Goal: Task Accomplishment & Management: Manage account settings

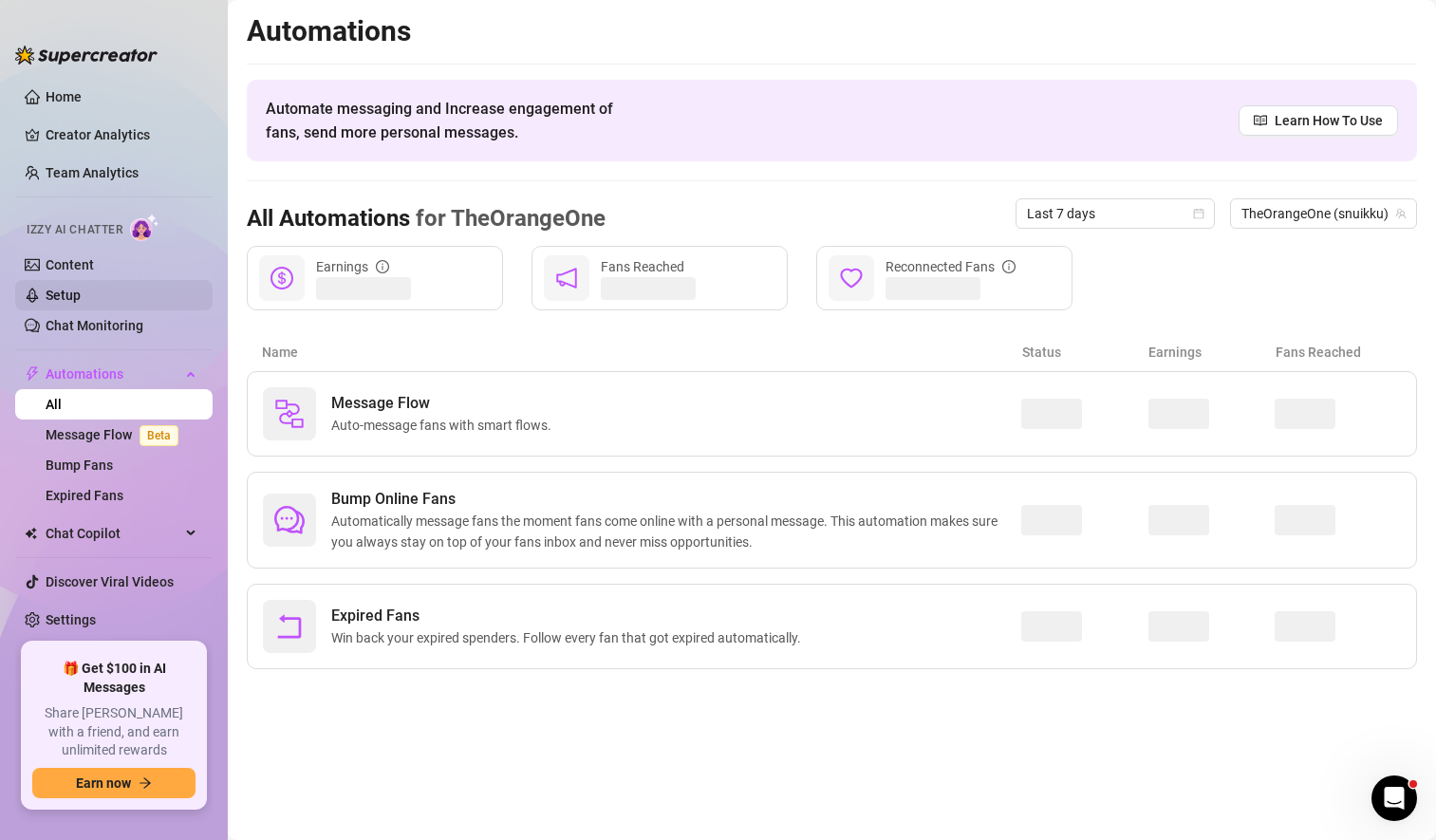
click at [78, 296] on link "Setup" at bounding box center [63, 295] width 35 height 16
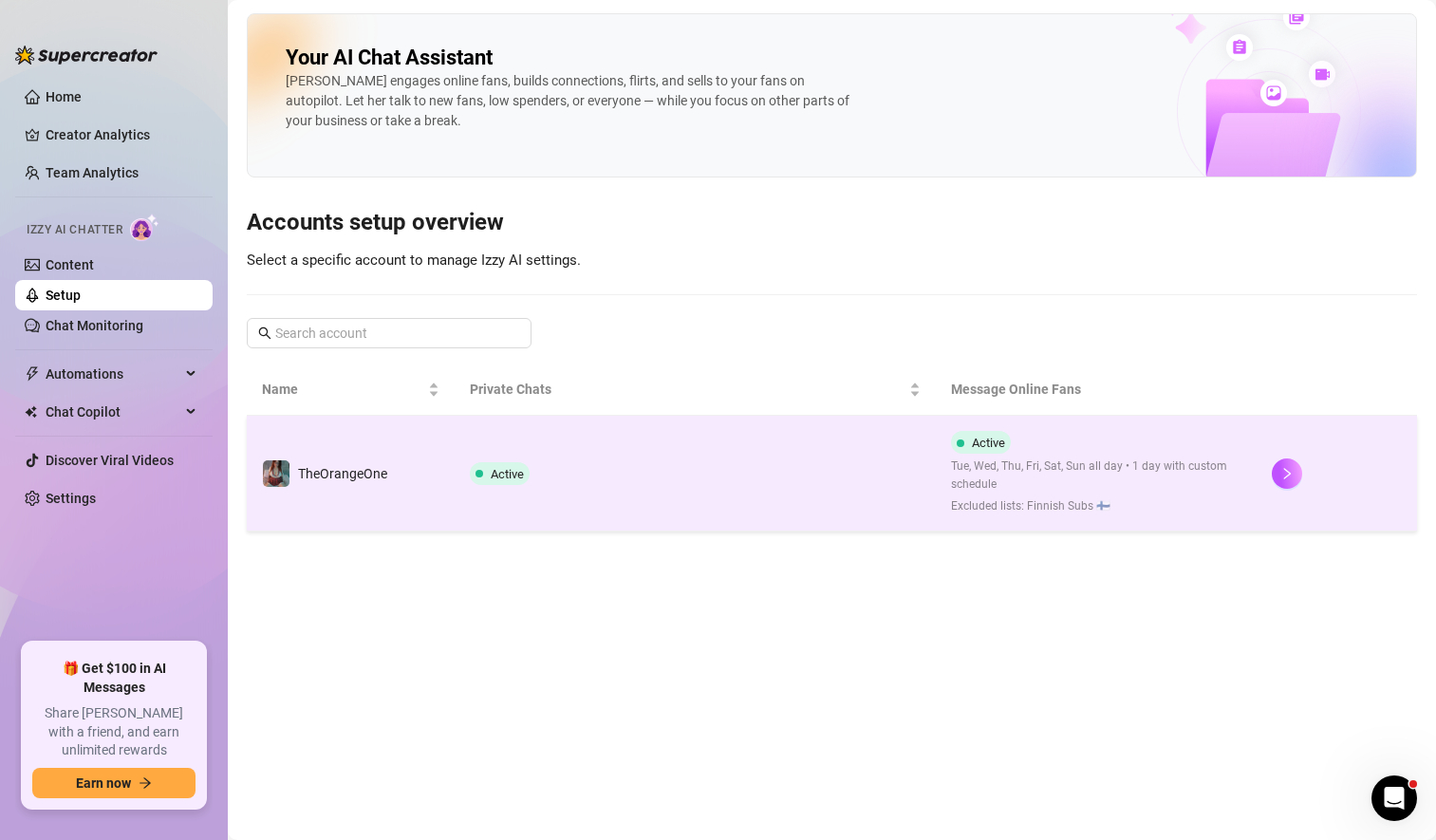
click at [659, 485] on td "Active" at bounding box center [695, 474] width 482 height 116
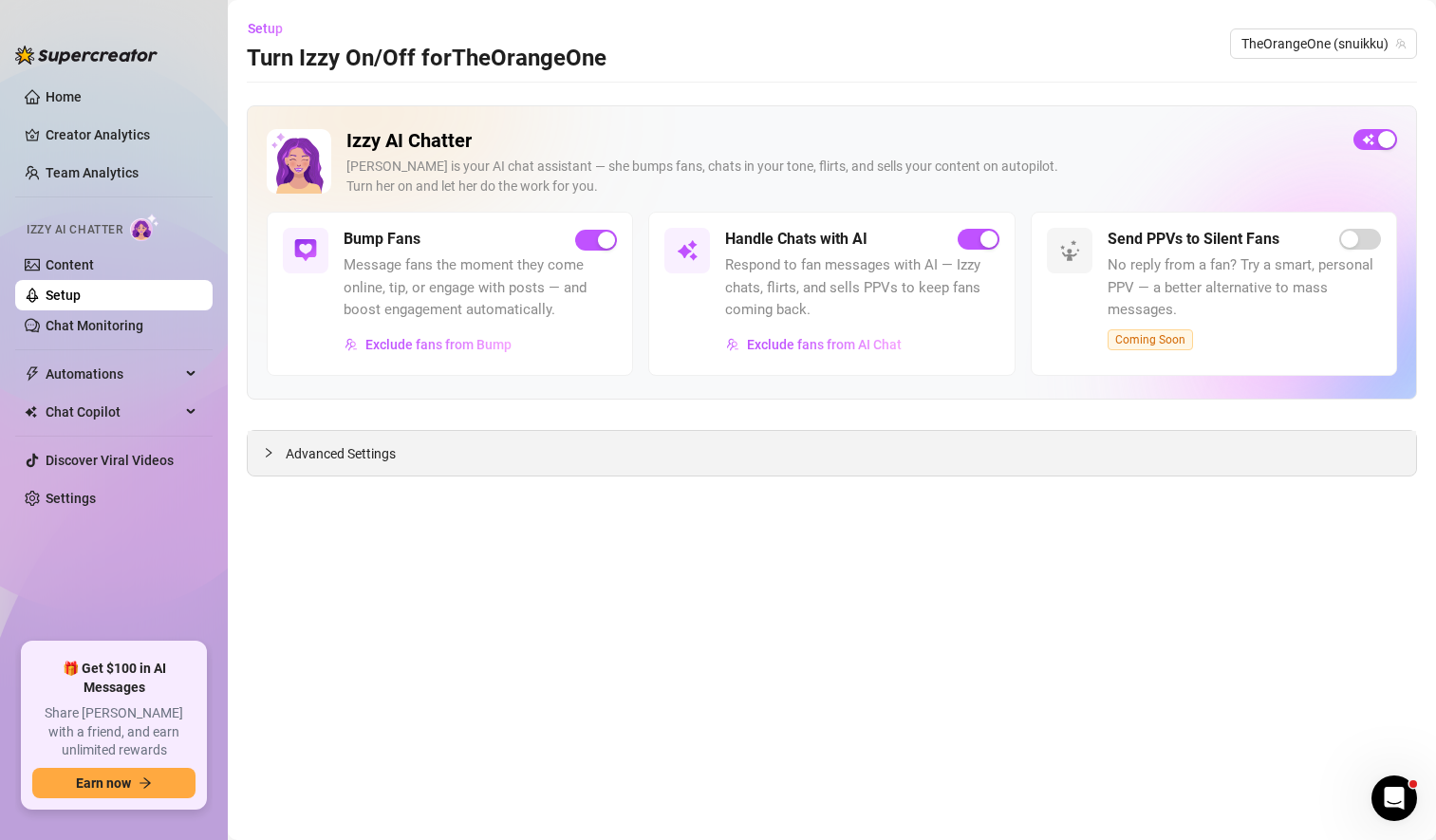
click at [715, 458] on div "Advanced Settings" at bounding box center [832, 453] width 1168 height 45
click at [331, 458] on span "Advanced Settings" at bounding box center [340, 453] width 110 height 21
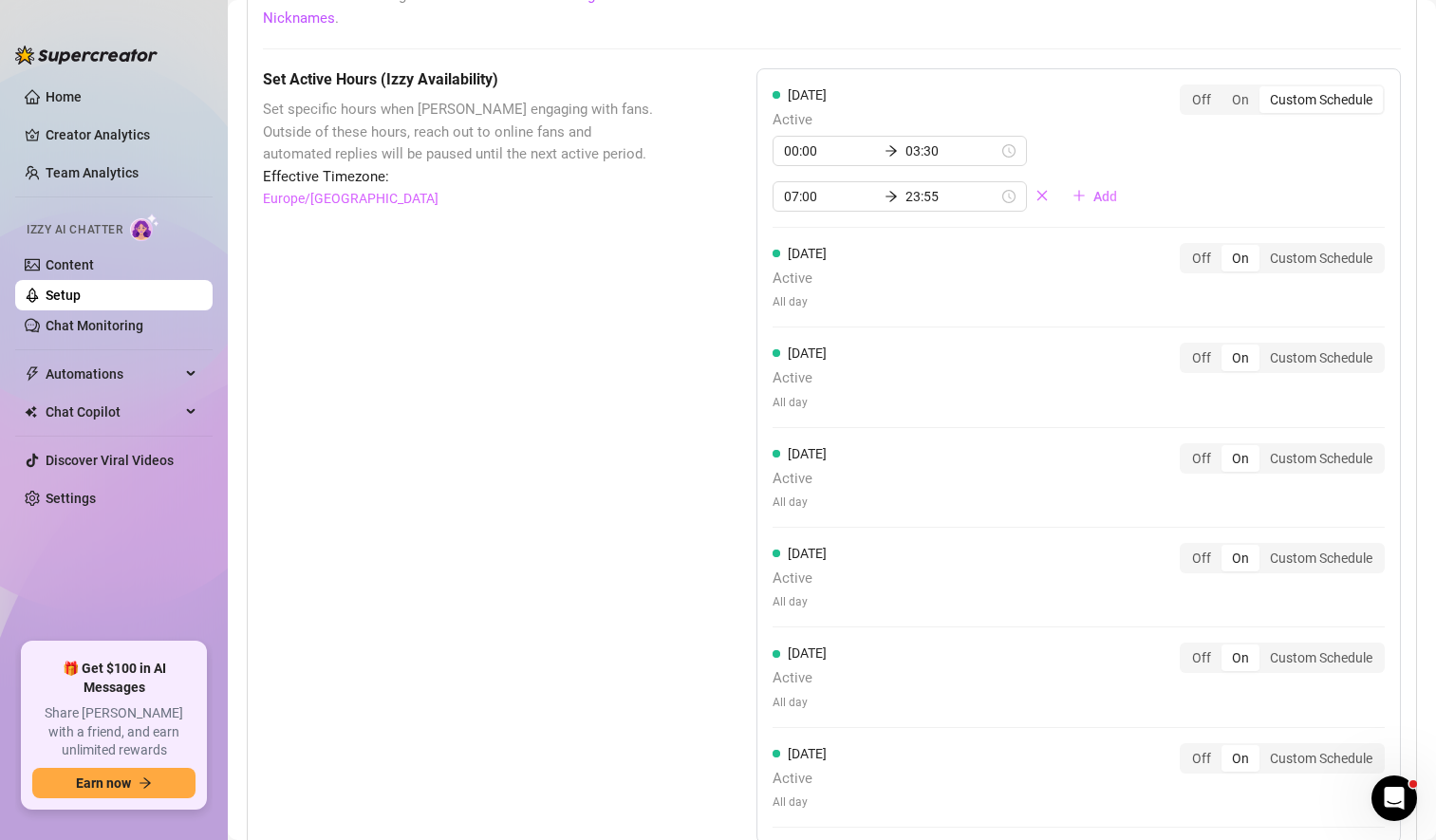
scroll to position [1691, 0]
click at [1313, 256] on div "Custom Schedule" at bounding box center [1322, 256] width 123 height 26
click at [1264, 246] on input "Custom Schedule" at bounding box center [1264, 246] width 0 height 0
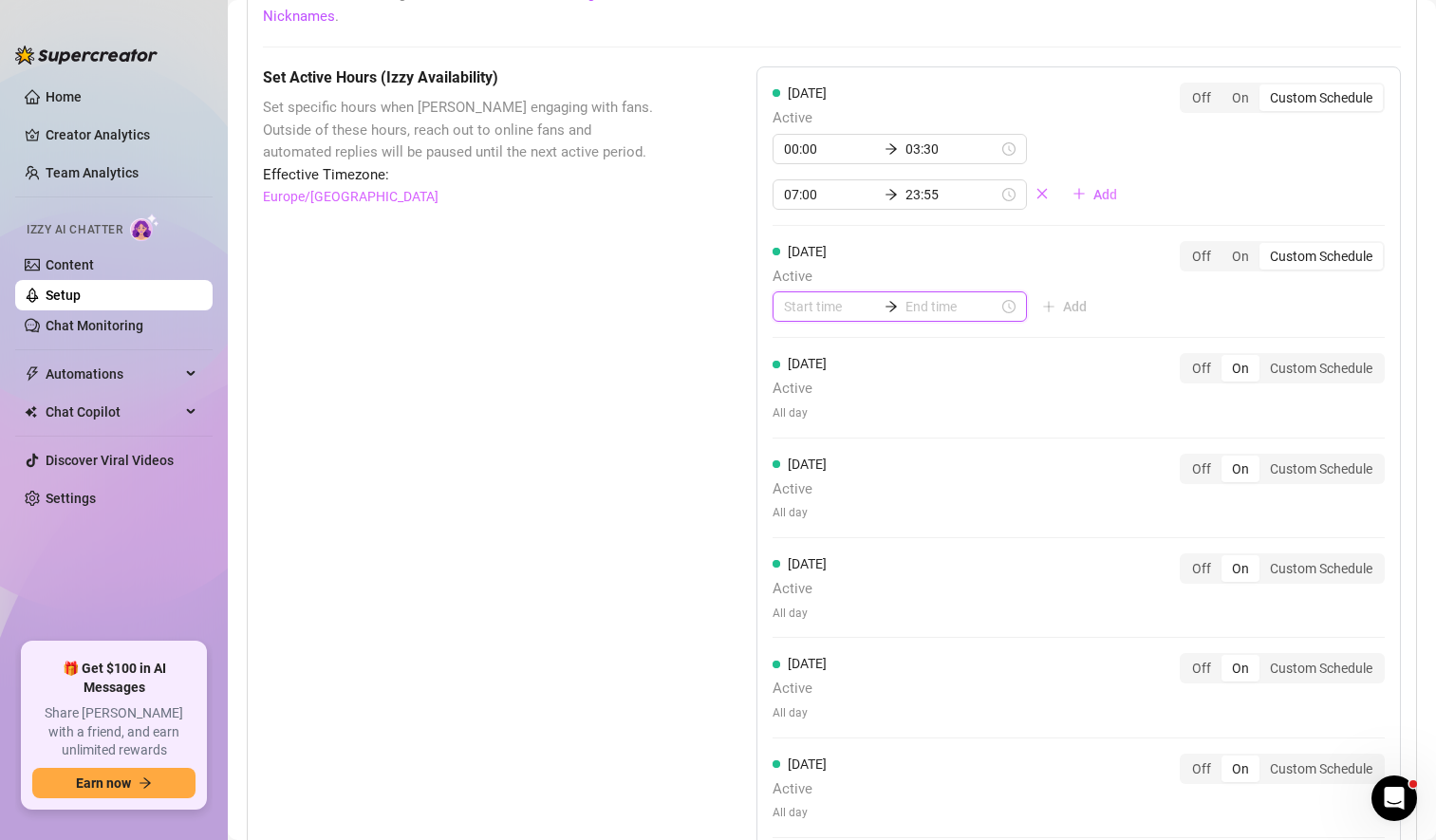
click at [793, 313] on input at bounding box center [830, 306] width 93 height 21
type input "00:00"
click at [795, 352] on div "00" at bounding box center [793, 357] width 46 height 26
click at [919, 308] on input at bounding box center [951, 306] width 93 height 21
type input "00:00"
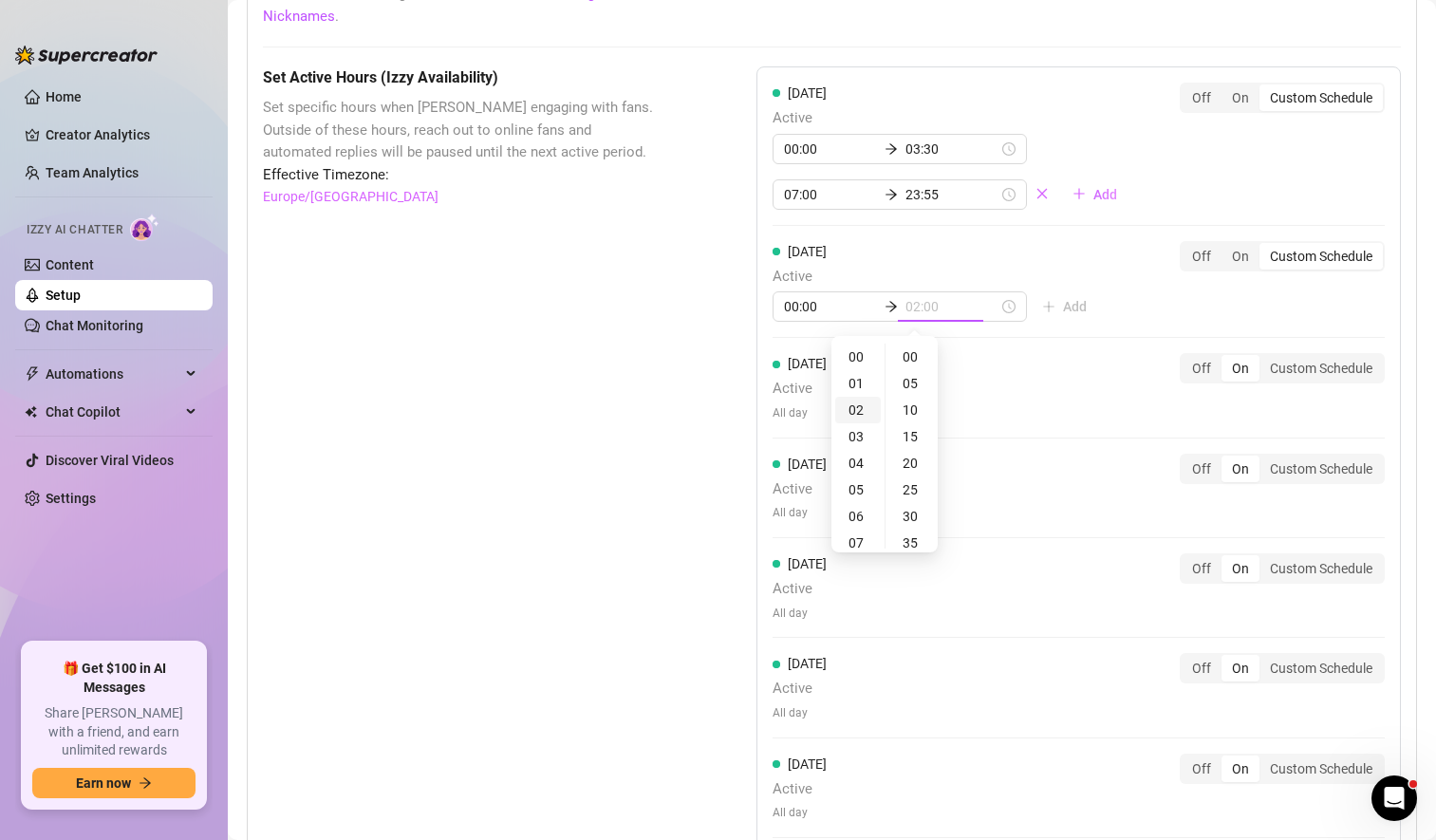
click at [855, 403] on div "02" at bounding box center [858, 409] width 46 height 26
type input "02:00"
click at [909, 362] on div "00" at bounding box center [912, 357] width 46 height 26
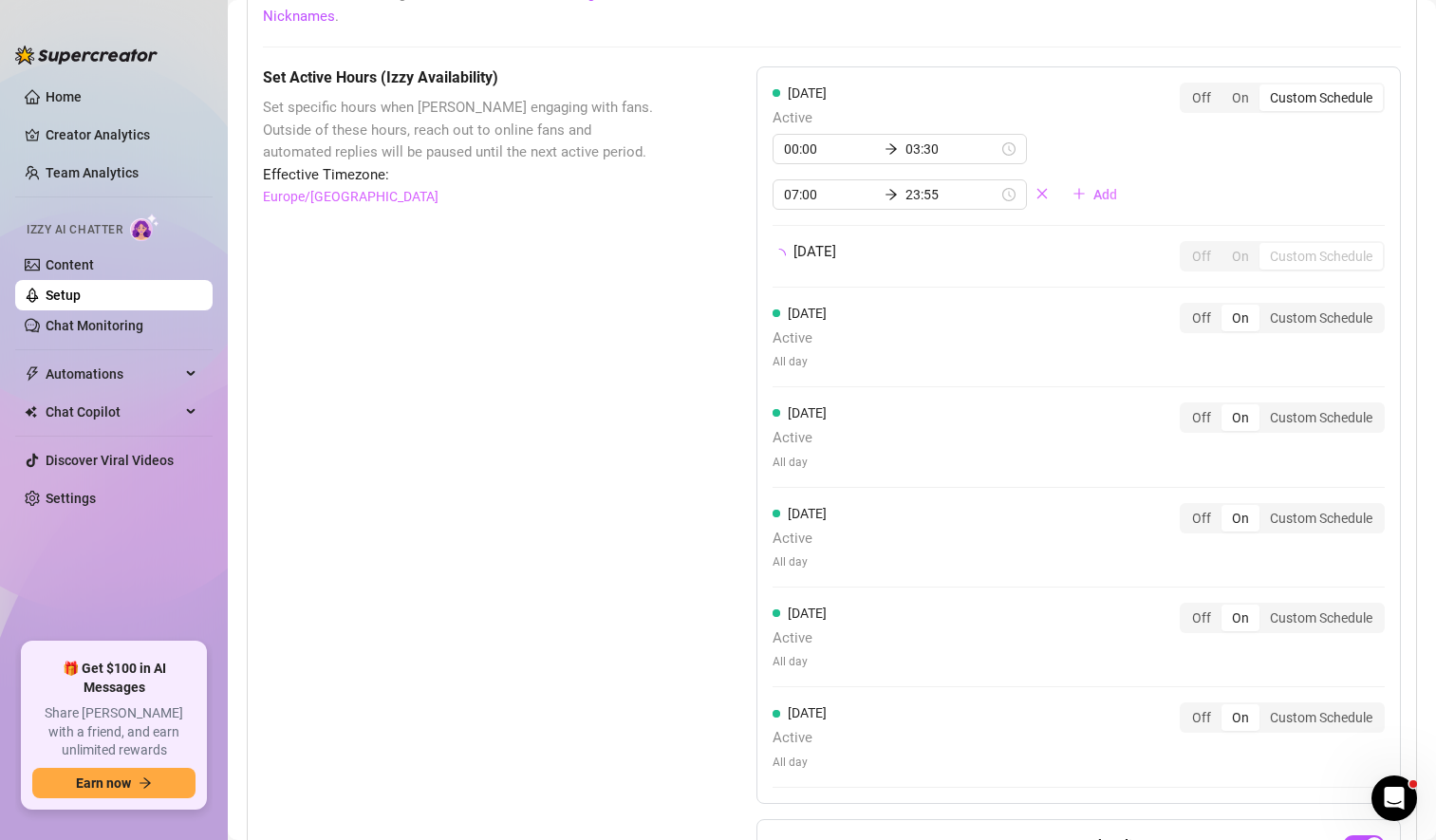
click at [1125, 312] on div "[DATE] Active 00:00 03:30 07:00 23:55 Add Off On Custom Schedule [DATE] Off On …" at bounding box center [1078, 435] width 645 height 737
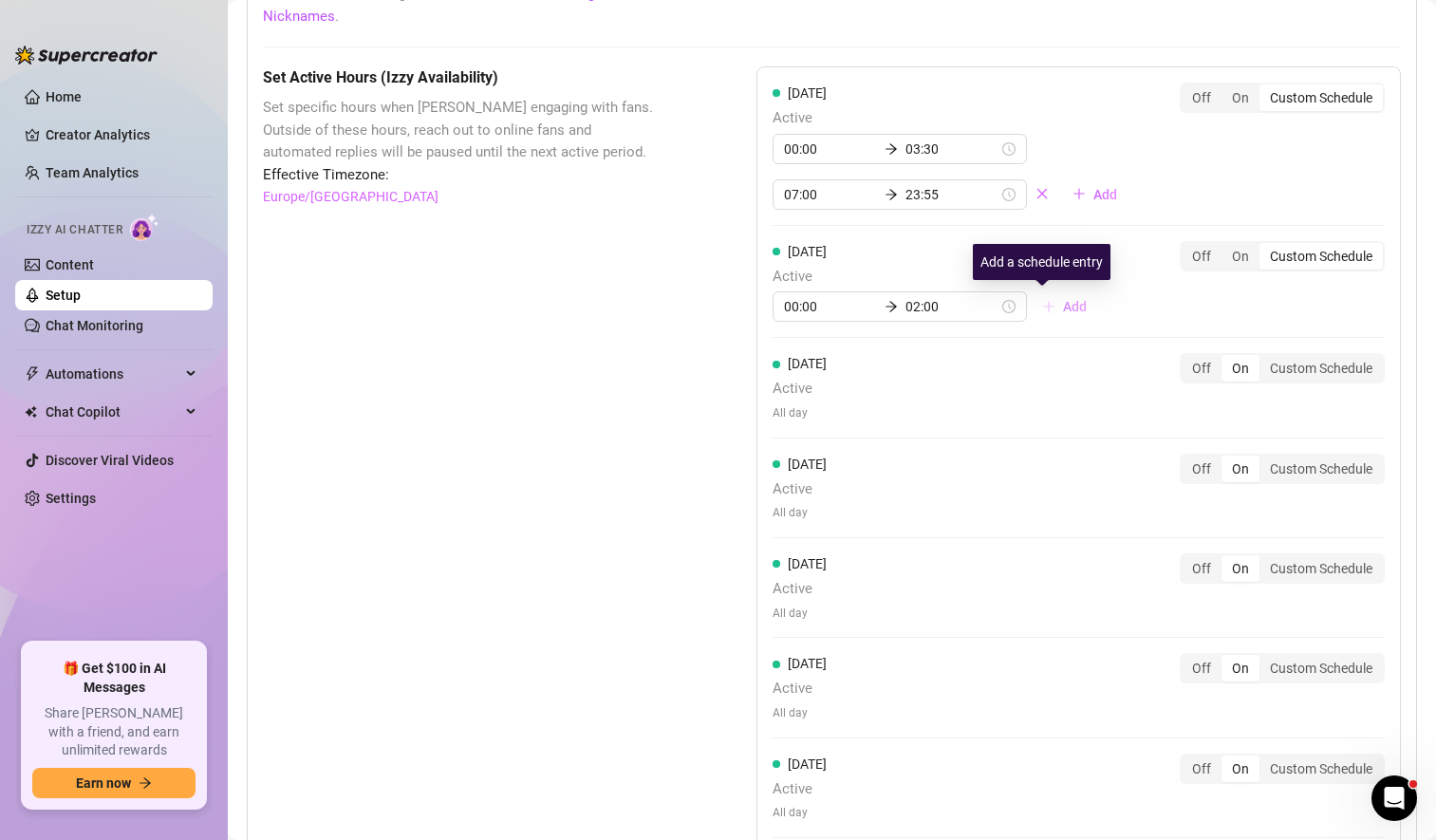
click at [1063, 303] on span "Add" at bounding box center [1075, 307] width 23 height 16
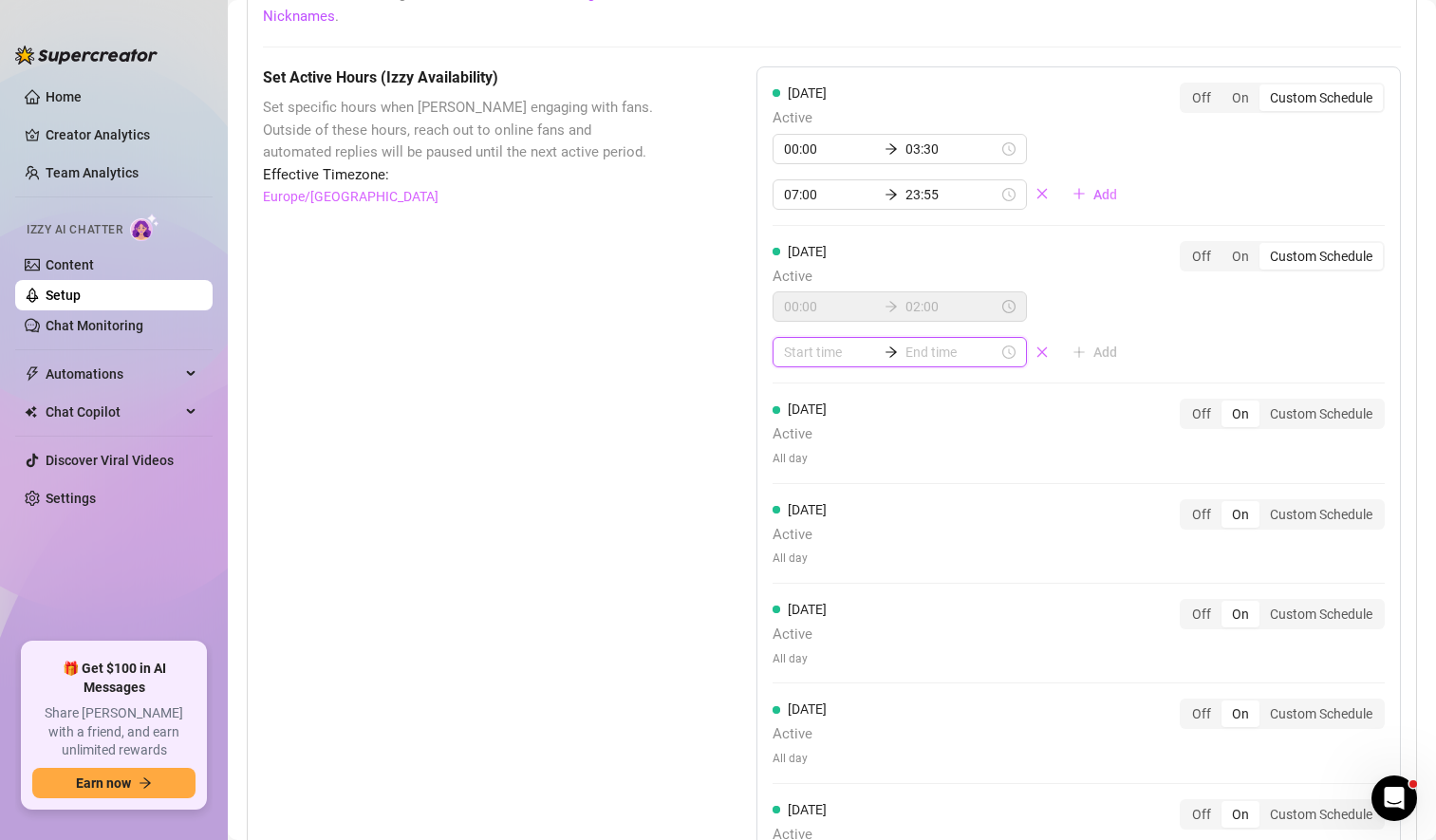
click at [799, 348] on input at bounding box center [830, 352] width 93 height 21
type input "07:00"
click at [799, 590] on div "07" at bounding box center [793, 588] width 46 height 26
click at [848, 399] on div "00" at bounding box center [847, 401] width 46 height 26
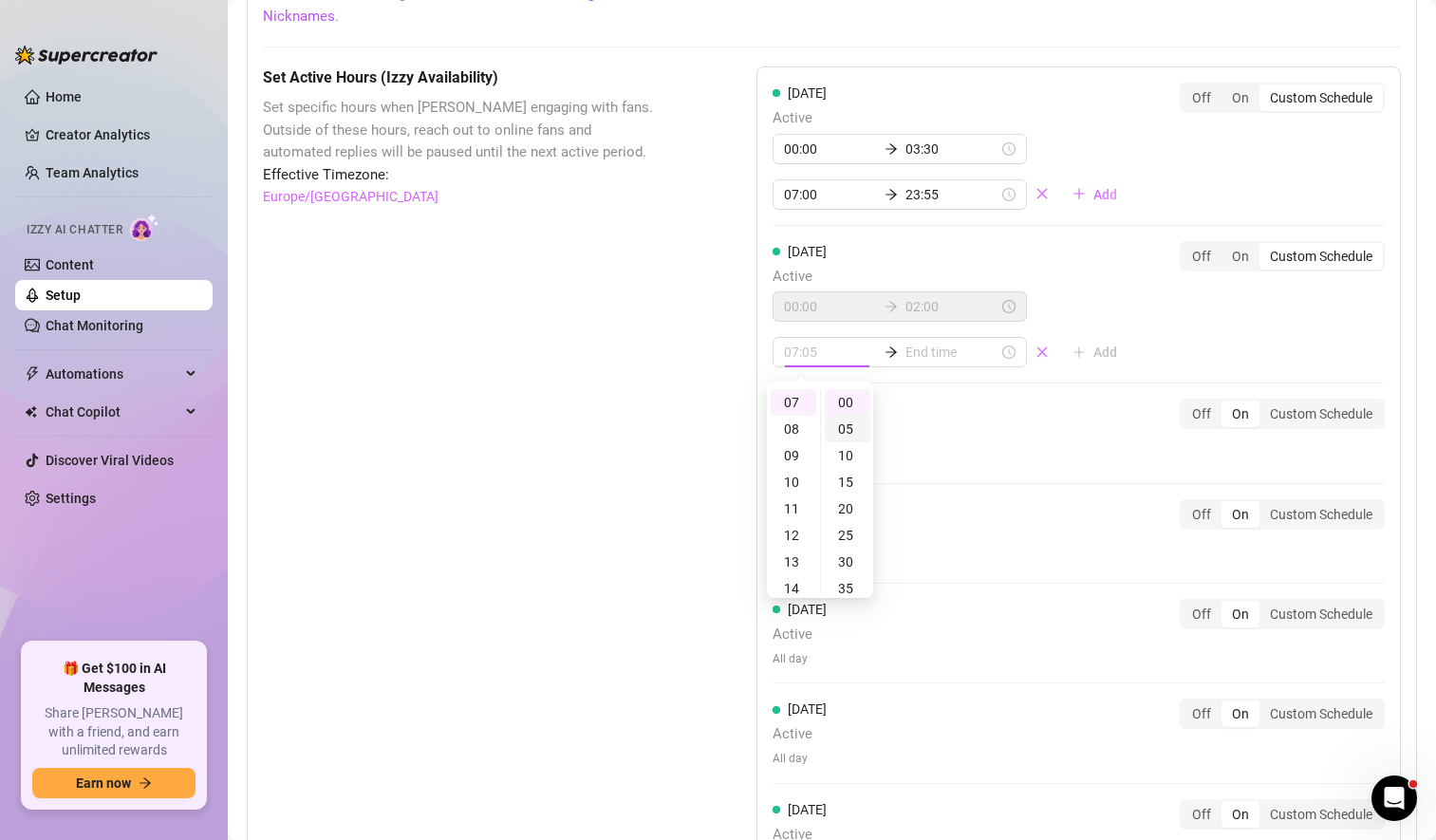
click at [848, 430] on div "05" at bounding box center [847, 429] width 46 height 26
type input "07:05"
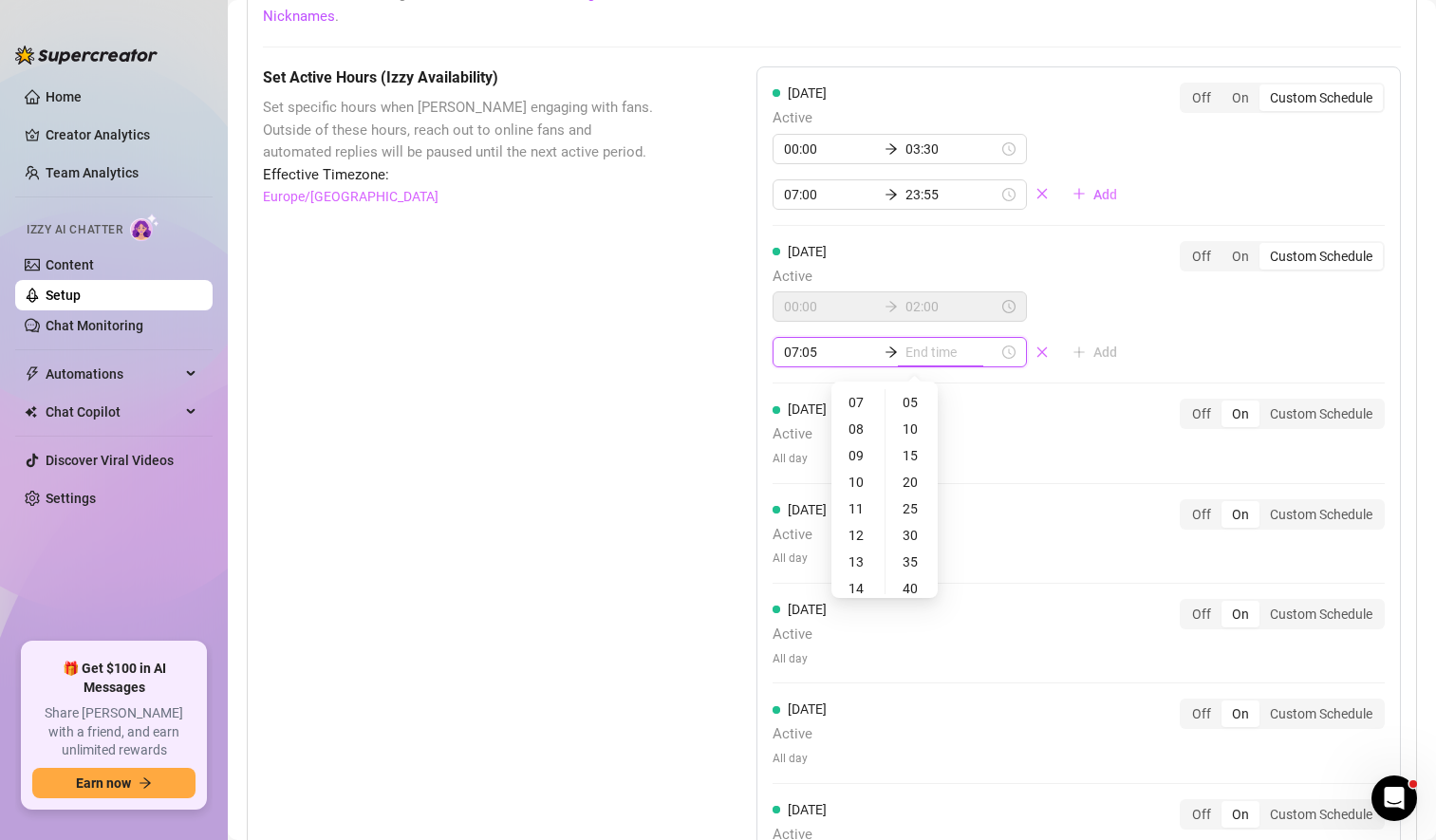
click at [936, 349] on input at bounding box center [951, 352] width 93 height 21
type input "07:05"
type input "10:05"
click at [852, 402] on div "23" at bounding box center [858, 401] width 46 height 26
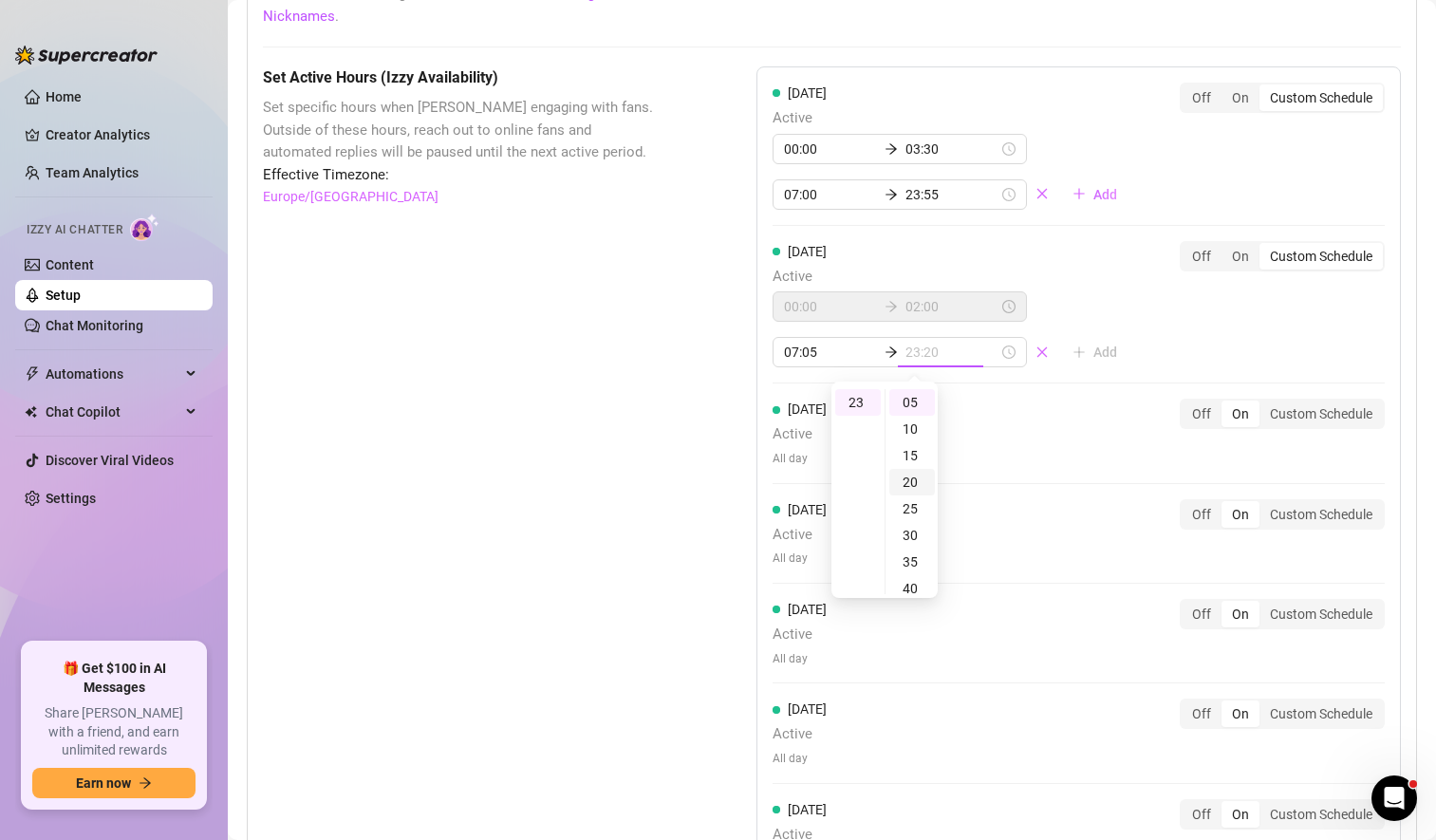
scroll to position [292, 0]
type input "23:55"
click at [908, 397] on div "55" at bounding box center [912, 401] width 46 height 26
click at [1036, 430] on div "[DATE] Active 00:00 03:30 07:00 23:55 Add Off On Custom Schedule [DATE] Active …" at bounding box center [1078, 483] width 645 height 833
click at [943, 441] on div "[DATE] Active All day Off On Custom Schedule" at bounding box center [1078, 433] width 612 height 68
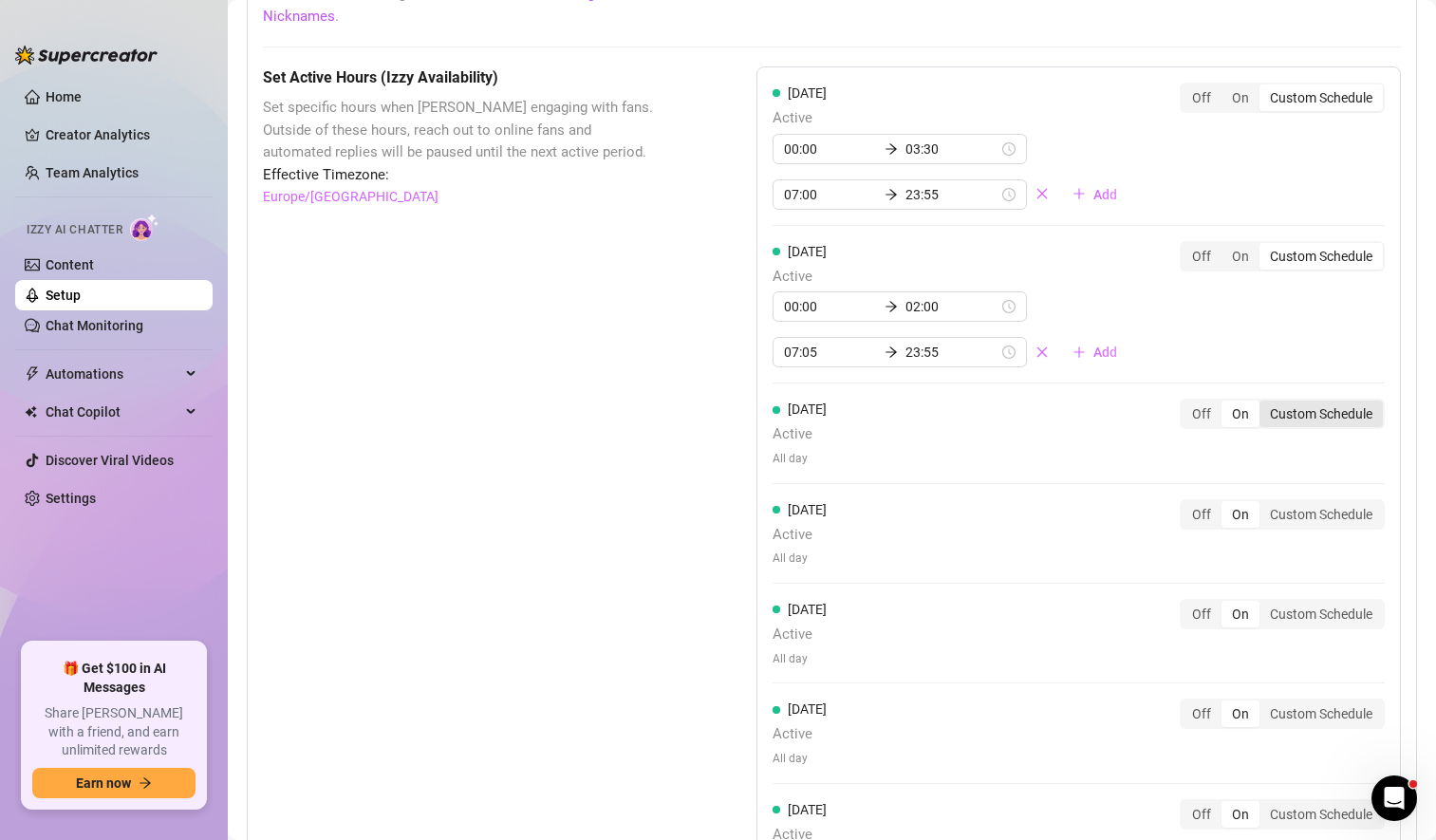
click at [1278, 418] on div "Custom Schedule" at bounding box center [1322, 413] width 123 height 26
click at [1264, 403] on input "Custom Schedule" at bounding box center [1264, 403] width 0 height 0
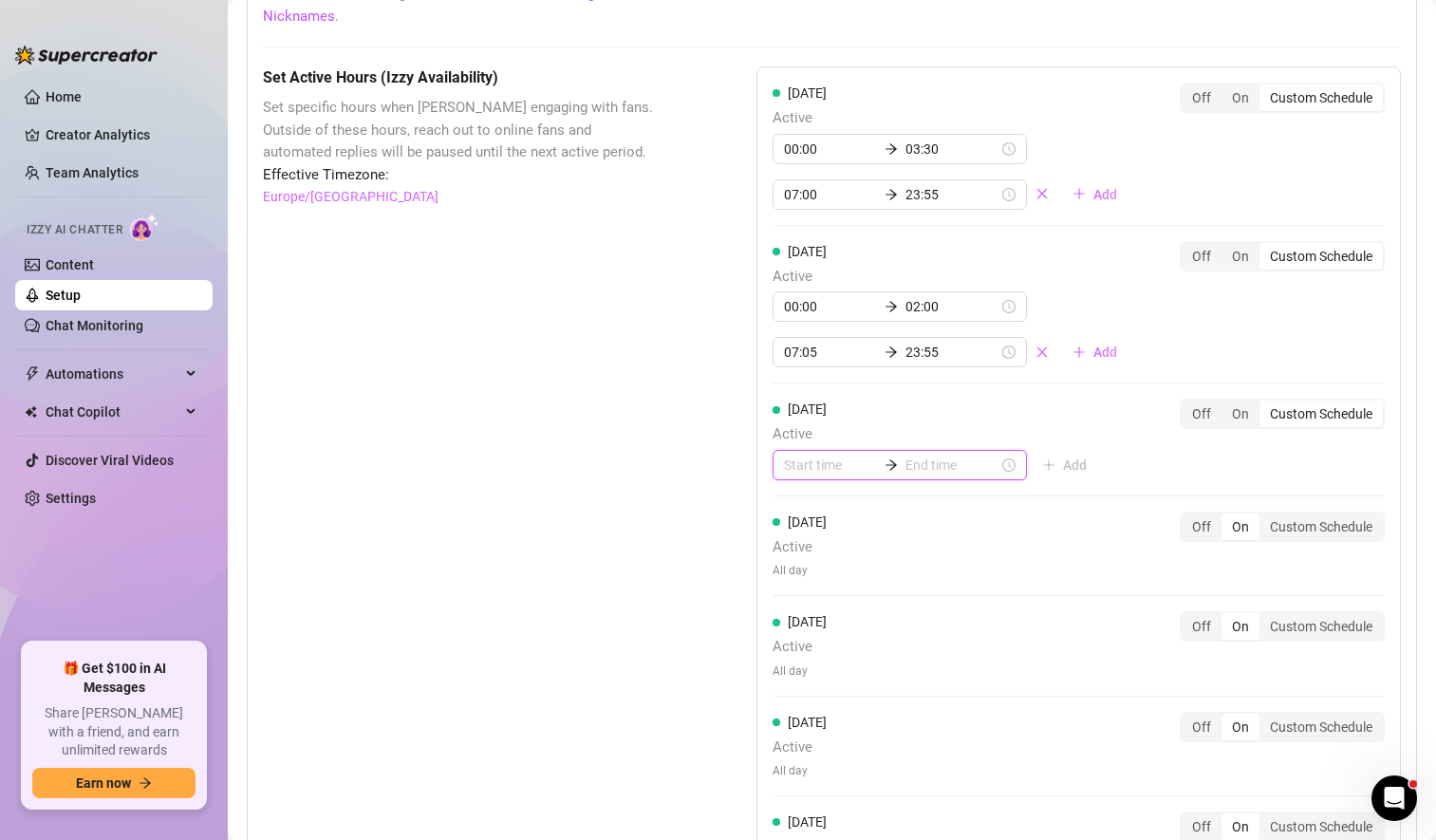
click at [803, 468] on input at bounding box center [830, 464] width 93 height 21
type input "00:00"
click at [797, 511] on div "00" at bounding box center [793, 515] width 46 height 26
click at [926, 463] on input at bounding box center [951, 464] width 93 height 21
click at [855, 562] on div "02" at bounding box center [858, 567] width 46 height 26
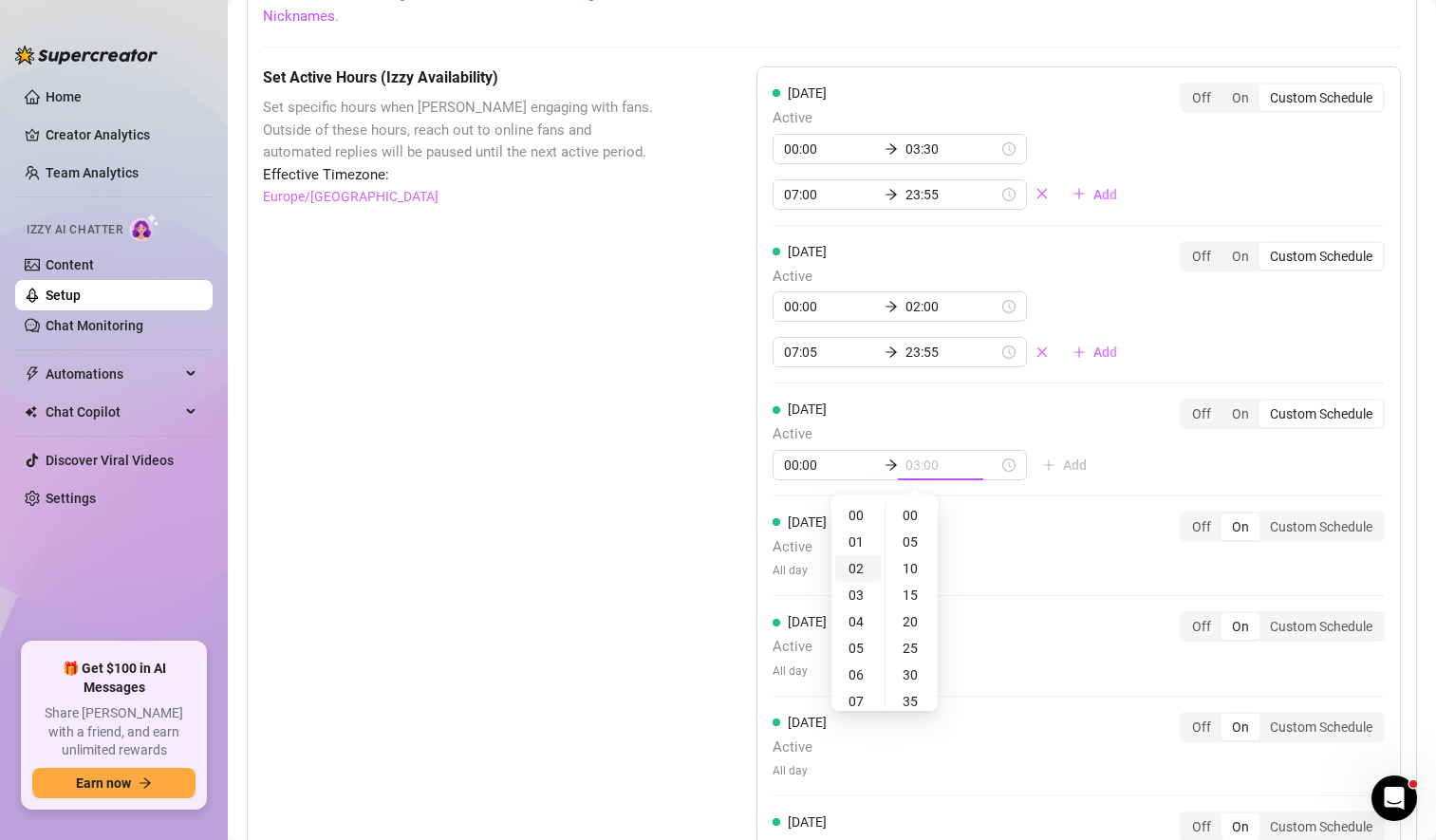
scroll to position [53, 0]
click at [918, 621] on div "20" at bounding box center [912, 621] width 46 height 26
type input "02:20"
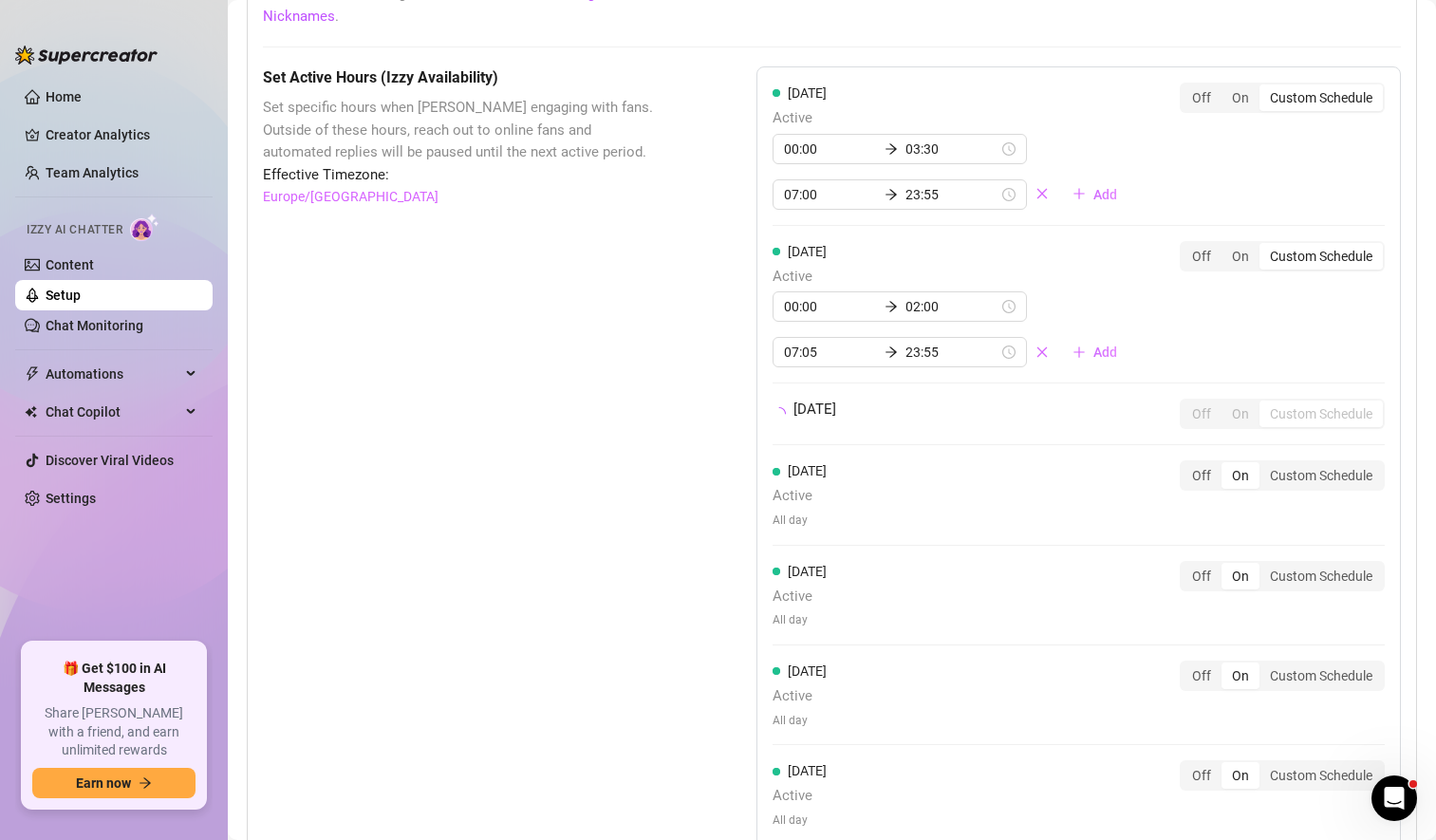
click at [1160, 446] on div "[DATE] Active 00:00 03:30 07:00 23:55 Add Off On Custom Schedule [DATE] Active …" at bounding box center [1078, 464] width 645 height 795
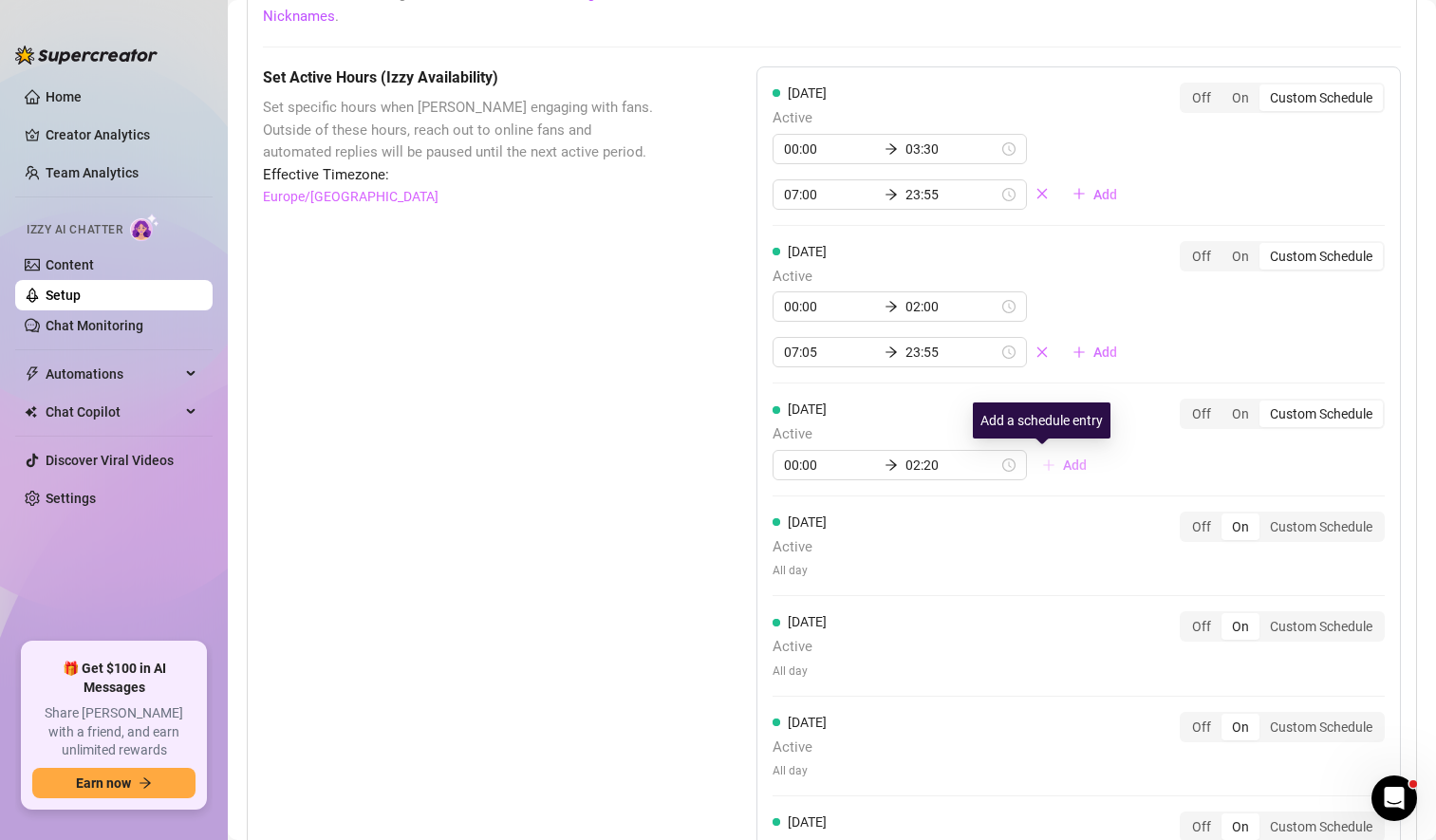
click at [1063, 467] on span "Add" at bounding box center [1075, 465] width 23 height 16
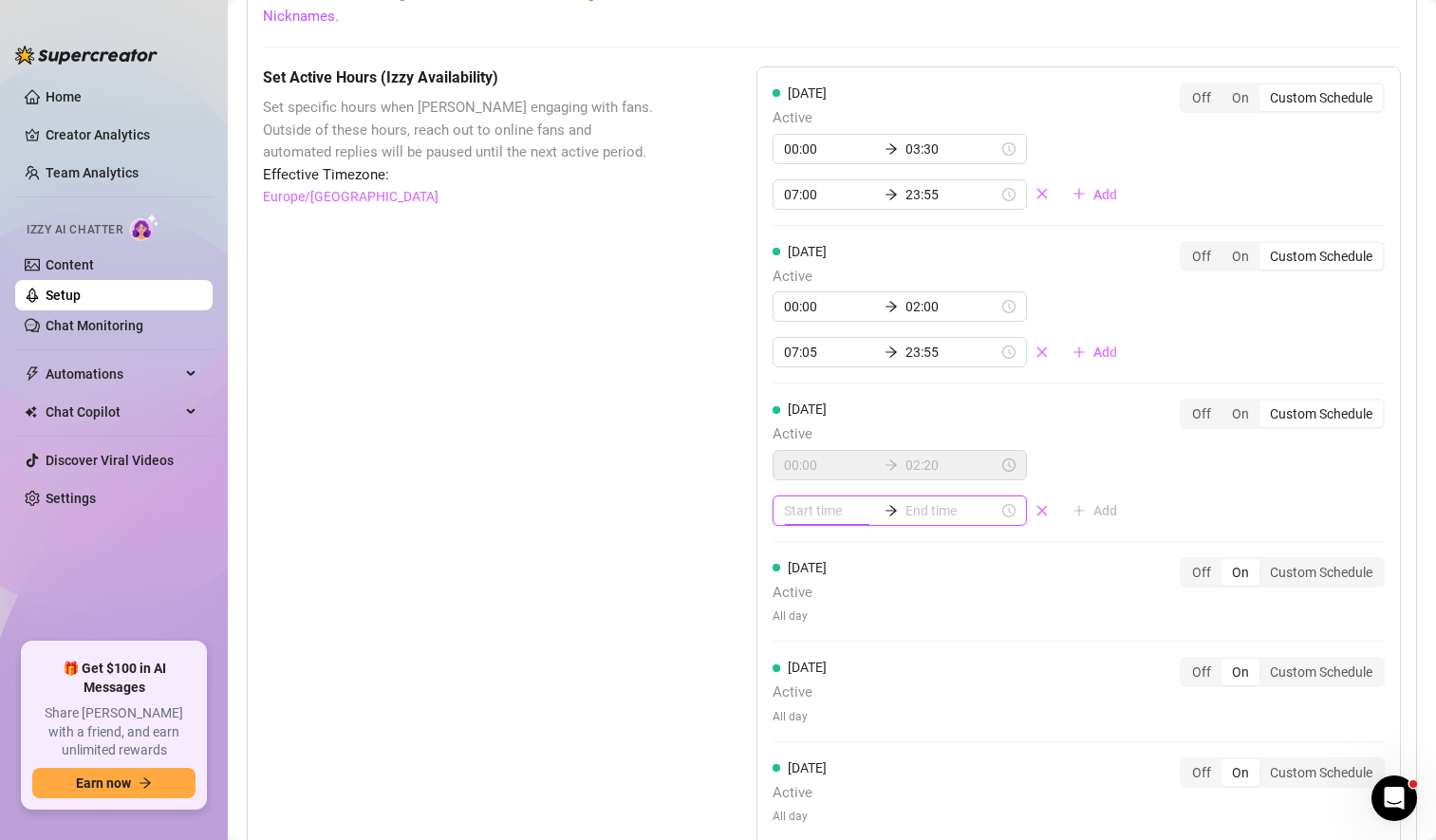
click at [790, 514] on input at bounding box center [830, 510] width 93 height 21
click at [791, 716] on div "06" at bounding box center [793, 720] width 46 height 26
click at [842, 688] on div "50" at bounding box center [847, 693] width 46 height 26
type input "06:50"
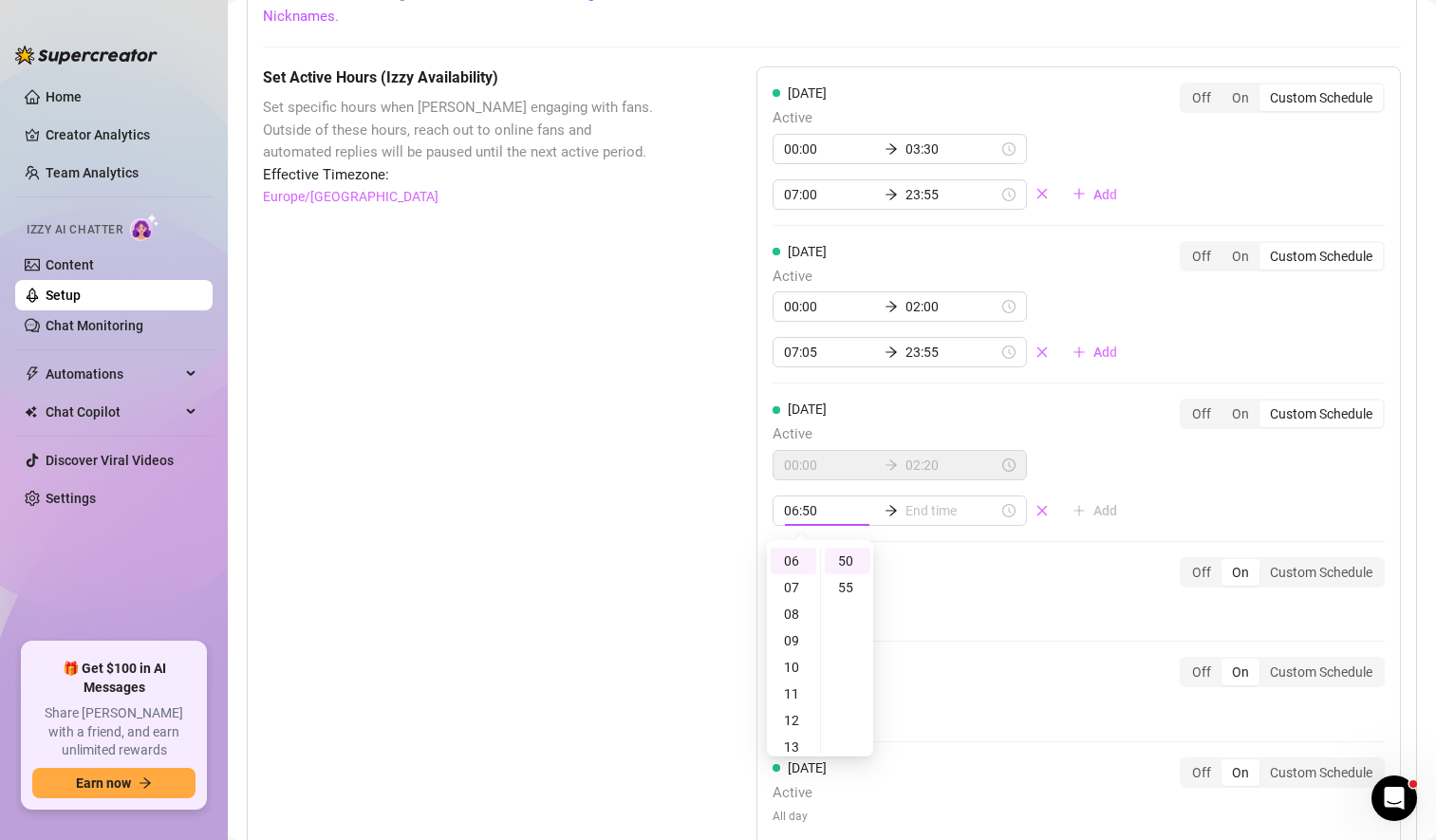
scroll to position [266, 0]
click at [925, 506] on input at bounding box center [951, 510] width 93 height 21
type input "08:50"
type input "23:50"
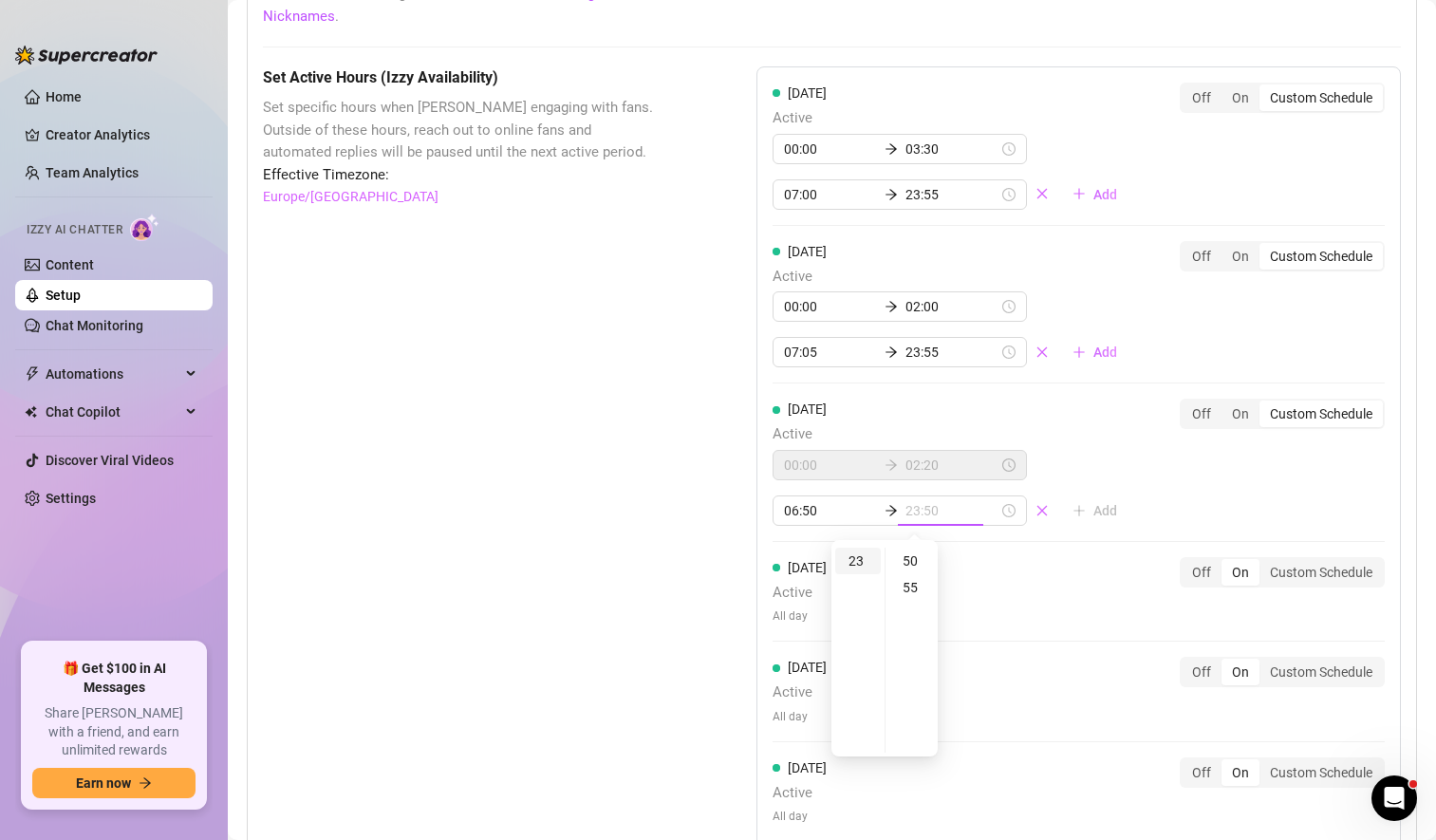
click at [854, 555] on div "23" at bounding box center [858, 561] width 46 height 26
type input "23:55"
click at [911, 585] on div "55" at bounding box center [912, 587] width 46 height 26
click at [1132, 509] on div "[DATE] Active 00:00 03:30 07:00 23:55 Add Off On Custom Schedule [DATE] Active …" at bounding box center [1078, 512] width 645 height 891
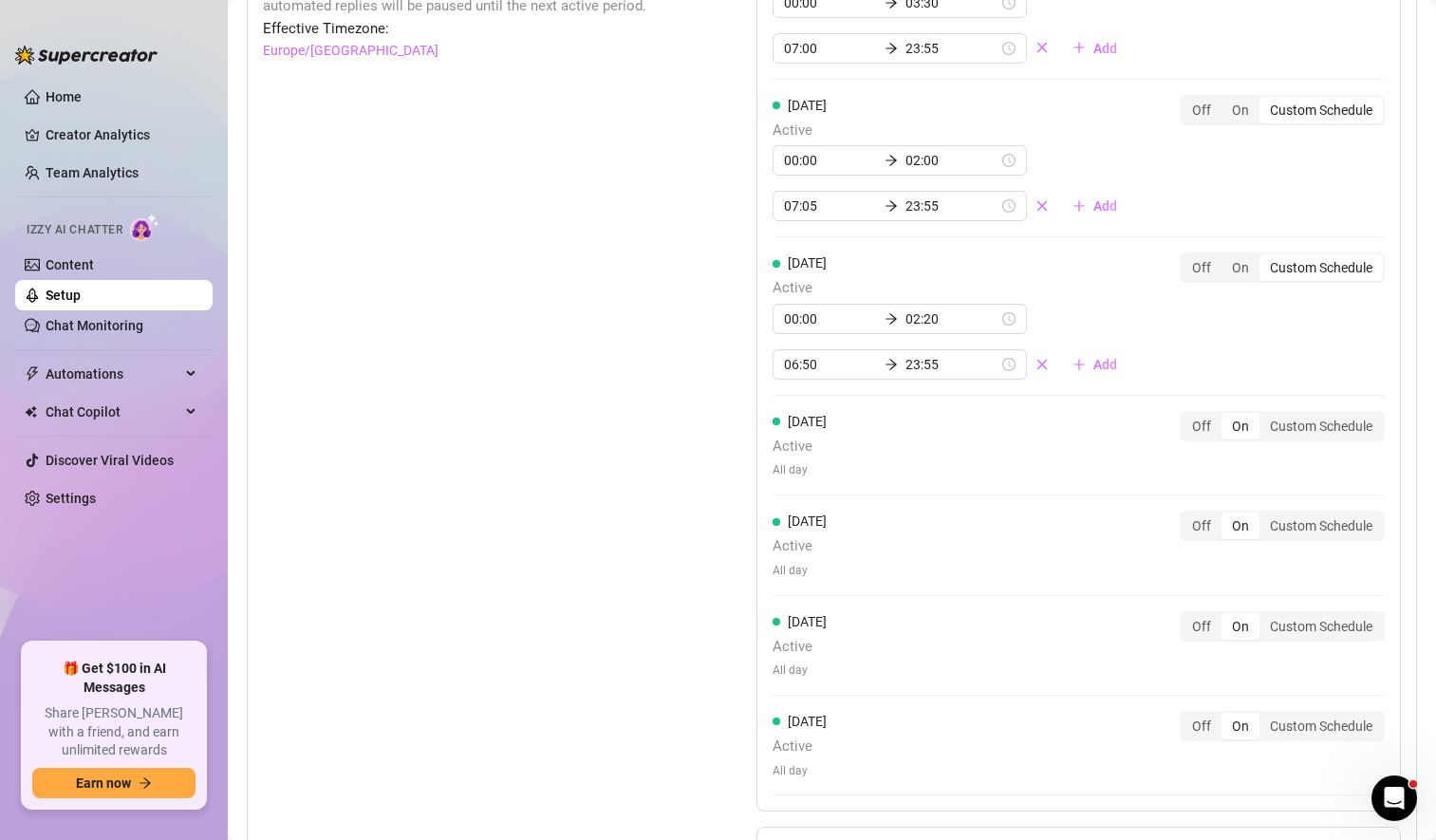
scroll to position [1837, 0]
click at [1034, 444] on div "[DATE] Active All day Off On Custom Schedule" at bounding box center [1078, 444] width 612 height 68
click at [1301, 430] on div "Custom Schedule" at bounding box center [1322, 425] width 123 height 26
click at [1264, 415] on input "Custom Schedule" at bounding box center [1264, 415] width 0 height 0
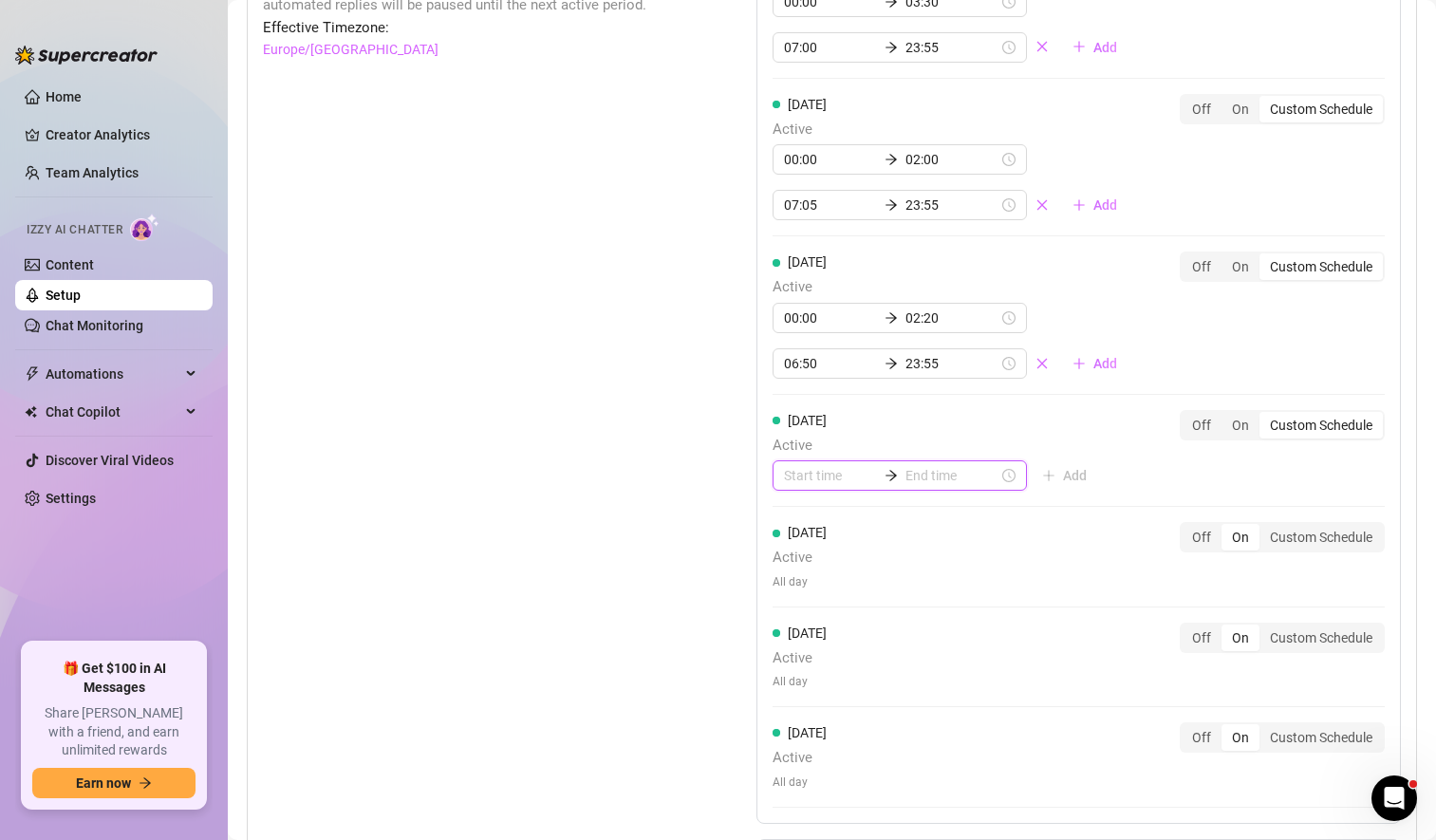
click at [798, 480] on input at bounding box center [830, 475] width 93 height 21
type input "00:00"
click at [796, 525] on div "00" at bounding box center [793, 526] width 46 height 26
click at [930, 475] on input at bounding box center [951, 475] width 93 height 21
type input "00:05"
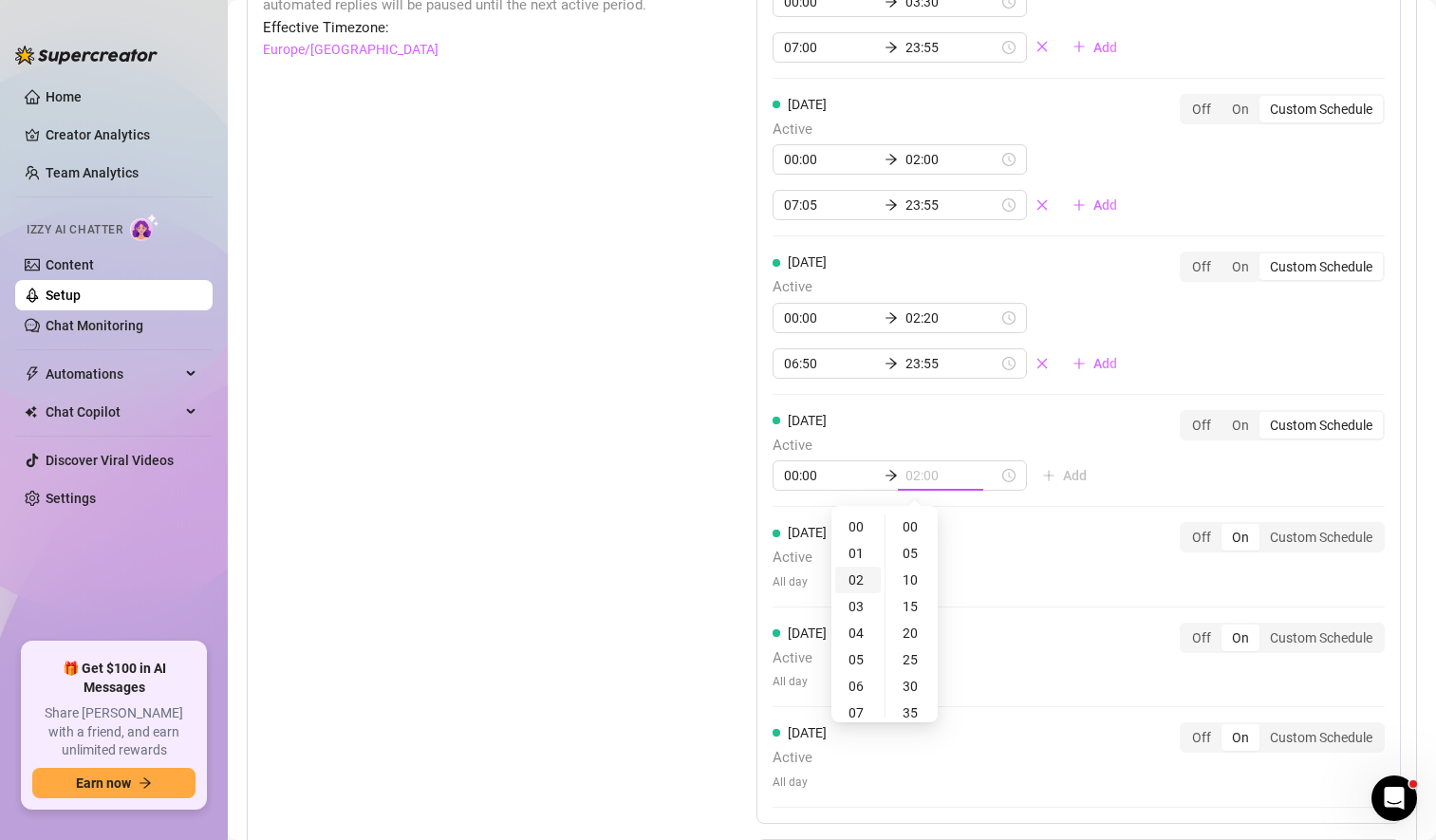
click at [858, 587] on div "02" at bounding box center [858, 579] width 46 height 26
click at [851, 552] on div "03" at bounding box center [858, 553] width 46 height 26
click at [914, 557] on div "05" at bounding box center [912, 553] width 46 height 26
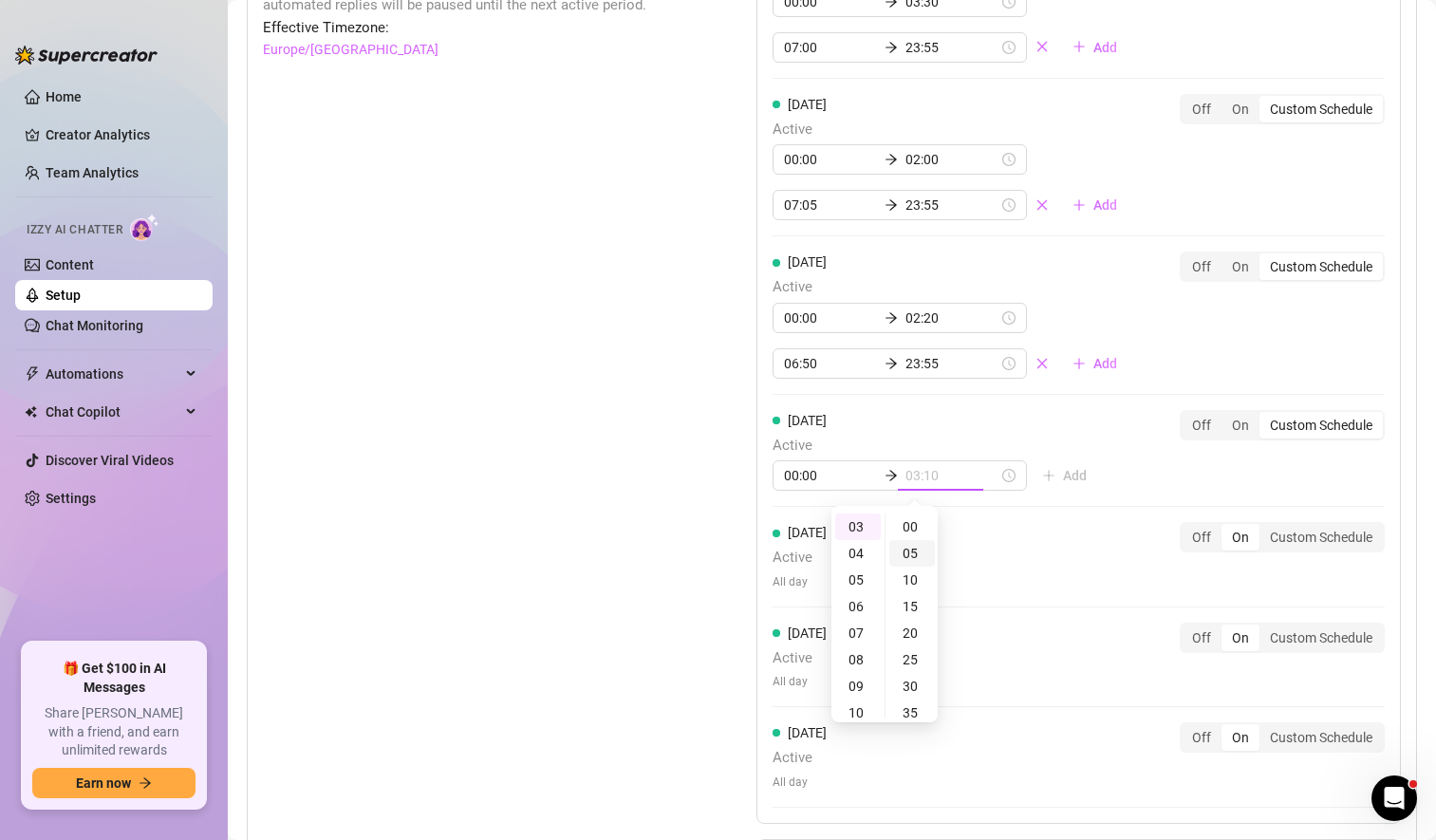
scroll to position [26, 0]
type input "03:05"
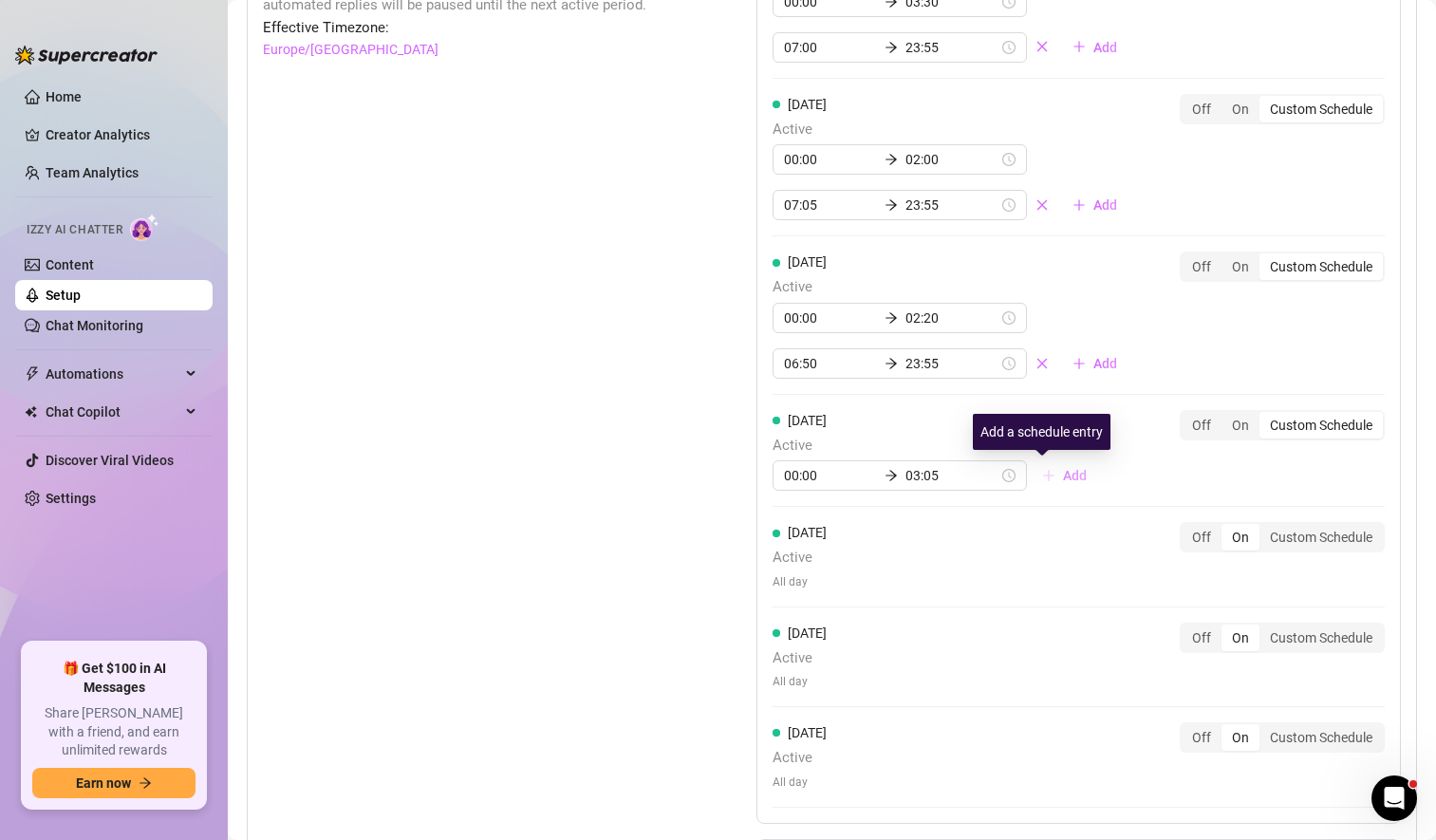
click at [1063, 479] on span "Add" at bounding box center [1075, 476] width 23 height 16
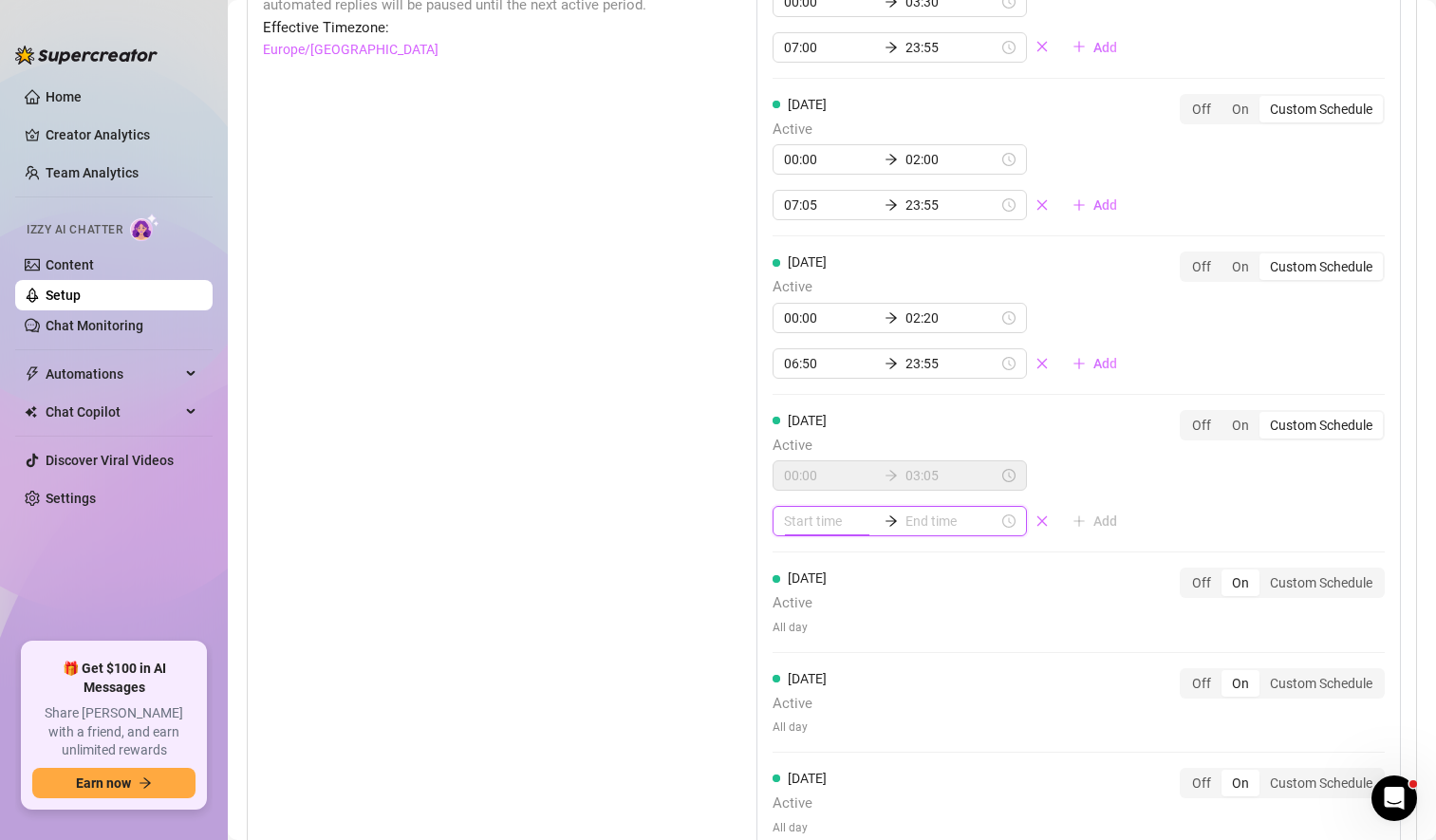
click at [798, 522] on input at bounding box center [830, 521] width 93 height 21
type input "00:00"
click at [792, 729] on div "06" at bounding box center [793, 732] width 46 height 26
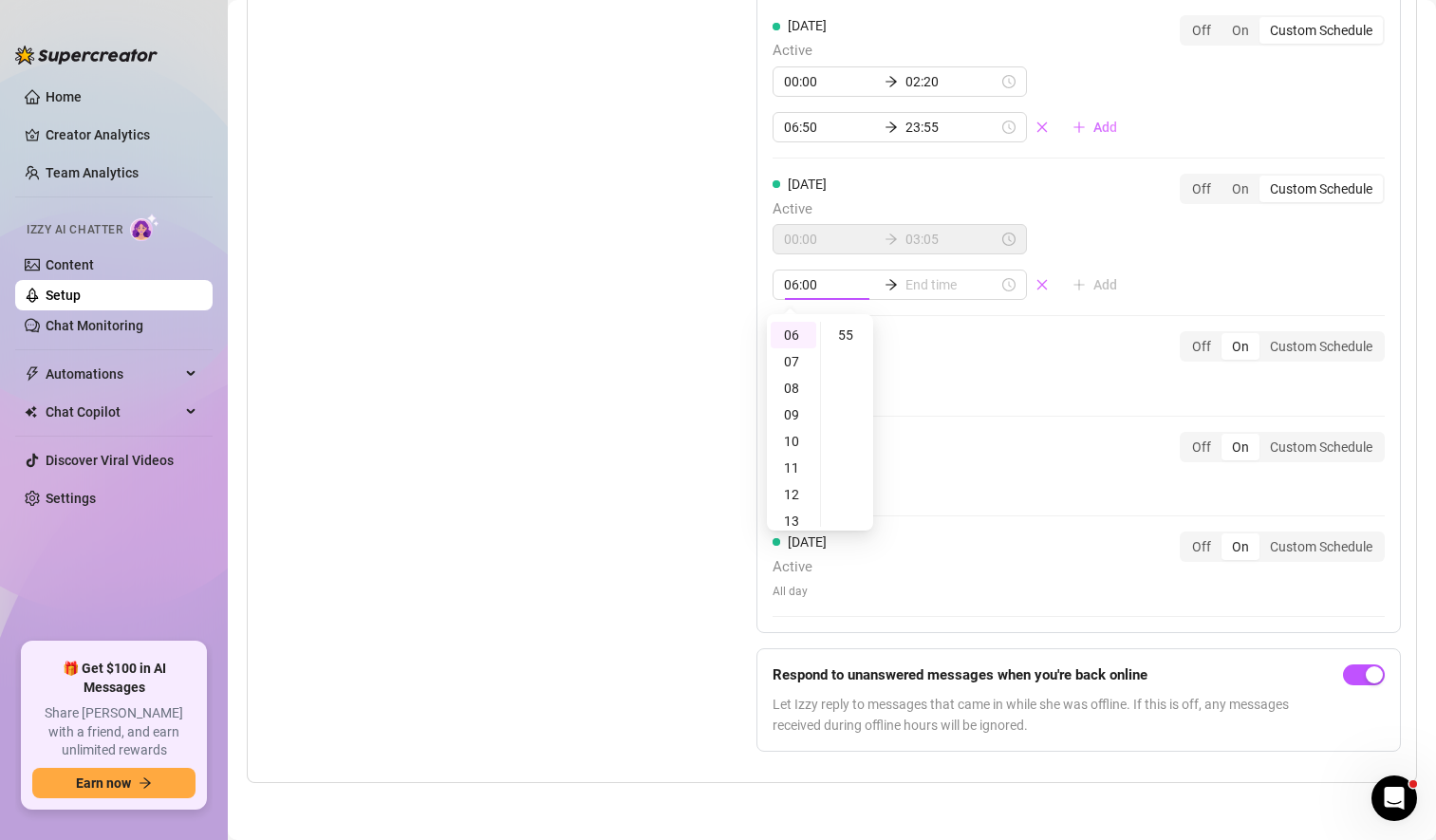
scroll to position [246, 0]
type input "06:55"
click at [840, 376] on div "55" at bounding box center [847, 381] width 46 height 26
click at [924, 285] on input at bounding box center [951, 284] width 93 height 21
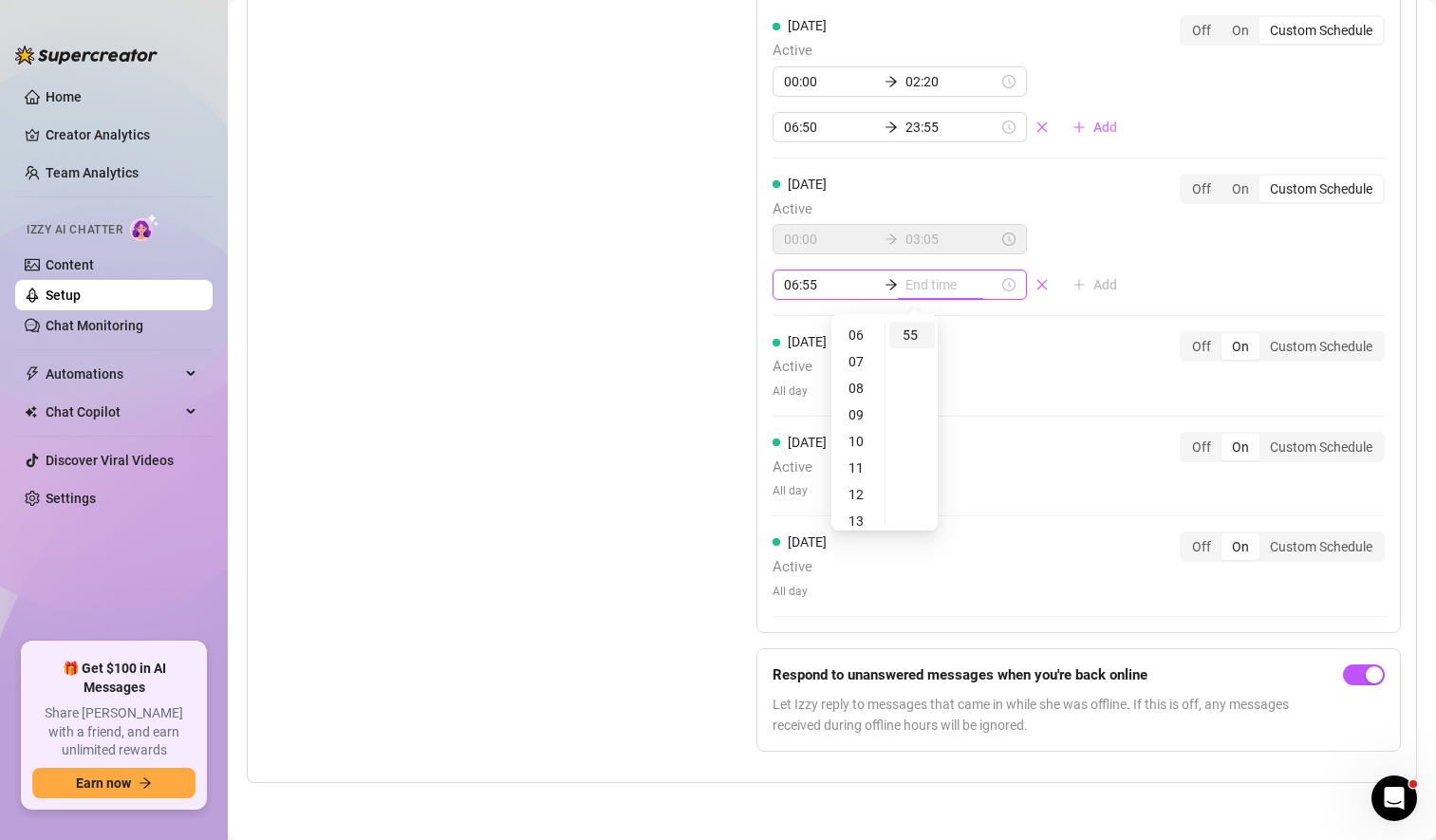
type input "06:55"
type input "09:55"
type input "23:55"
click at [849, 333] on div "23" at bounding box center [858, 334] width 46 height 26
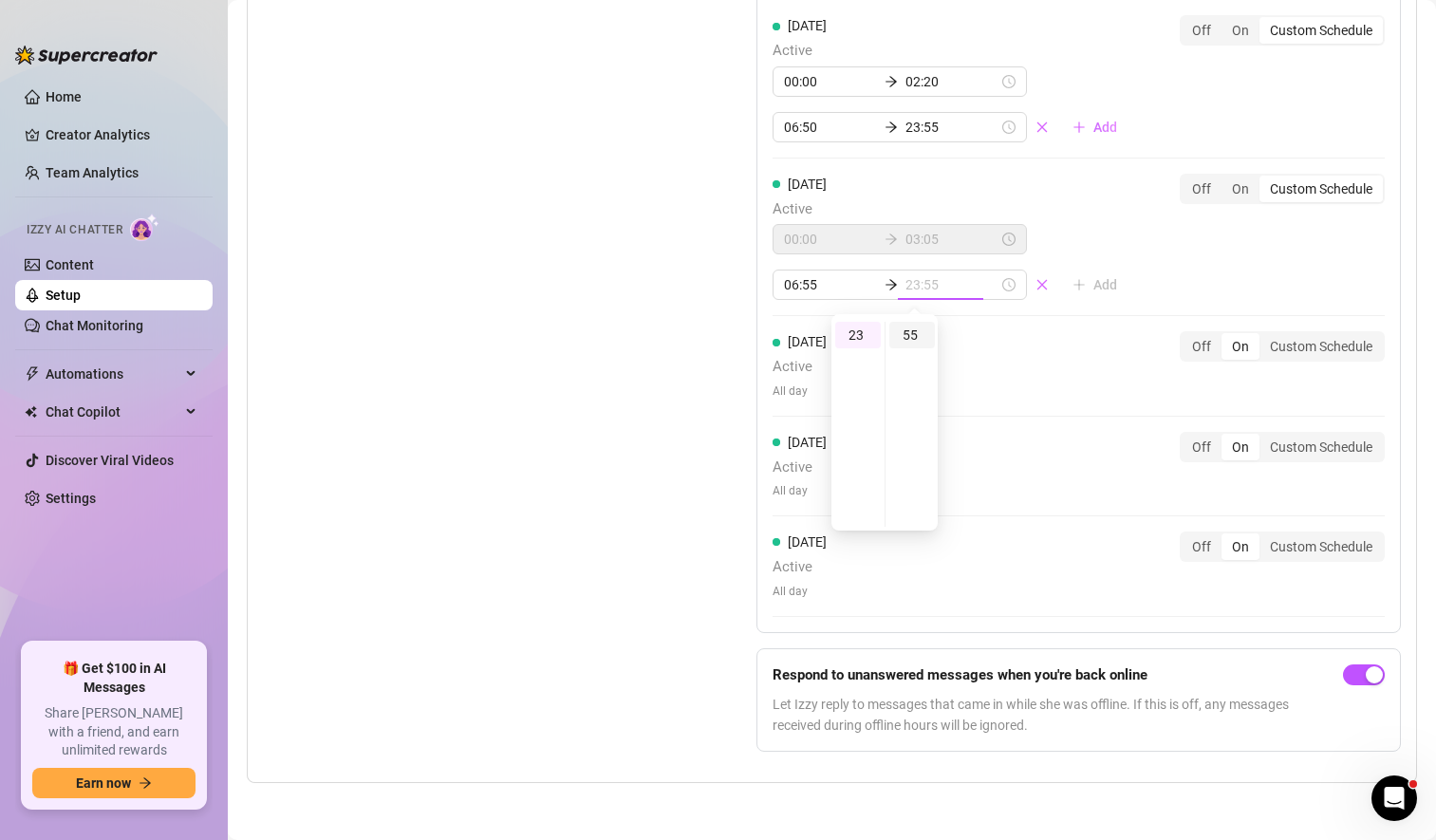
click at [907, 336] on div "55" at bounding box center [912, 334] width 46 height 26
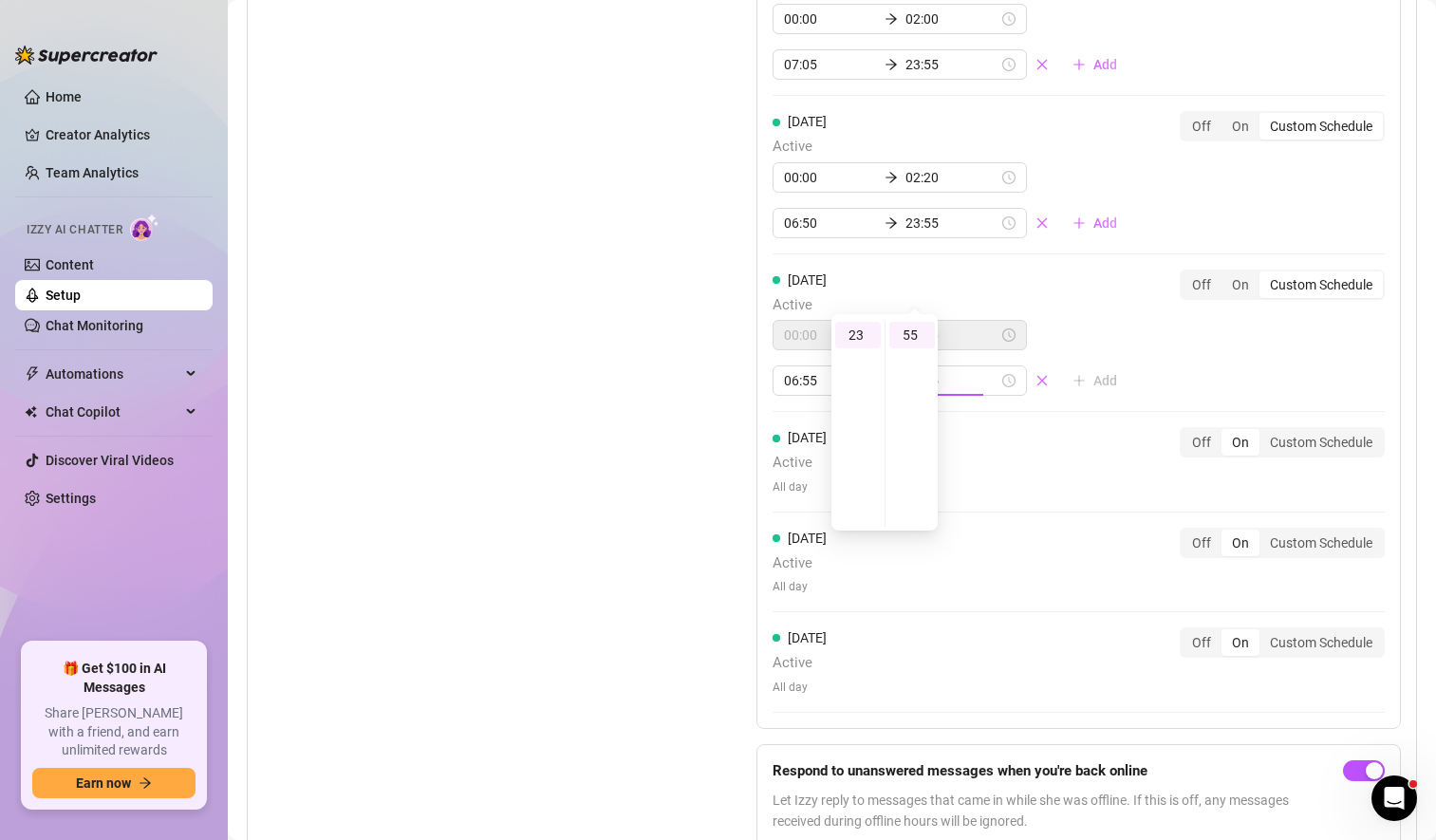
click at [1147, 273] on div "[DATE] Active 00:00 03:05 06:55 23:55 Add Off On Custom Schedule" at bounding box center [1078, 333] width 612 height 127
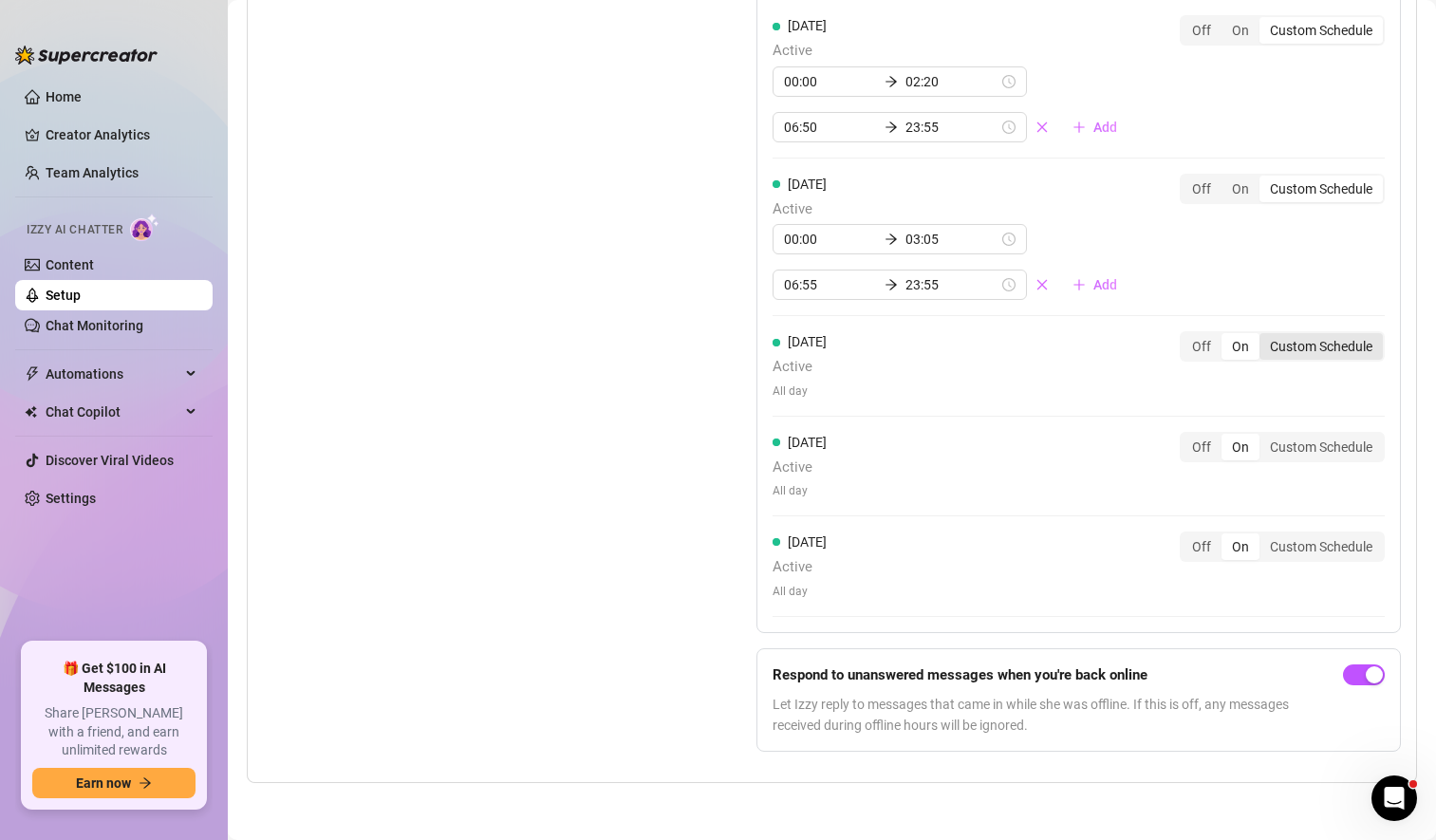
click at [1315, 348] on div "Custom Schedule" at bounding box center [1322, 346] width 123 height 26
click at [1264, 336] on input "Custom Schedule" at bounding box center [1264, 336] width 0 height 0
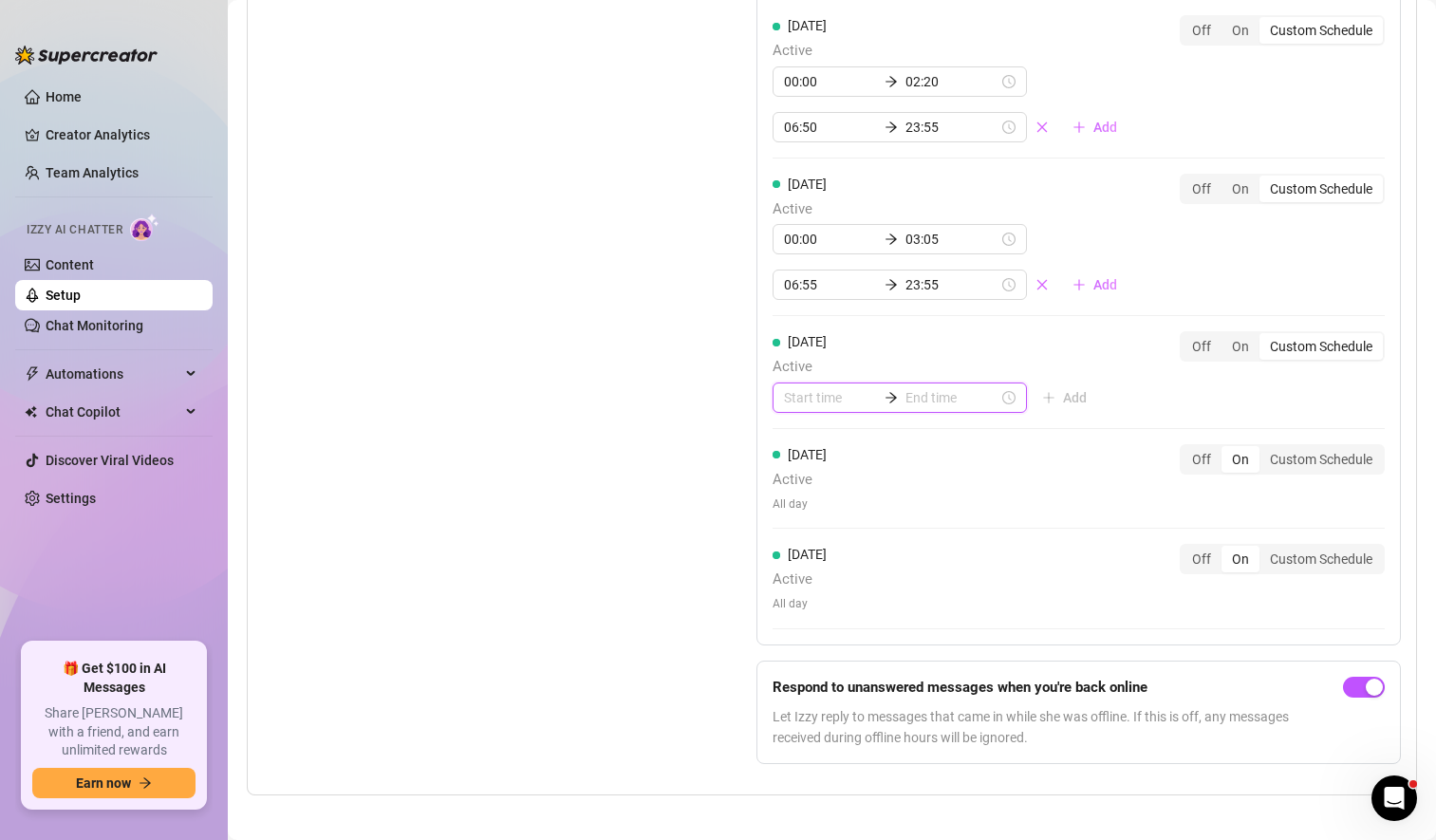
click at [818, 394] on input at bounding box center [830, 397] width 93 height 21
type input "00:00"
click at [793, 447] on div "00" at bounding box center [793, 447] width 46 height 26
click at [924, 401] on input at bounding box center [951, 397] width 93 height 21
type input "00:00"
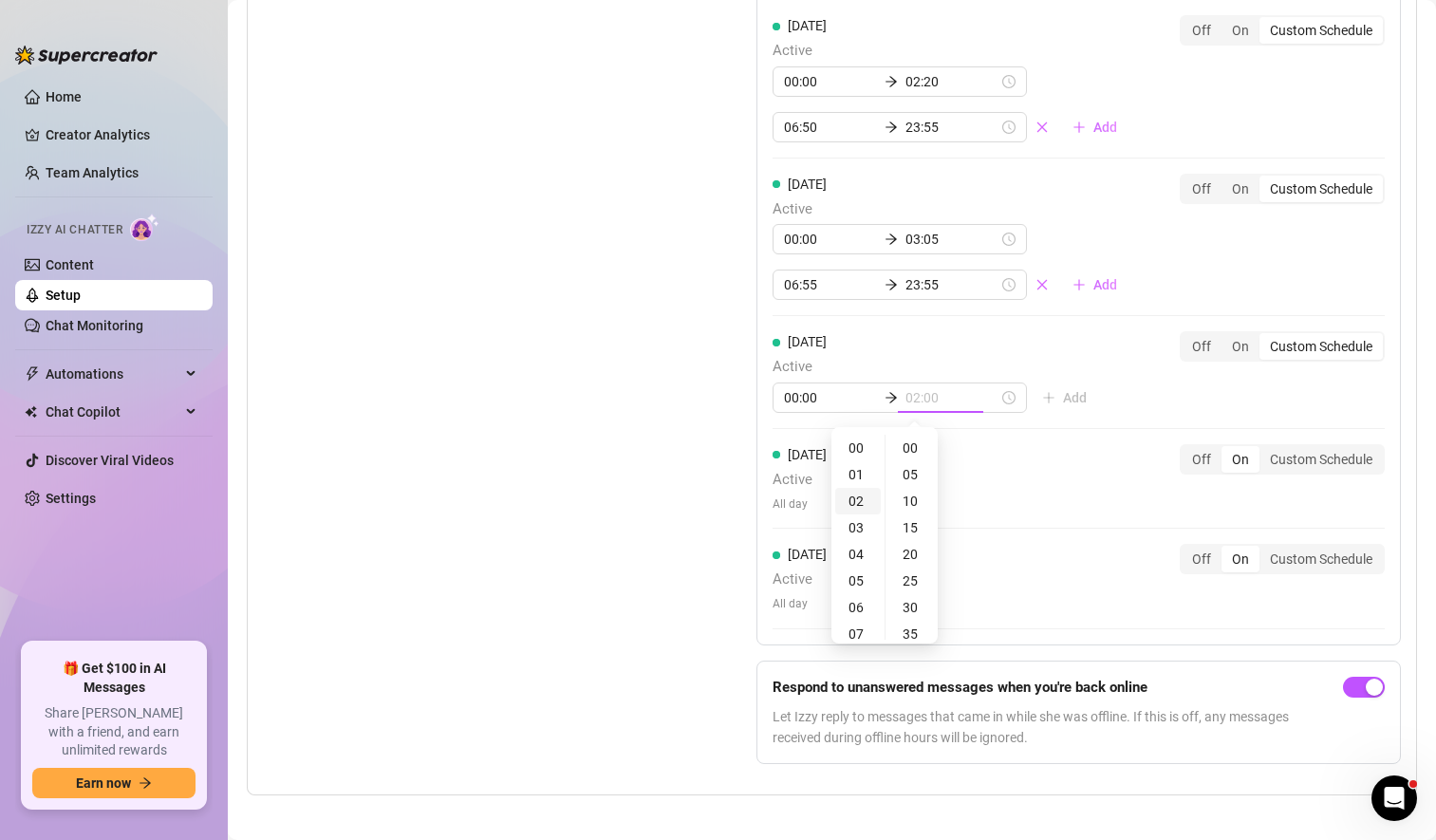
click at [858, 501] on div "02" at bounding box center [858, 500] width 46 height 26
click at [912, 615] on div "30" at bounding box center [912, 607] width 46 height 26
type input "02:30"
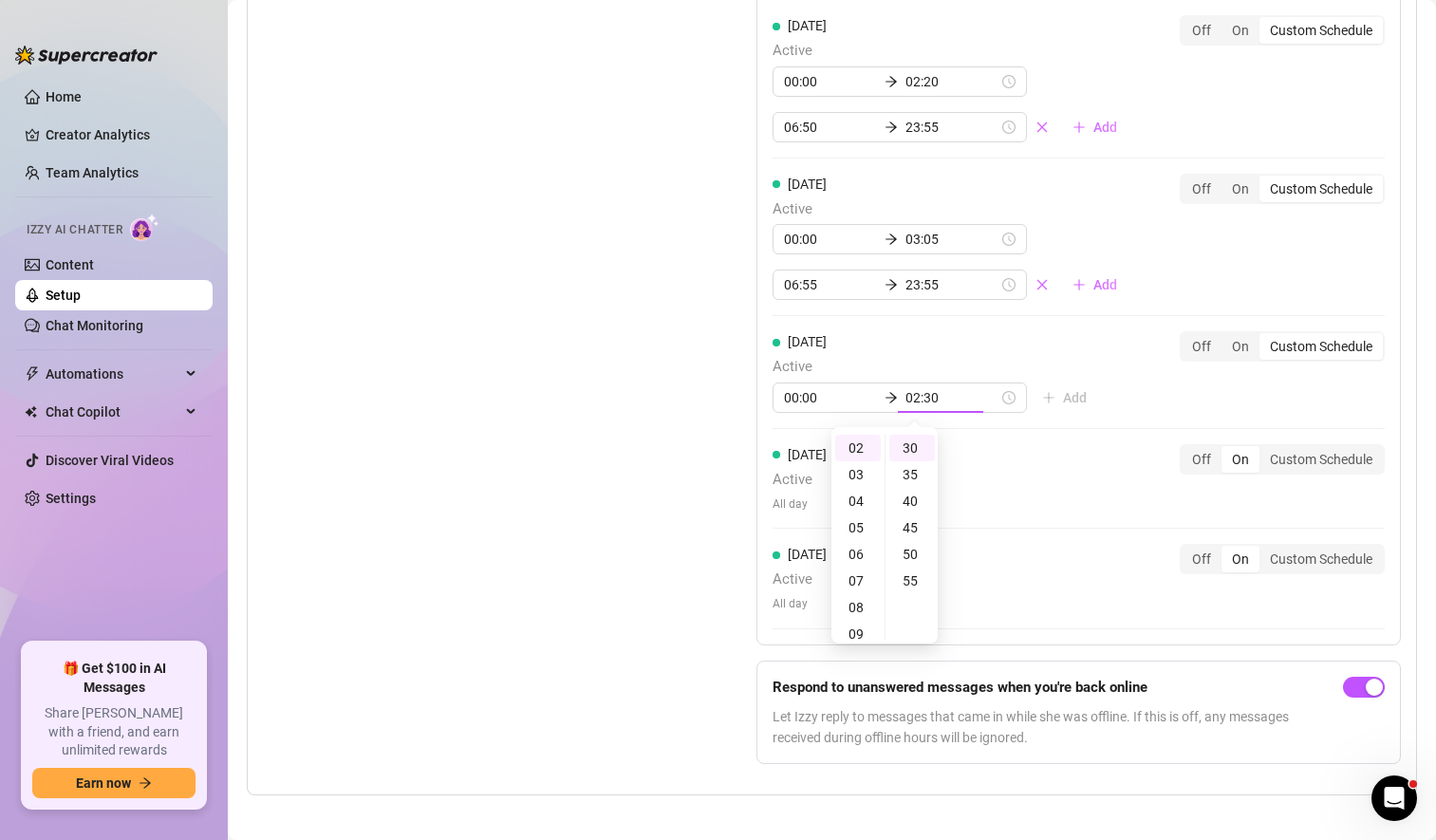
click at [1108, 388] on div "[DATE] Active 00:00 02:30 Add Off On Custom Schedule" at bounding box center [1078, 372] width 612 height 82
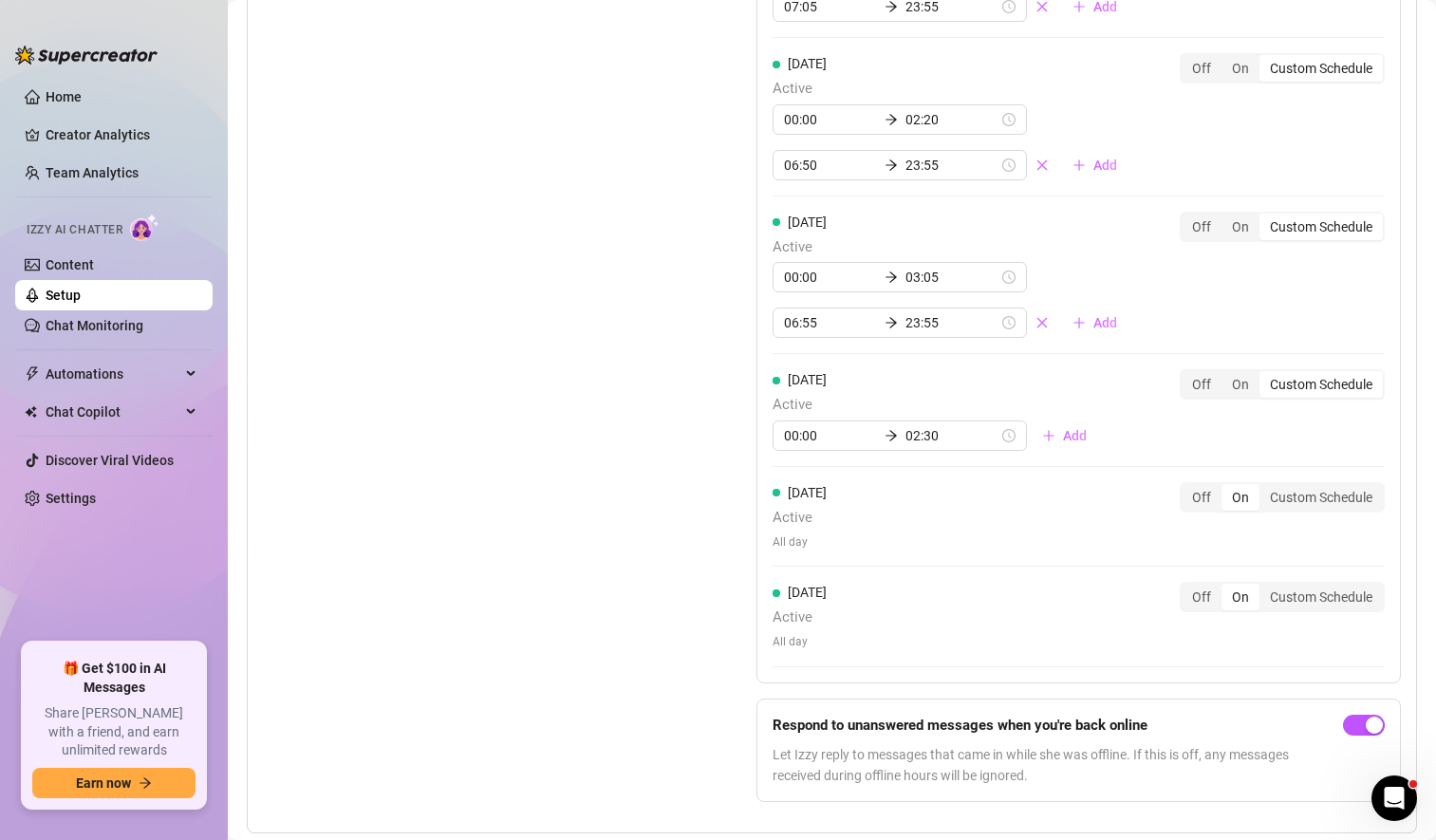
scroll to position [2074, 0]
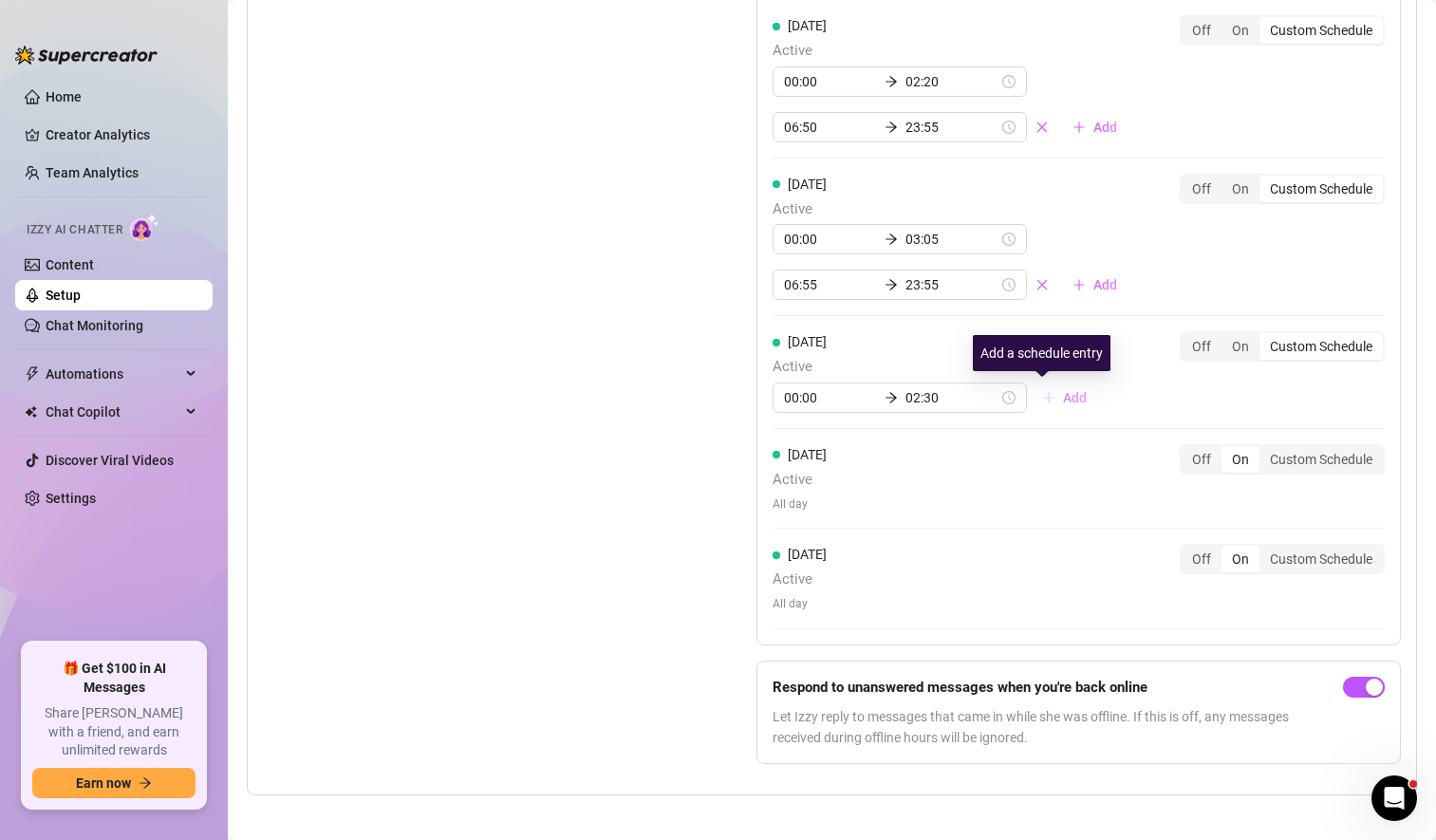
click at [1063, 393] on span "Add" at bounding box center [1075, 398] width 23 height 16
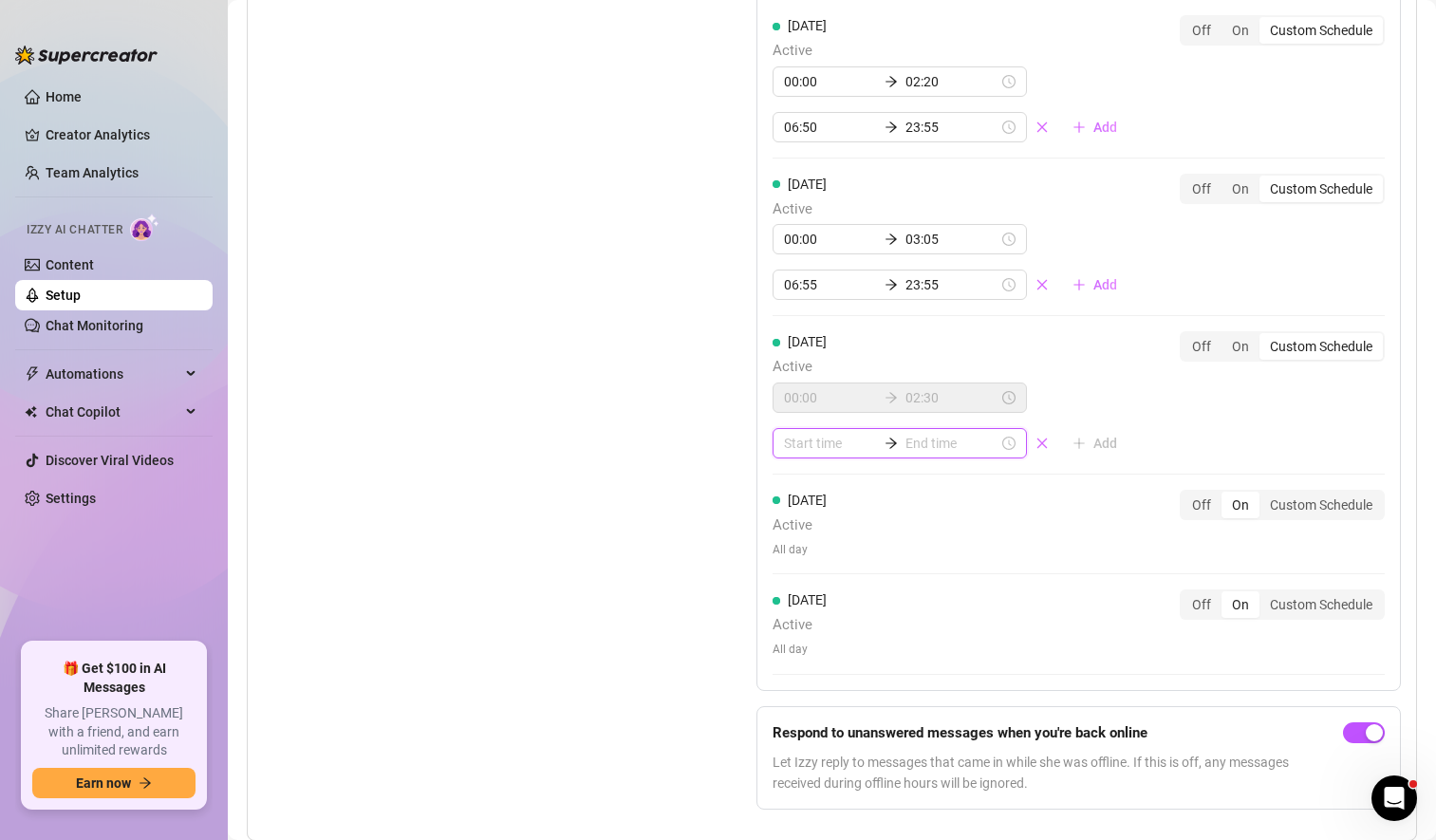
click at [800, 439] on input at bounding box center [830, 442] width 93 height 21
click at [792, 672] on div "07" at bounding box center [793, 679] width 46 height 26
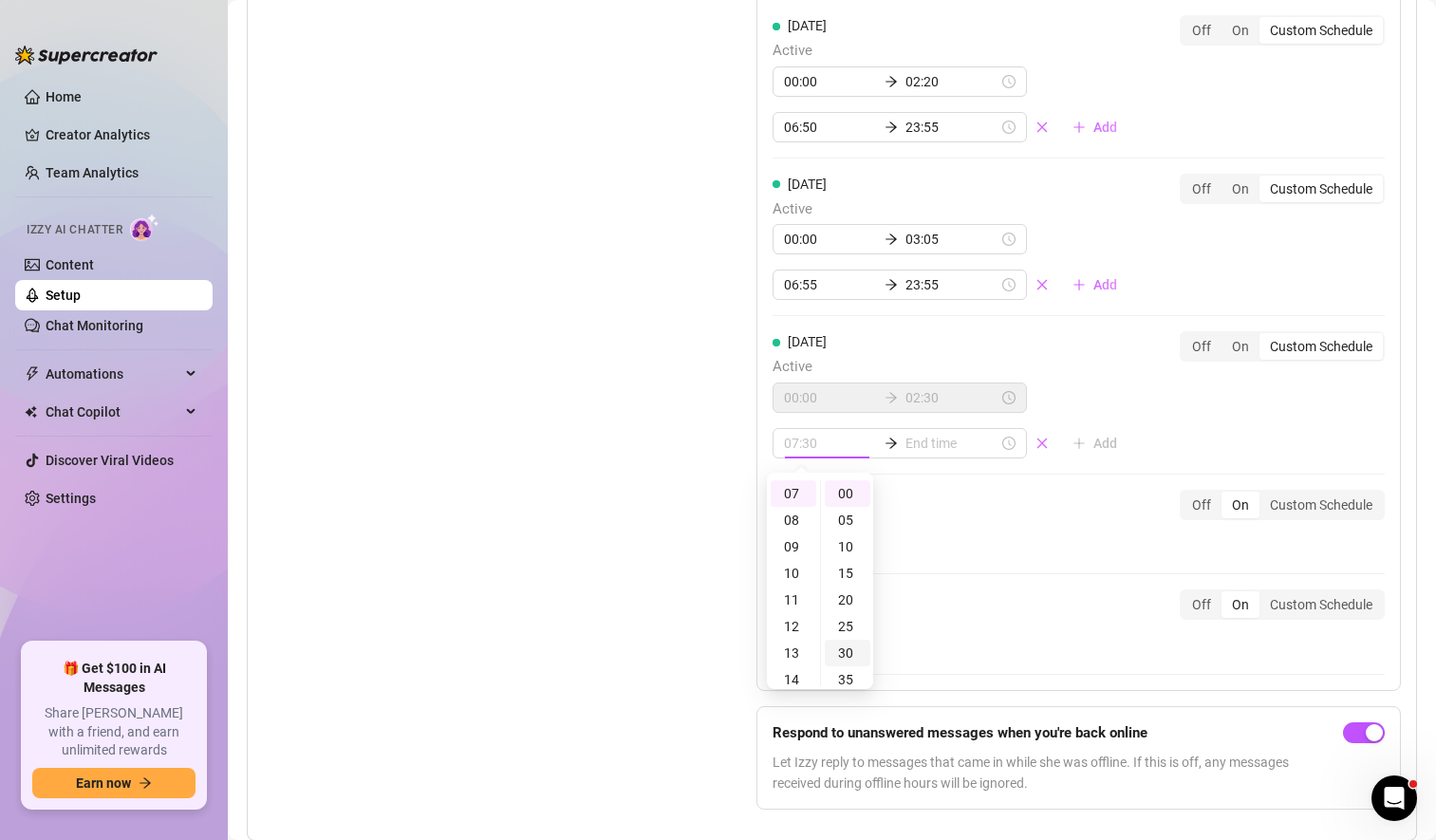
click at [851, 651] on div "30" at bounding box center [847, 652] width 46 height 26
type input "07:30"
click at [927, 442] on input at bounding box center [951, 442] width 93 height 21
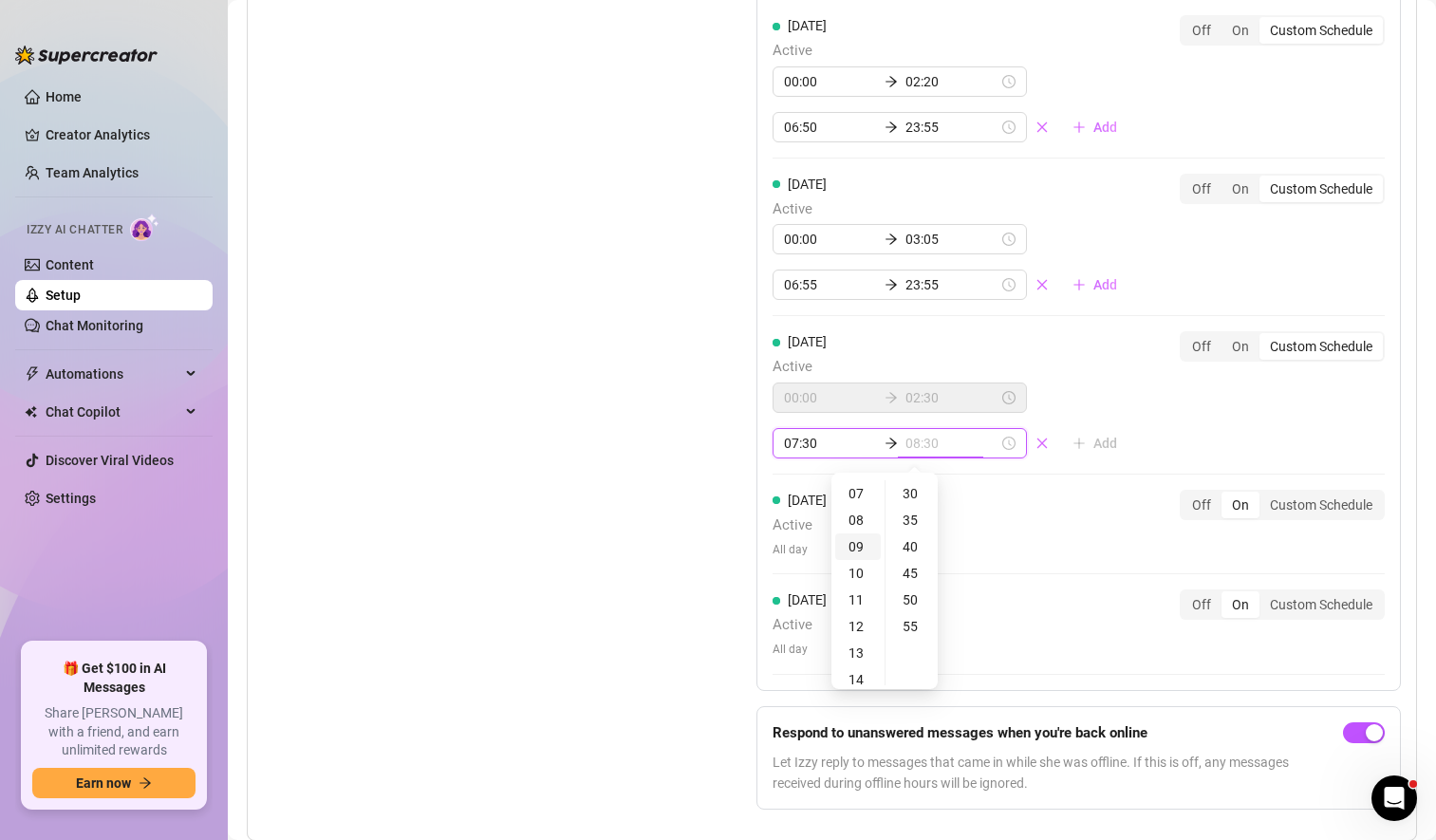
type input "09:30"
click at [856, 497] on div "23" at bounding box center [858, 493] width 46 height 26
type input "23:55"
click at [911, 619] on div "55" at bounding box center [912, 626] width 46 height 26
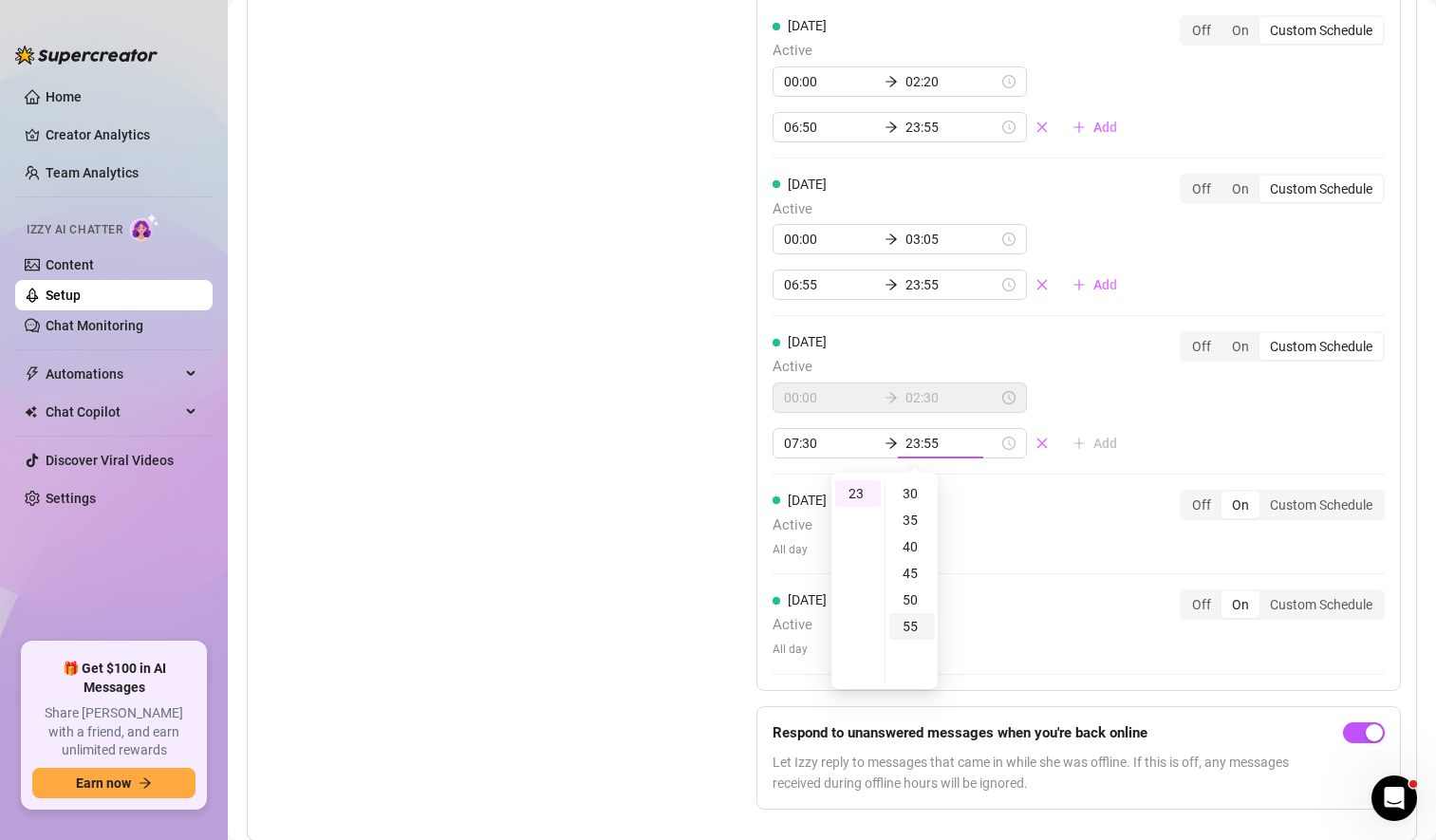
scroll to position [292, 0]
click at [1142, 385] on div "[DATE] Active 00:00 02:30 07:30 23:55 Add Off On Custom Schedule" at bounding box center [1078, 395] width 612 height 127
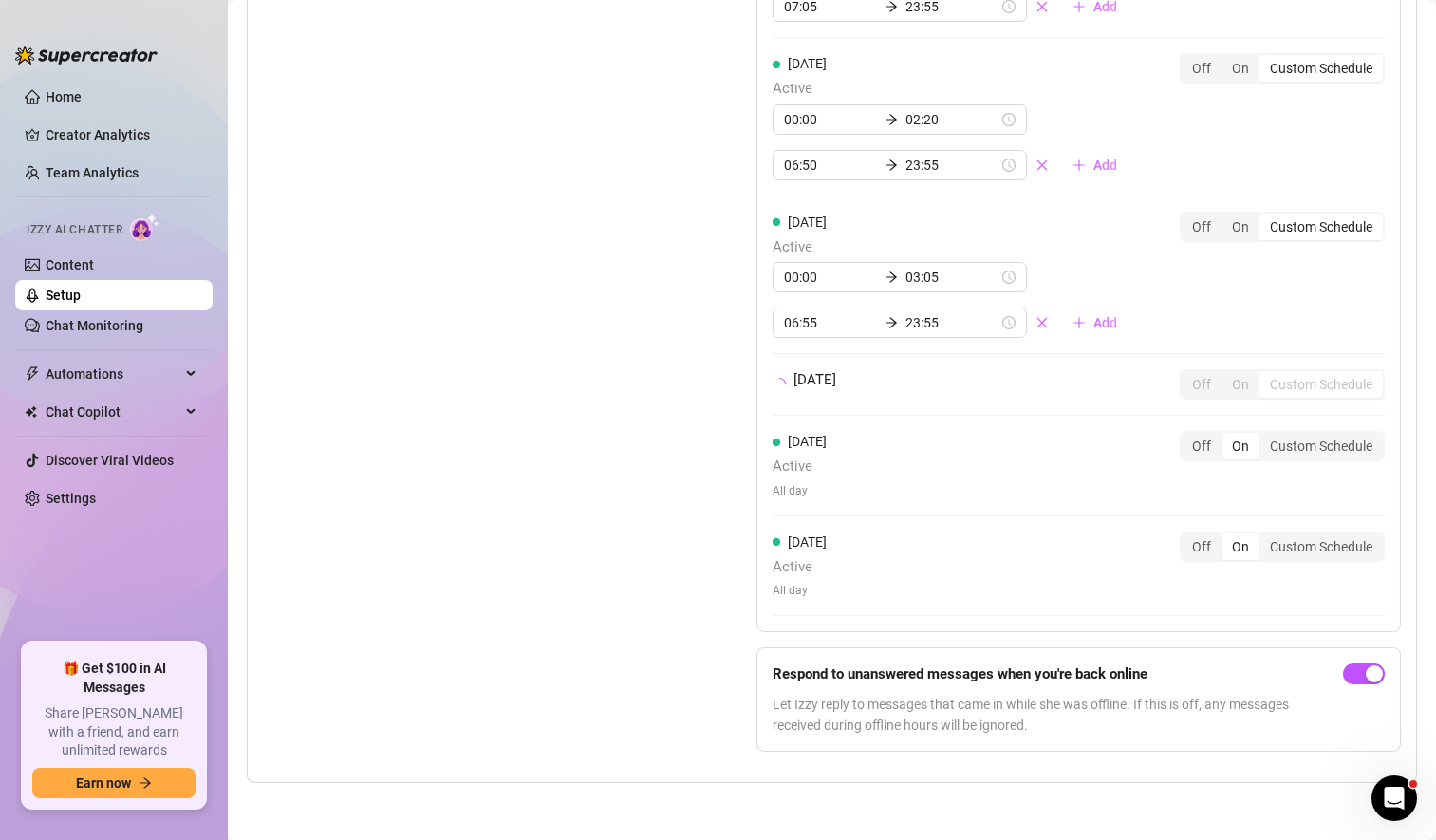
scroll to position [2074, 0]
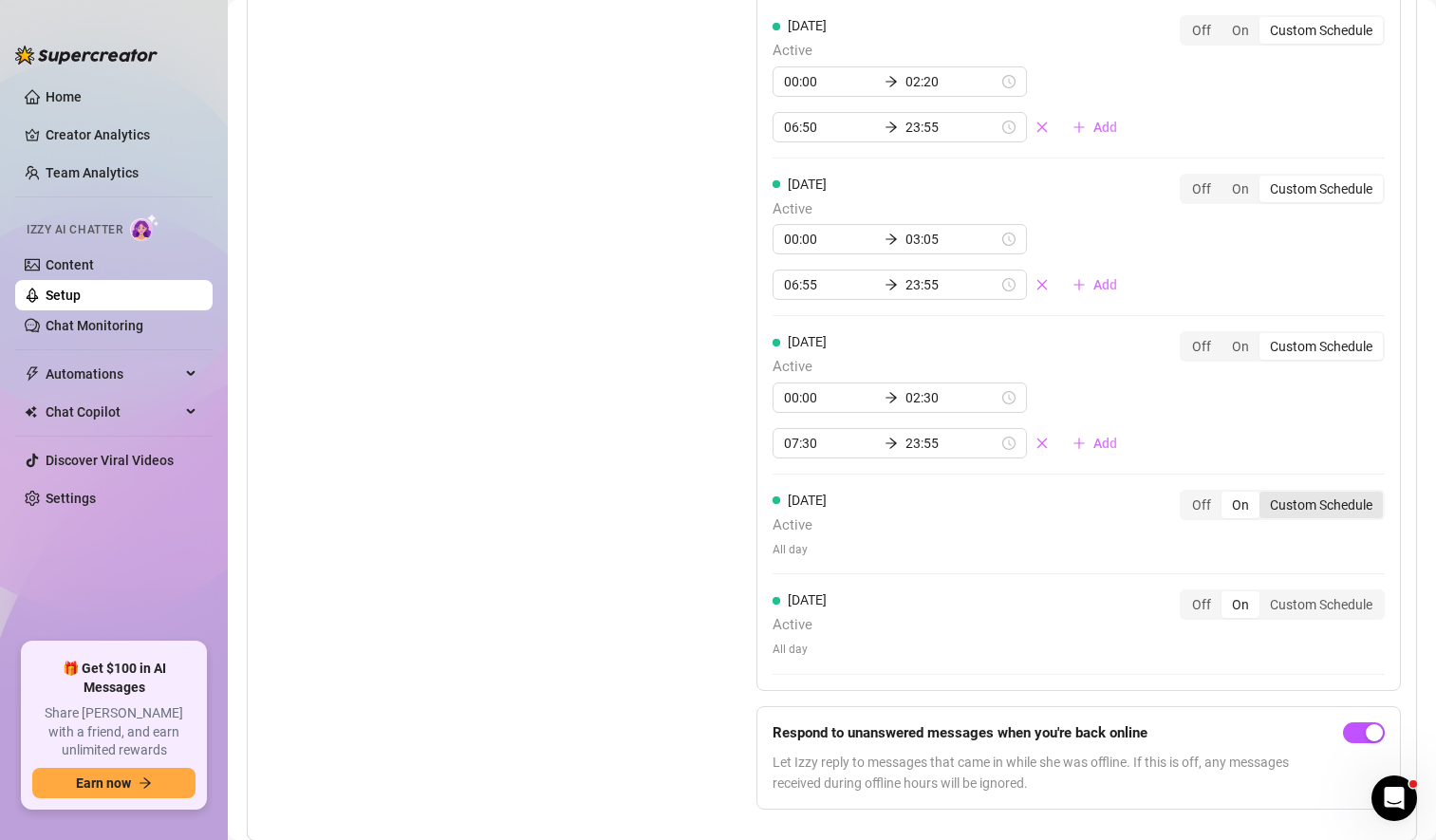
click at [1313, 501] on div "Custom Schedule" at bounding box center [1322, 504] width 123 height 26
click at [1264, 494] on input "Custom Schedule" at bounding box center [1264, 494] width 0 height 0
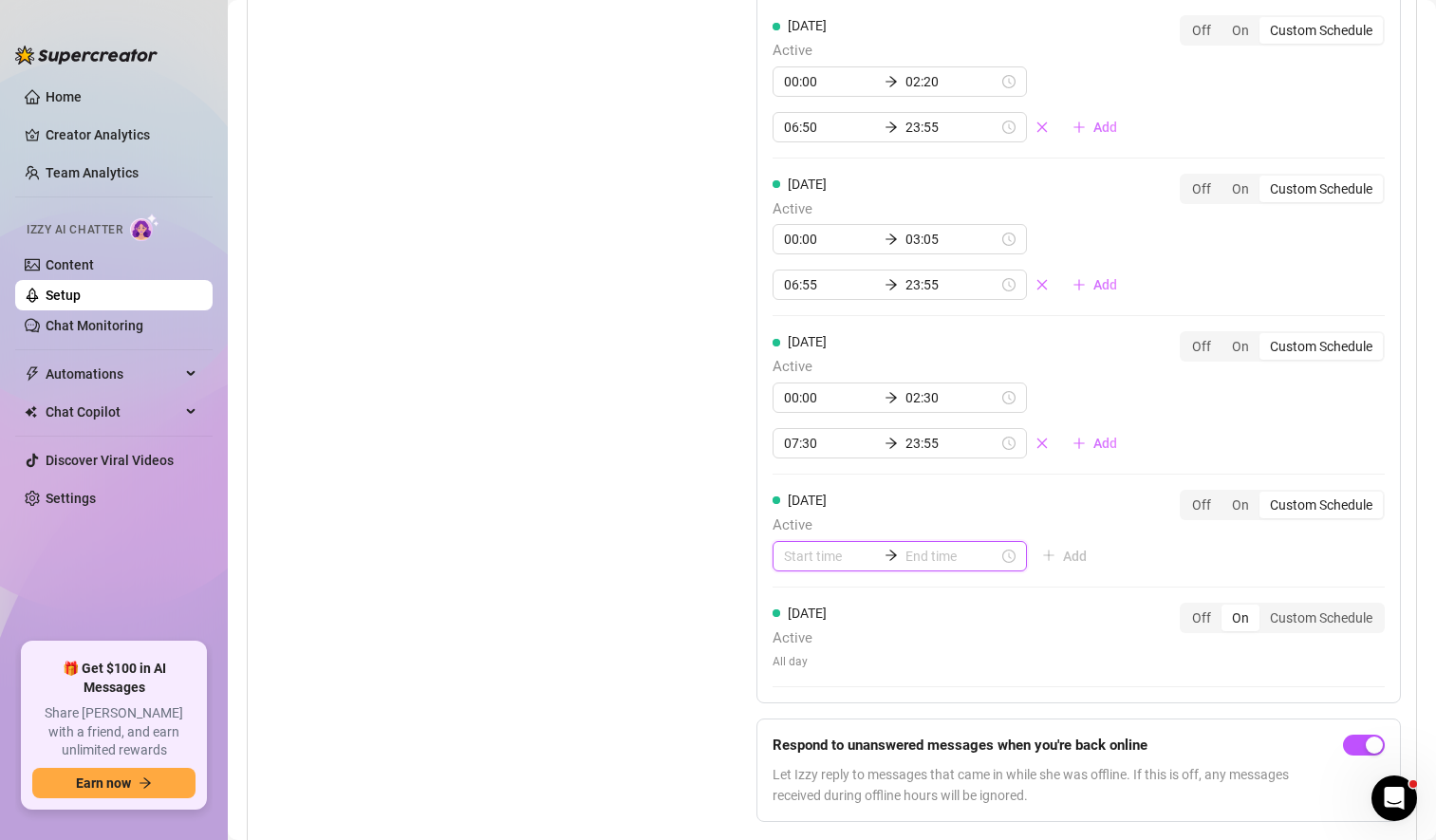
click at [816, 552] on input at bounding box center [830, 556] width 93 height 21
type input "00:00"
click at [788, 608] on div "00" at bounding box center [793, 605] width 46 height 26
click at [925, 588] on div "[DATE] Active 00:00 03:30 07:00 23:55 Add Off On Custom Schedule [DATE] Active …" at bounding box center [1078, 192] width 645 height 1021
type input "00:00"
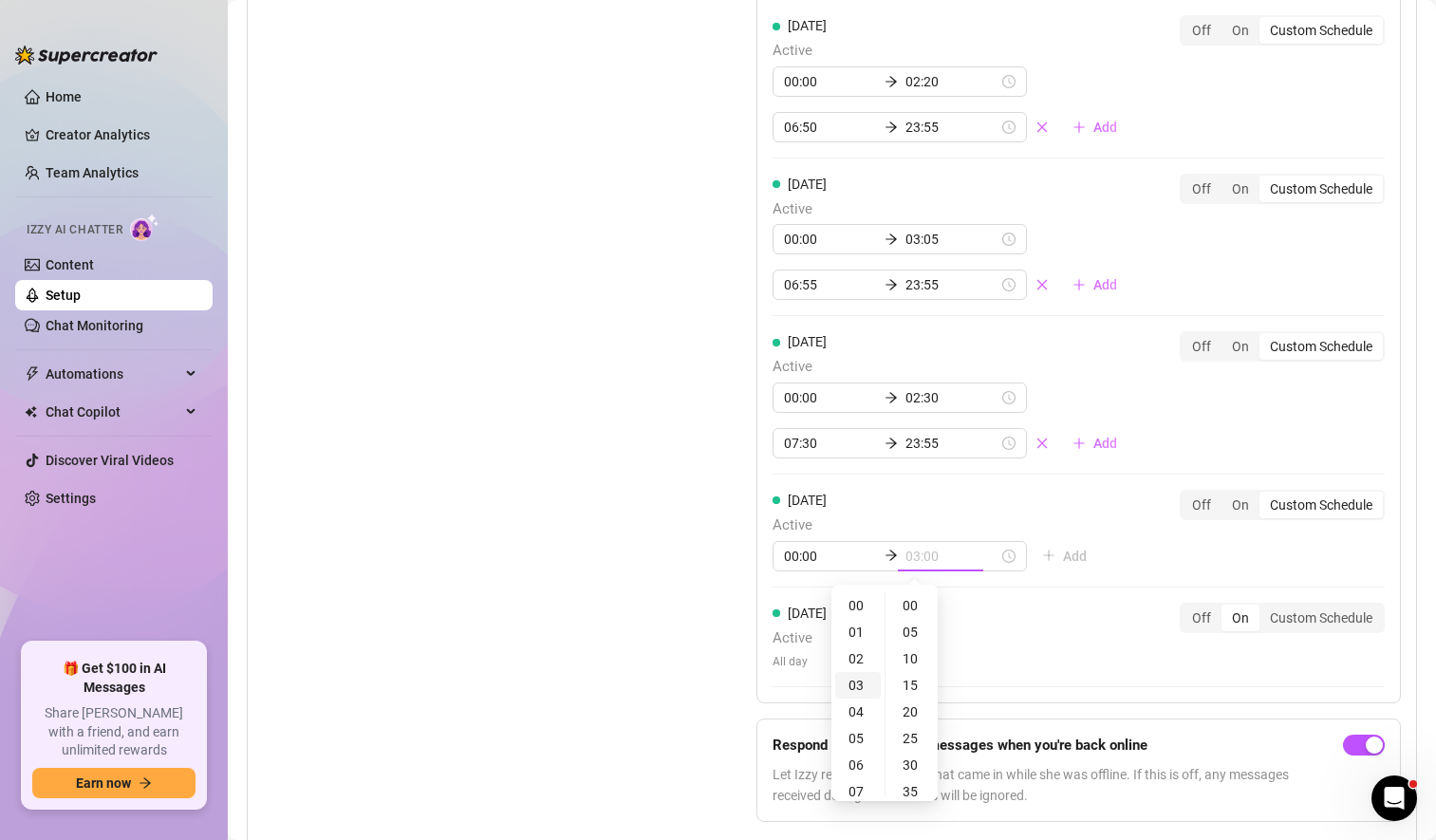
click at [860, 688] on div "03" at bounding box center [858, 685] width 46 height 26
click at [917, 659] on div "10" at bounding box center [912, 658] width 46 height 26
type input "03:10"
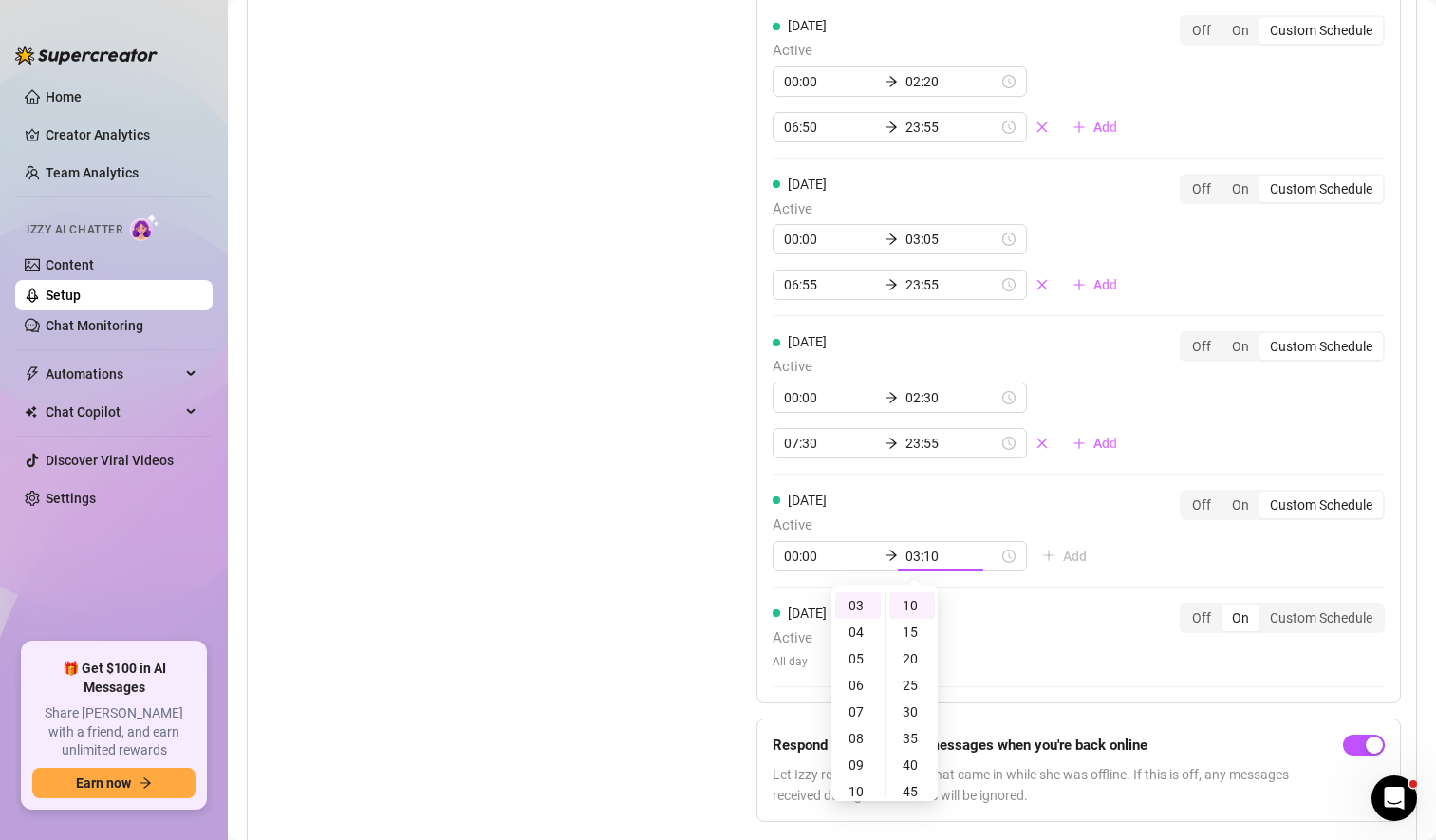
click at [1096, 542] on div "[DATE] Active 00:00 03:30 07:00 23:55 Add Off On Custom Schedule [DATE] Active …" at bounding box center [1078, 192] width 645 height 1021
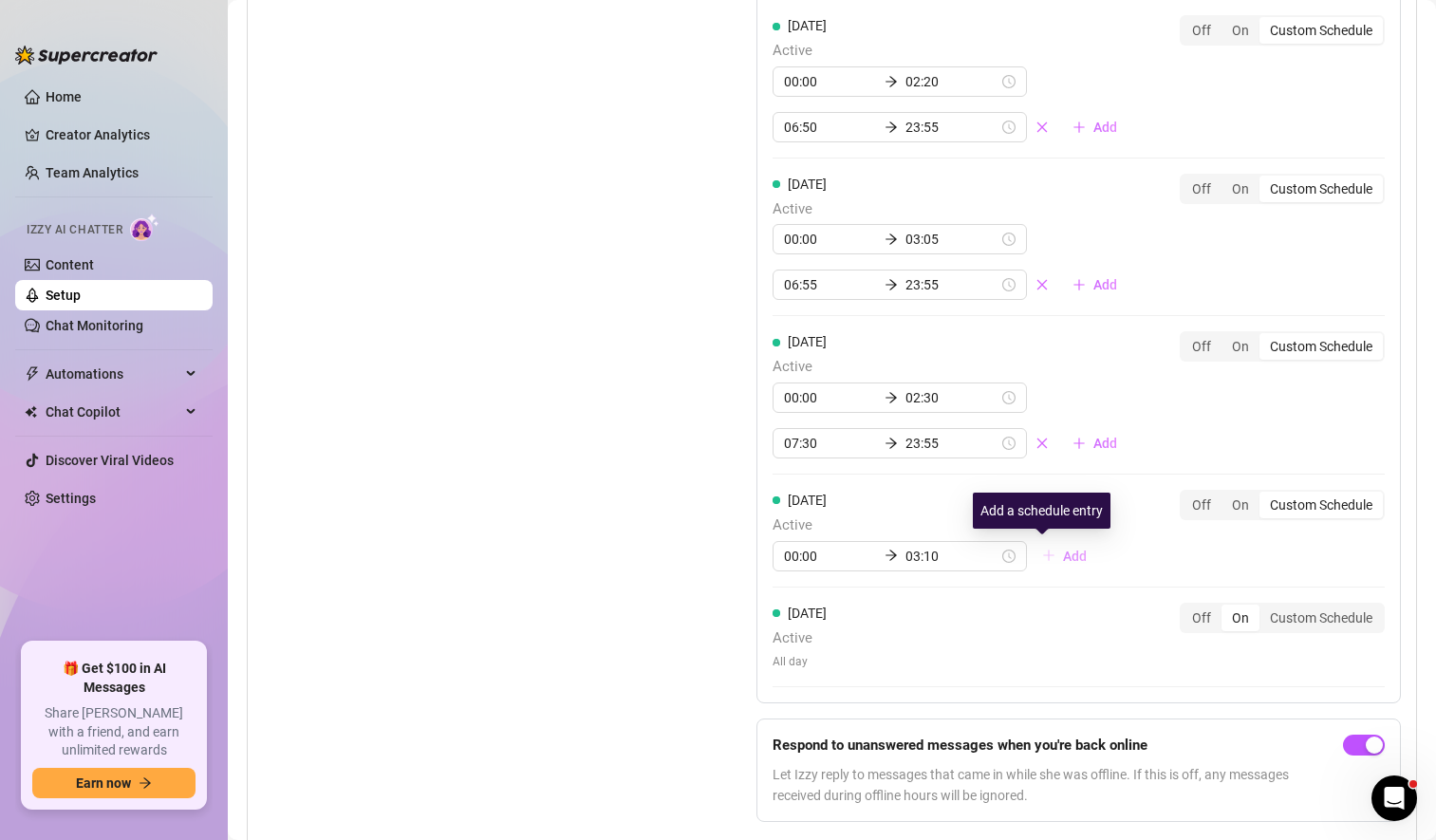
click at [1063, 551] on span "Add" at bounding box center [1075, 557] width 23 height 16
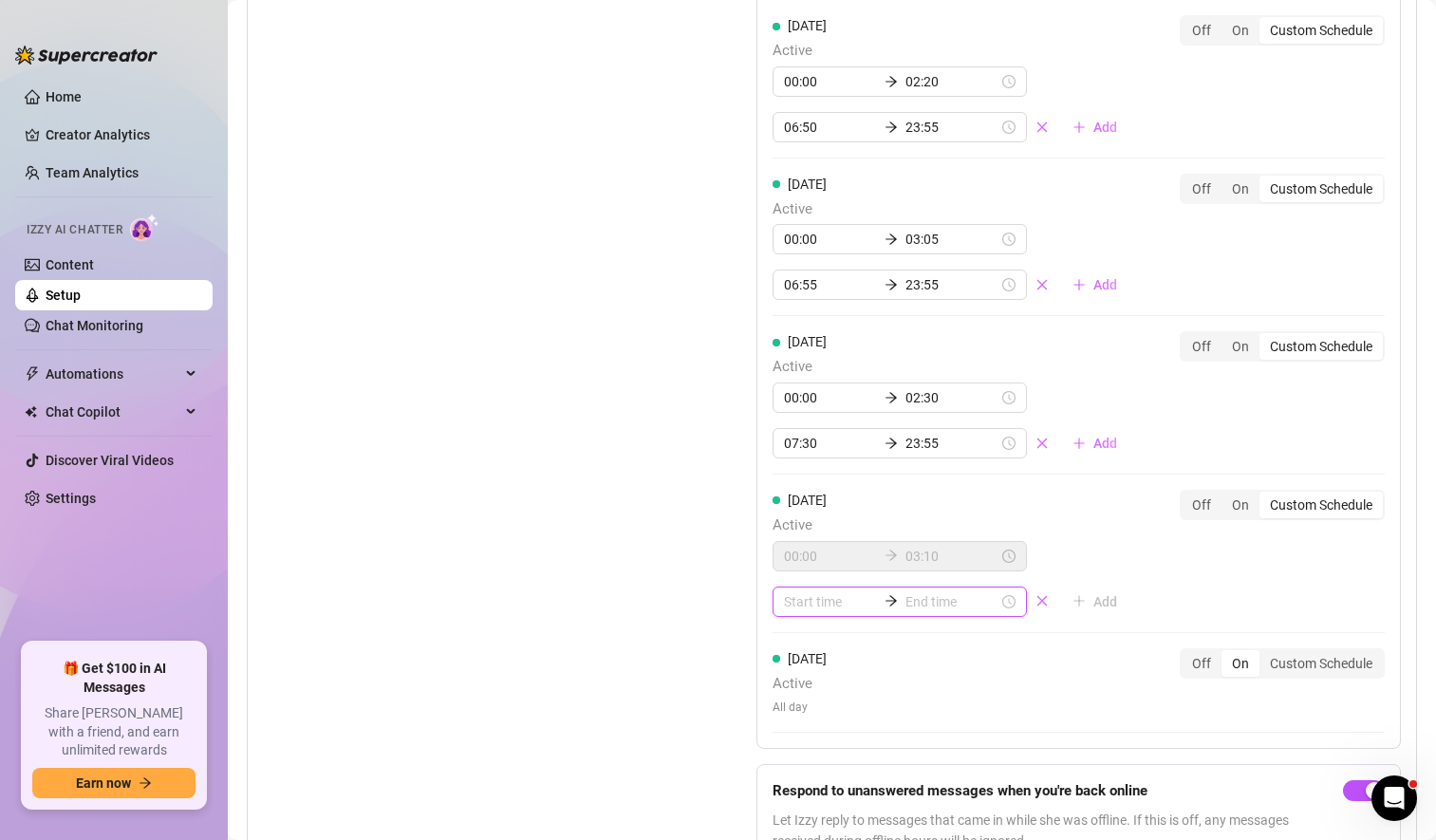
click at [797, 605] on input at bounding box center [830, 601] width 93 height 21
click at [791, 521] on div "07" at bounding box center [793, 522] width 46 height 26
click at [850, 533] on div "30" at bounding box center [847, 535] width 46 height 26
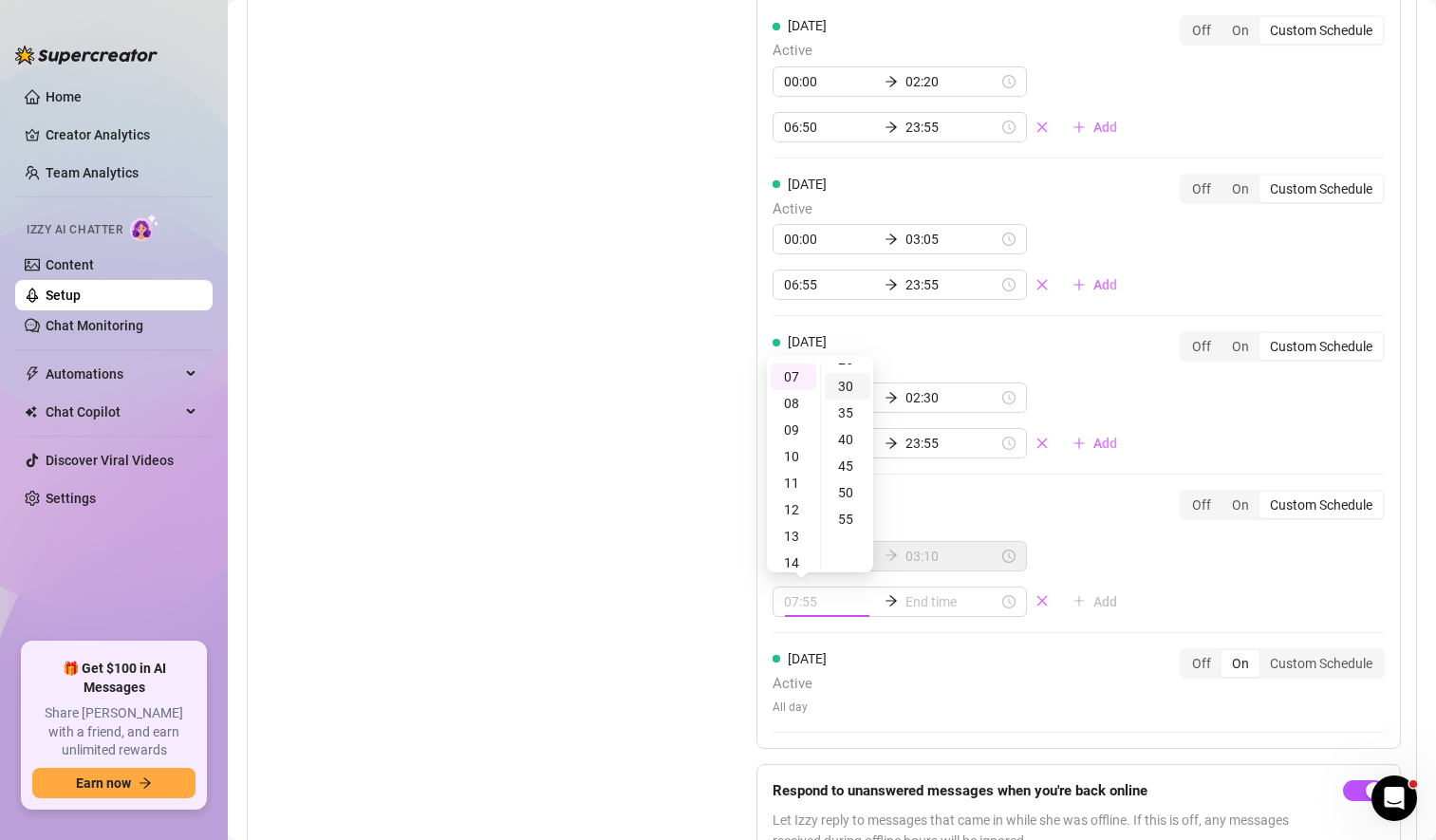
type input "07:30"
click at [930, 604] on input at bounding box center [951, 601] width 93 height 21
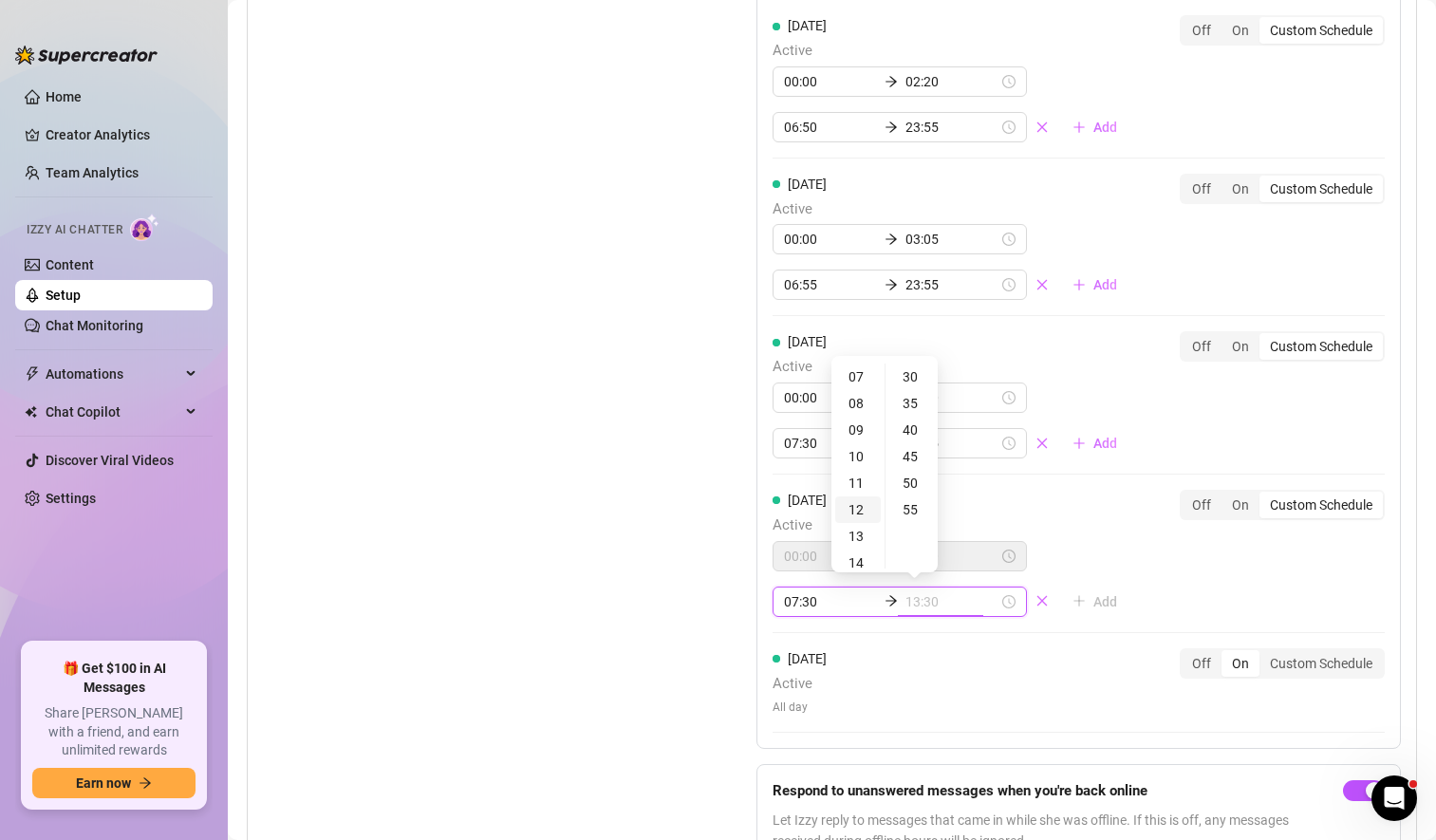
type input "12:30"
click at [855, 439] on div "23" at bounding box center [858, 448] width 46 height 26
type input "23:55"
click at [919, 503] on div "55" at bounding box center [912, 509] width 46 height 26
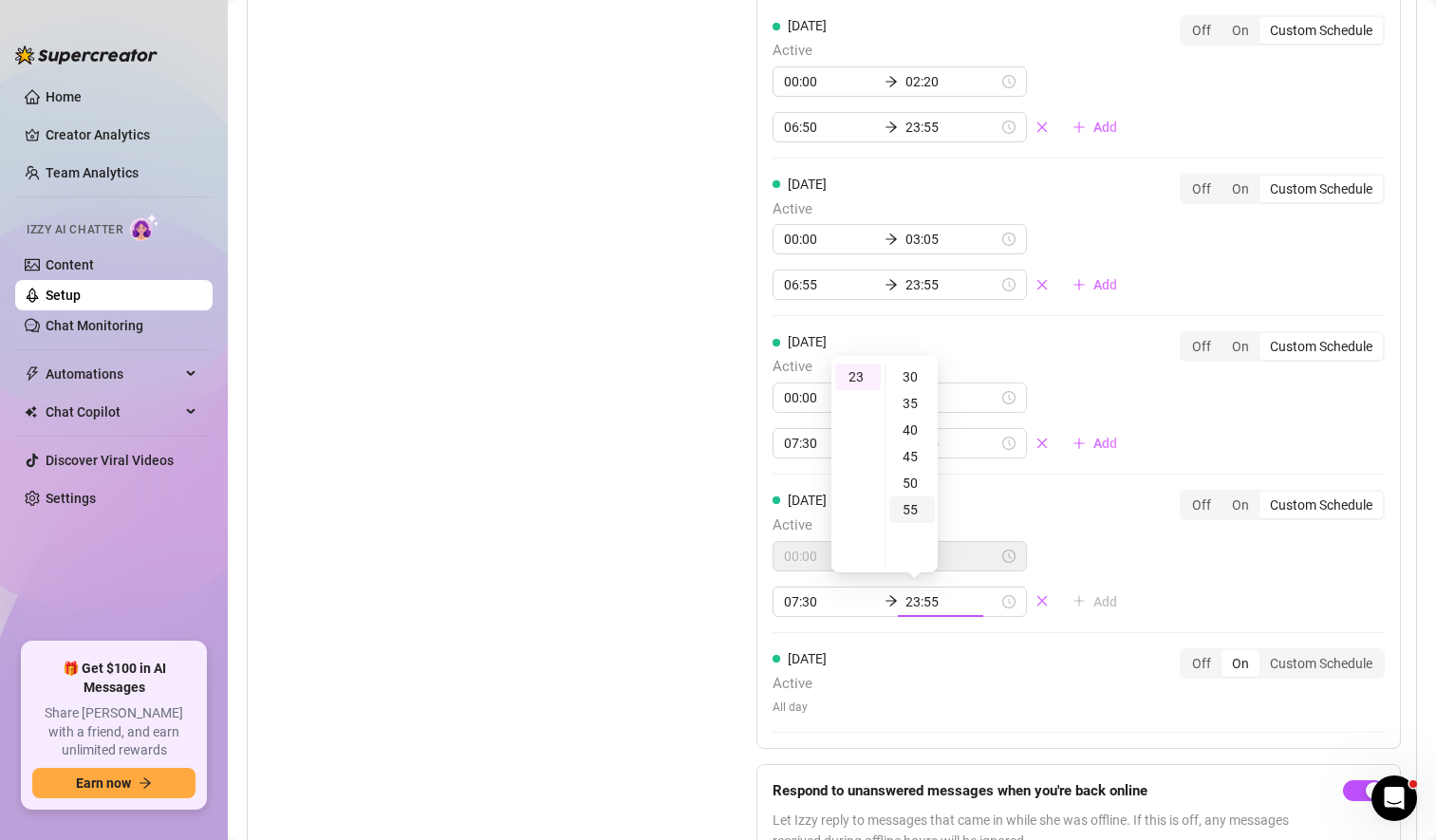
scroll to position [292, 0]
click at [1001, 659] on div "[DATE] Active 00:00 03:30 07:00 23:55 Add Off On Custom Schedule [DATE] Active …" at bounding box center [1078, 282] width 645 height 1199
click at [1293, 655] on div "Custom Schedule" at bounding box center [1322, 663] width 123 height 26
click at [1264, 653] on input "Custom Schedule" at bounding box center [1264, 653] width 0 height 0
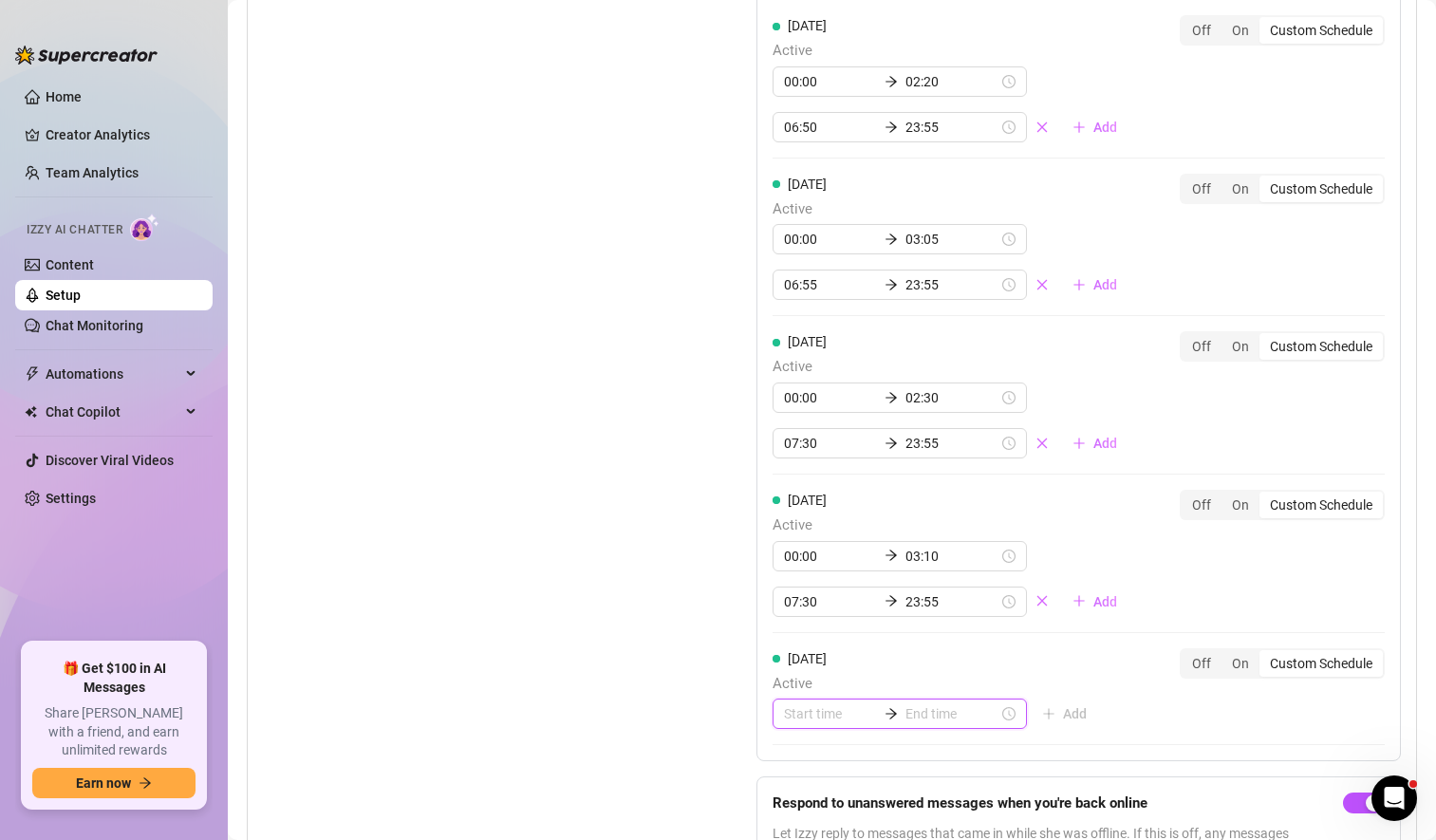
click at [800, 713] on input at bounding box center [830, 713] width 93 height 21
type input "02:00"
click at [788, 488] on div "00" at bounding box center [793, 488] width 46 height 26
type input "00:00"
click at [929, 709] on input at bounding box center [951, 713] width 93 height 21
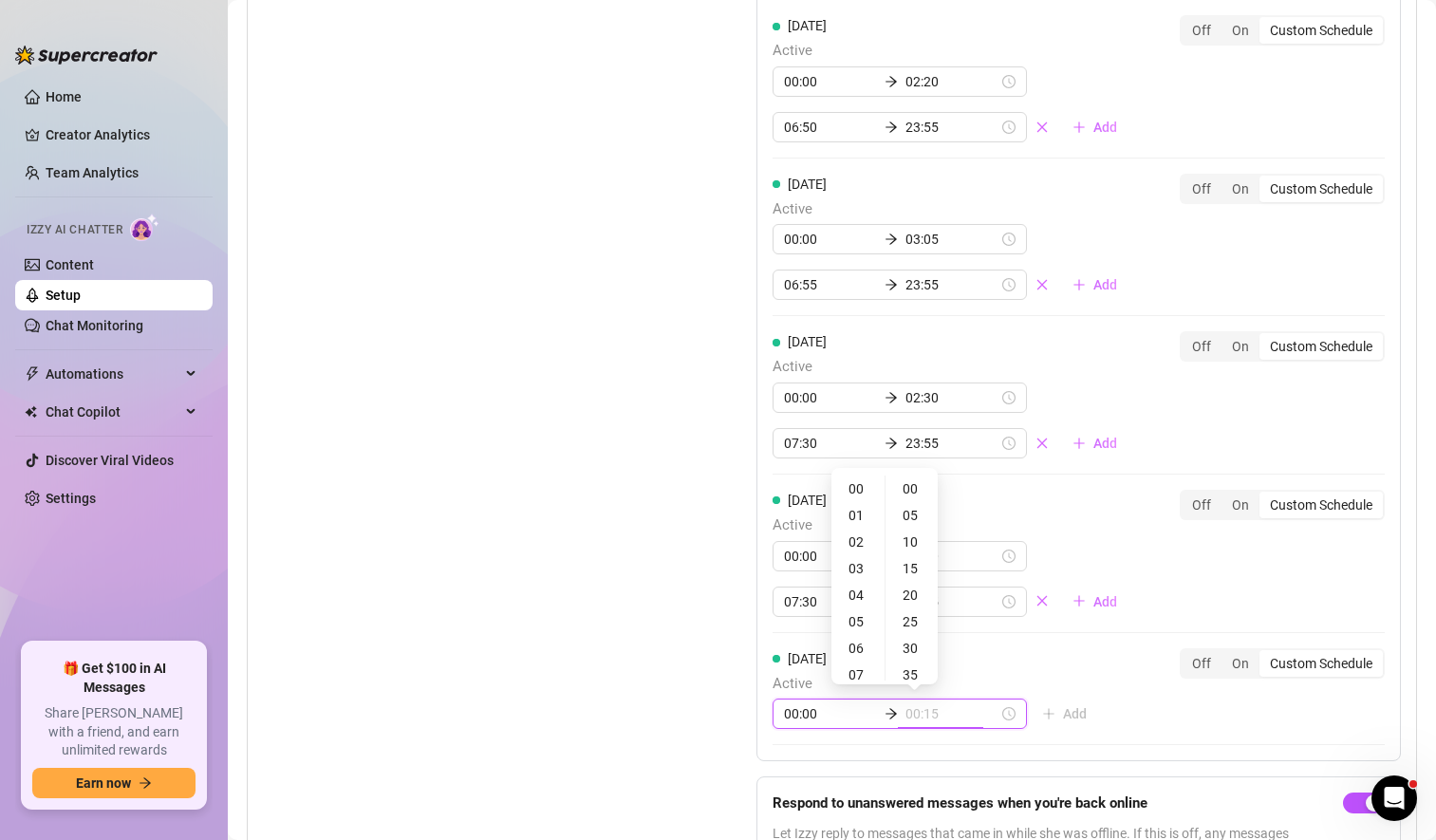
type input "00:10"
click at [855, 529] on div "02" at bounding box center [858, 541] width 46 height 26
click at [915, 570] on div "15" at bounding box center [912, 567] width 46 height 26
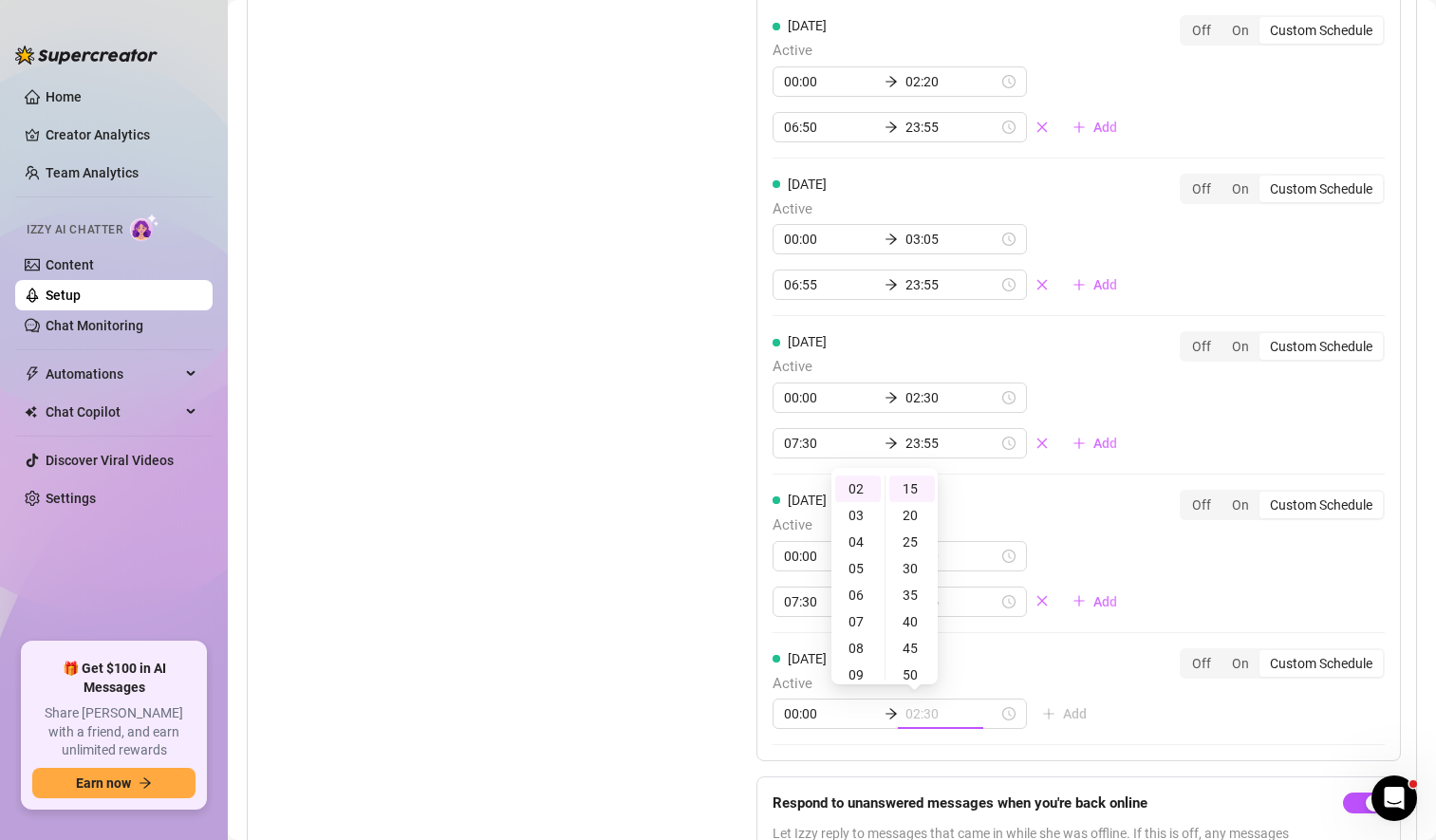
type input "02:15"
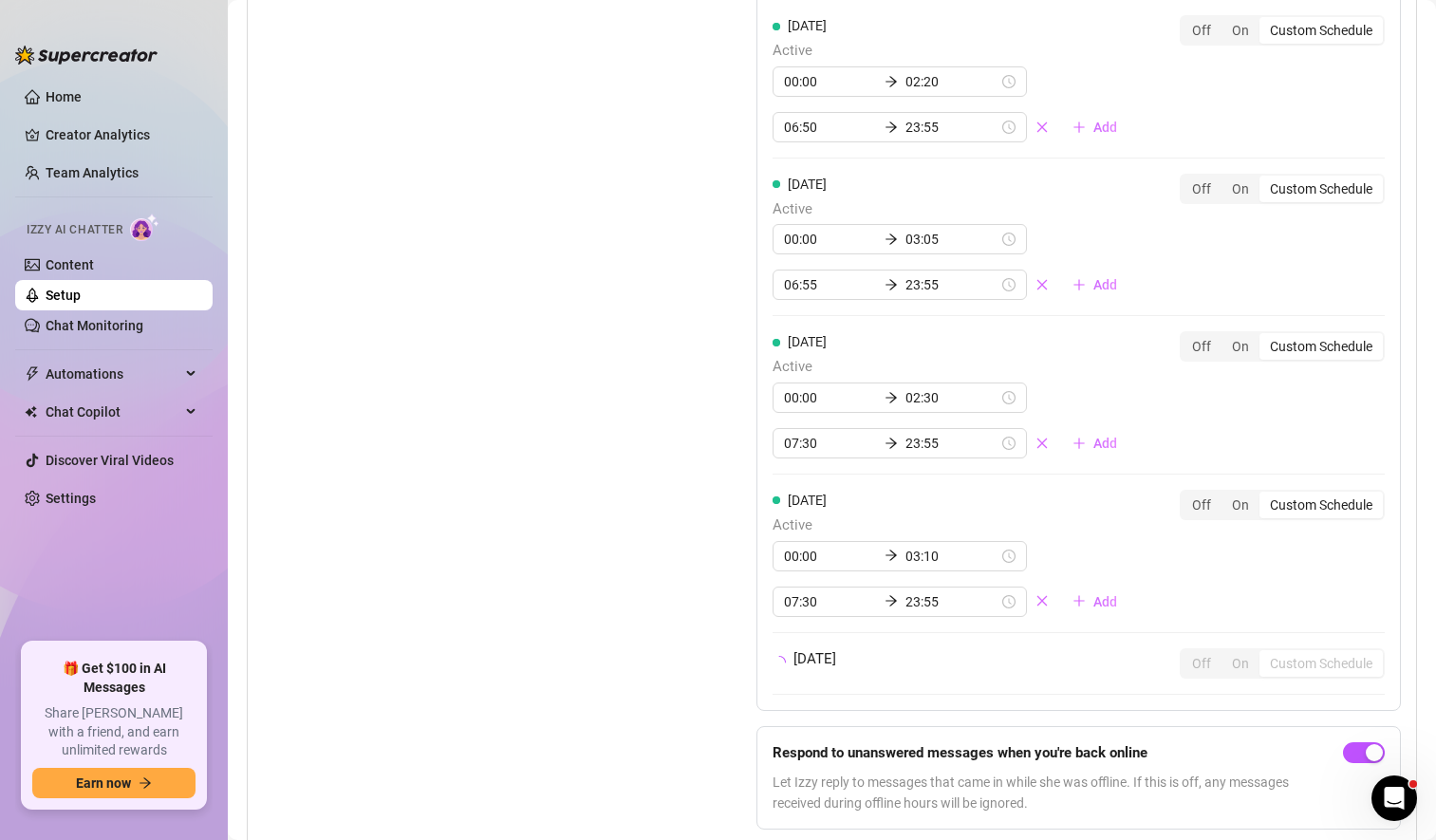
click at [1104, 559] on div "00:00 03:10 07:30 23:55 Add" at bounding box center [952, 579] width 359 height 76
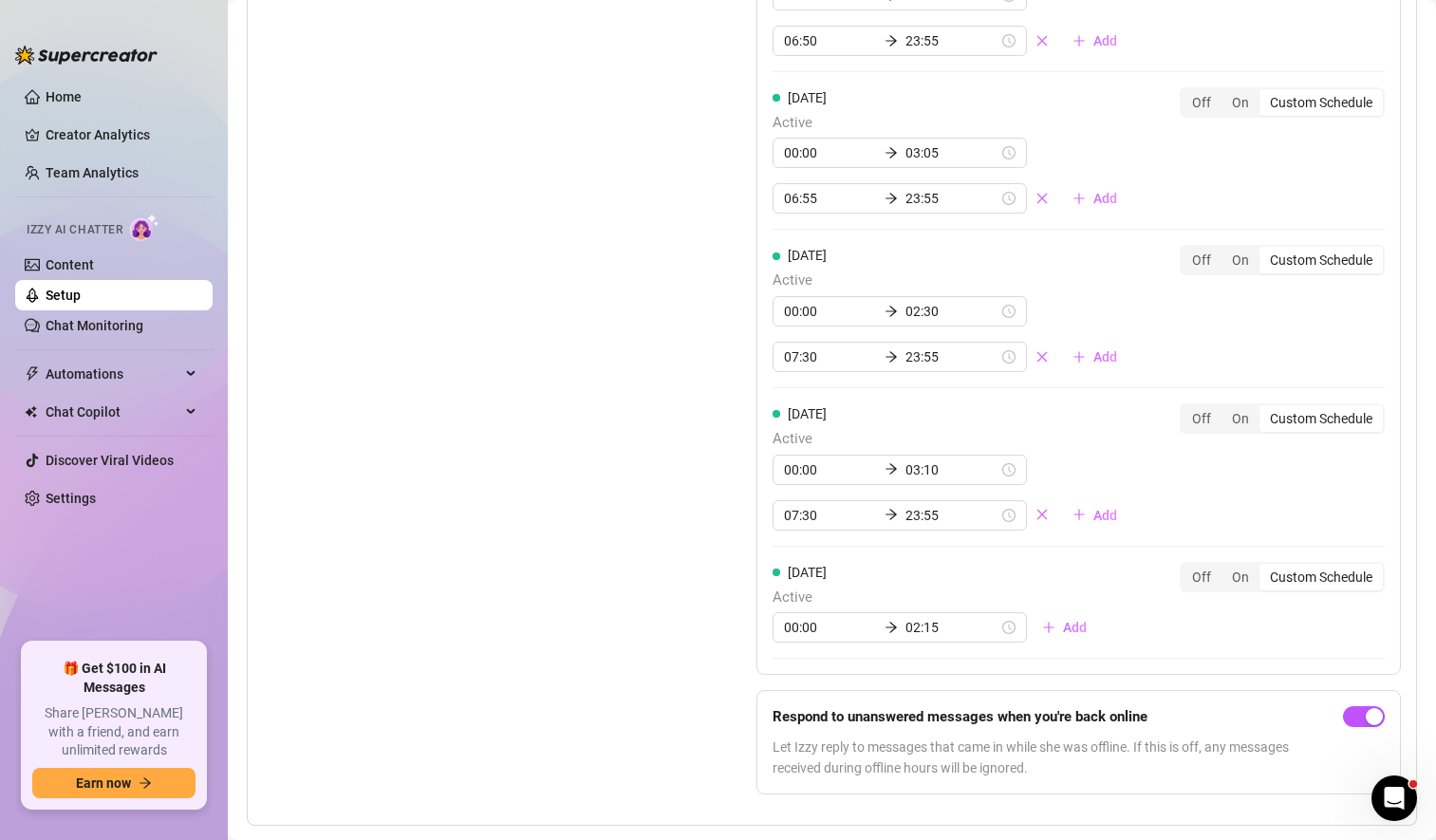
scroll to position [2162, 0]
click at [1063, 624] on span "Add" at bounding box center [1075, 627] width 23 height 16
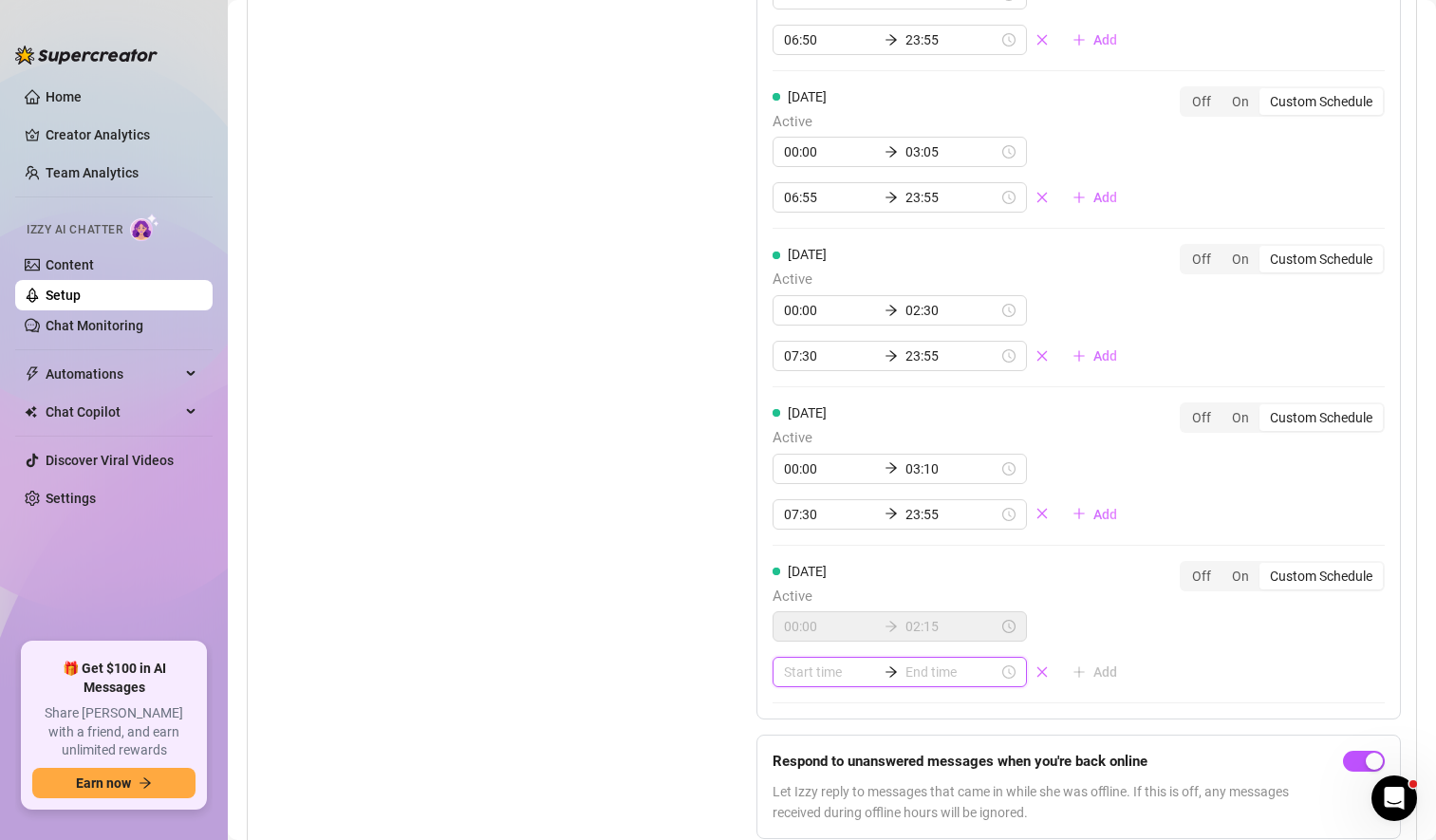
click at [800, 675] on input at bounding box center [830, 671] width 93 height 21
type input "07:00"
click at [793, 598] on div "08" at bounding box center [793, 607] width 46 height 26
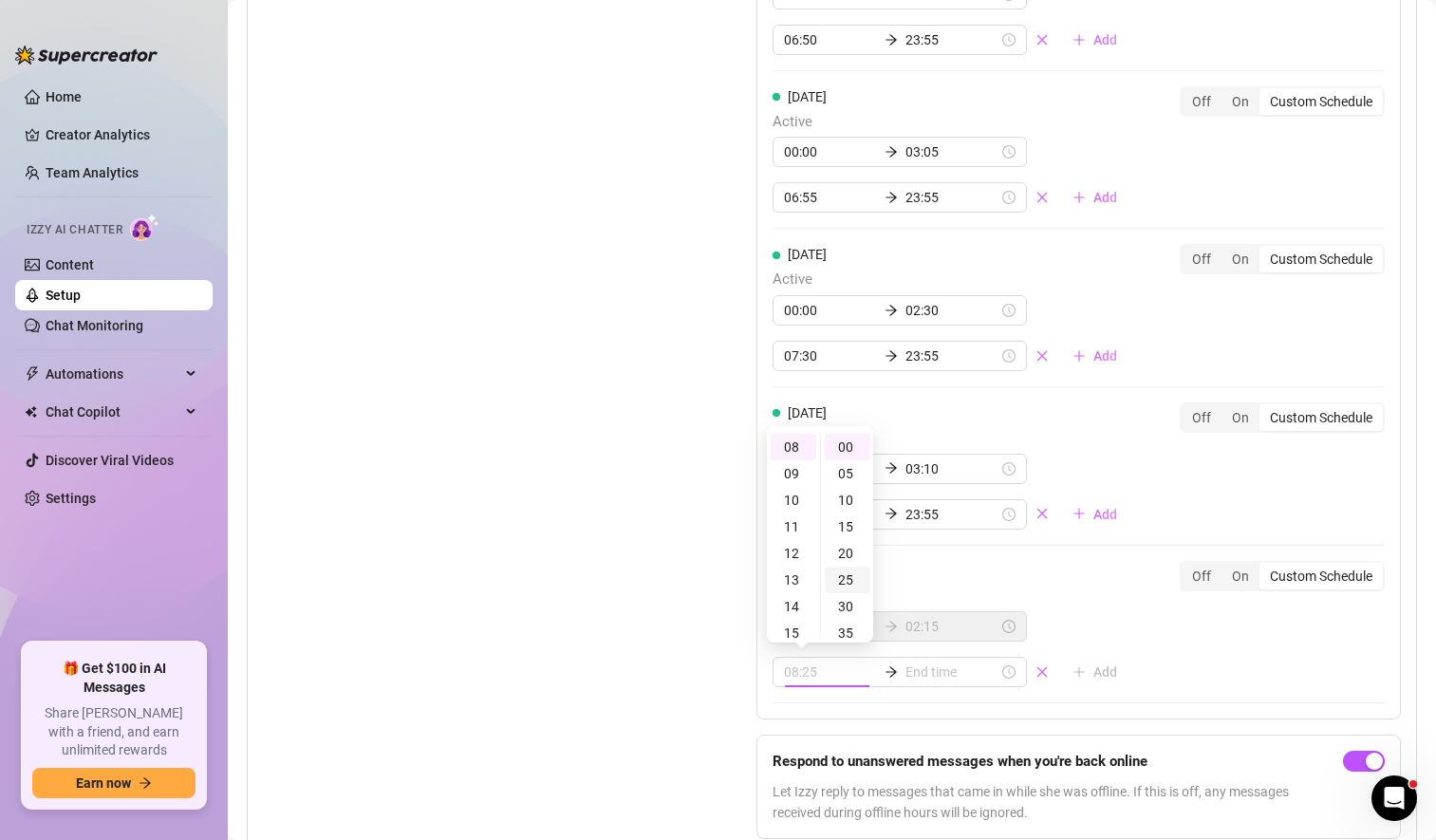
click at [849, 576] on div "25" at bounding box center [847, 579] width 46 height 26
type input "08:25"
click at [925, 674] on input at bounding box center [951, 671] width 93 height 21
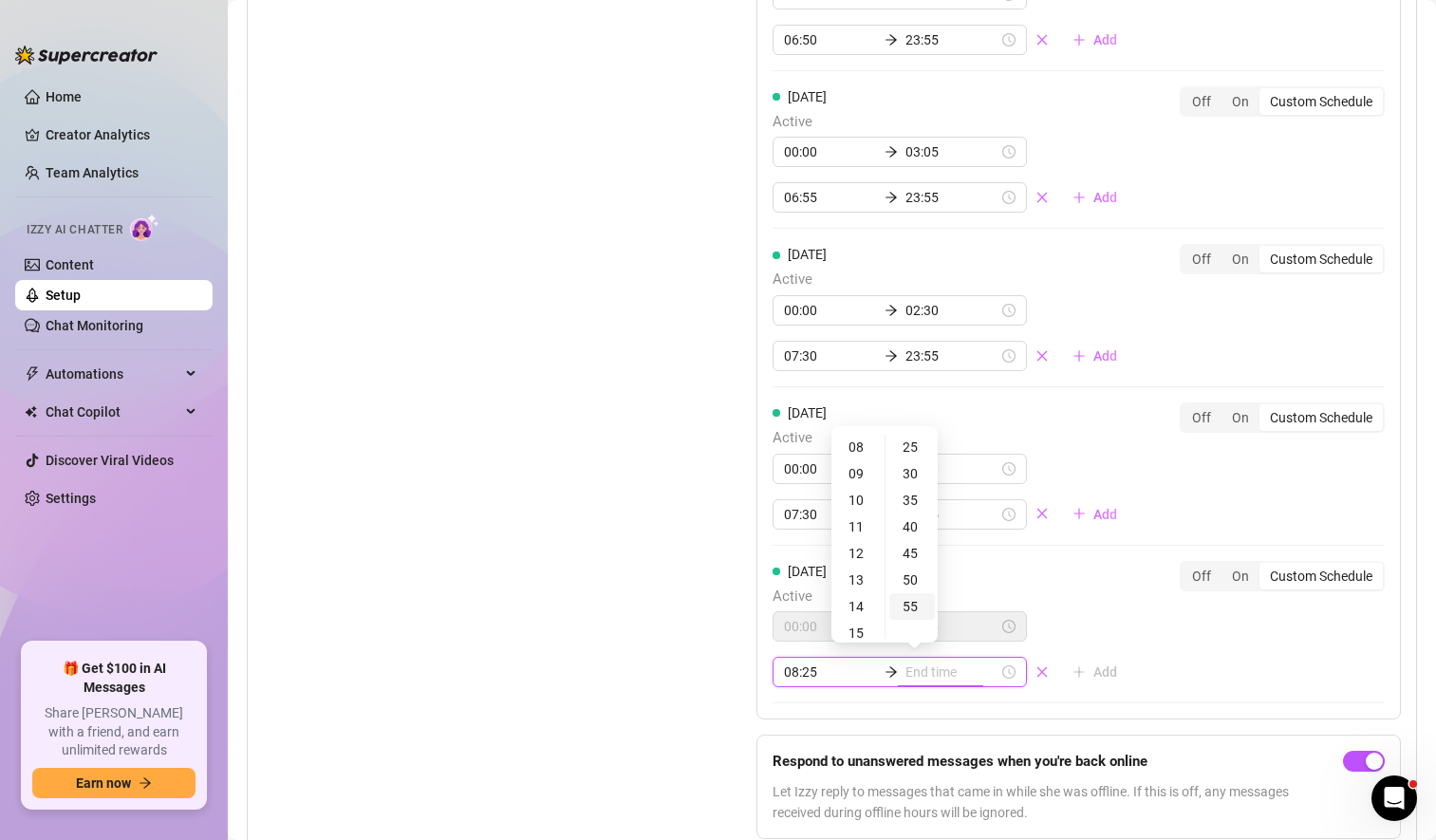
type input "08:55"
type input "13:25"
click at [857, 549] on div "23" at bounding box center [858, 547] width 46 height 26
type input "23:55"
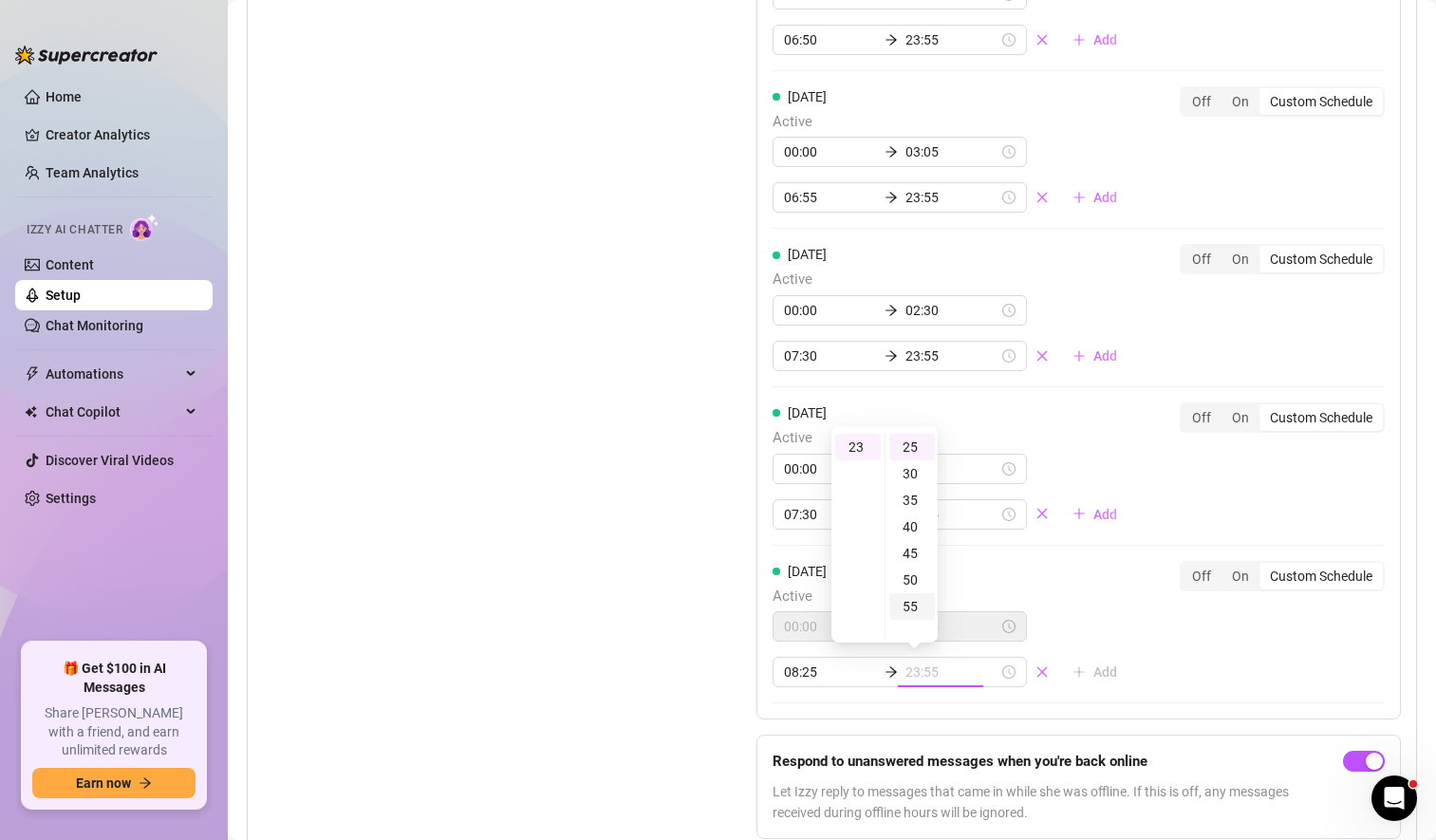
click at [910, 602] on div "55" at bounding box center [912, 606] width 46 height 26
click at [1126, 627] on div "[DATE] Active 00:00 03:30 07:00 23:55 Add Off On Custom Schedule [DATE] Active …" at bounding box center [1078, 157] width 645 height 1124
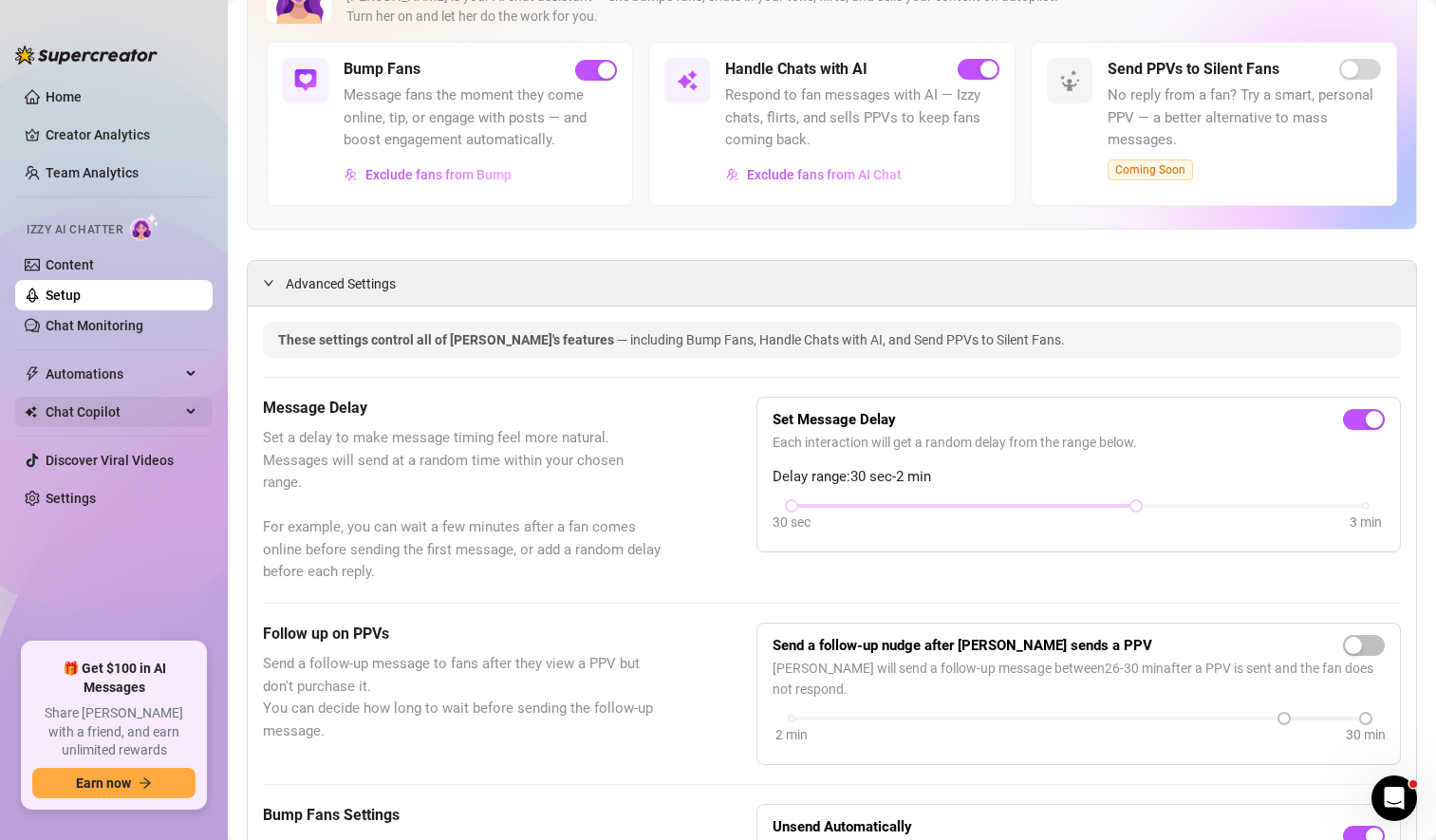
scroll to position [163, 0]
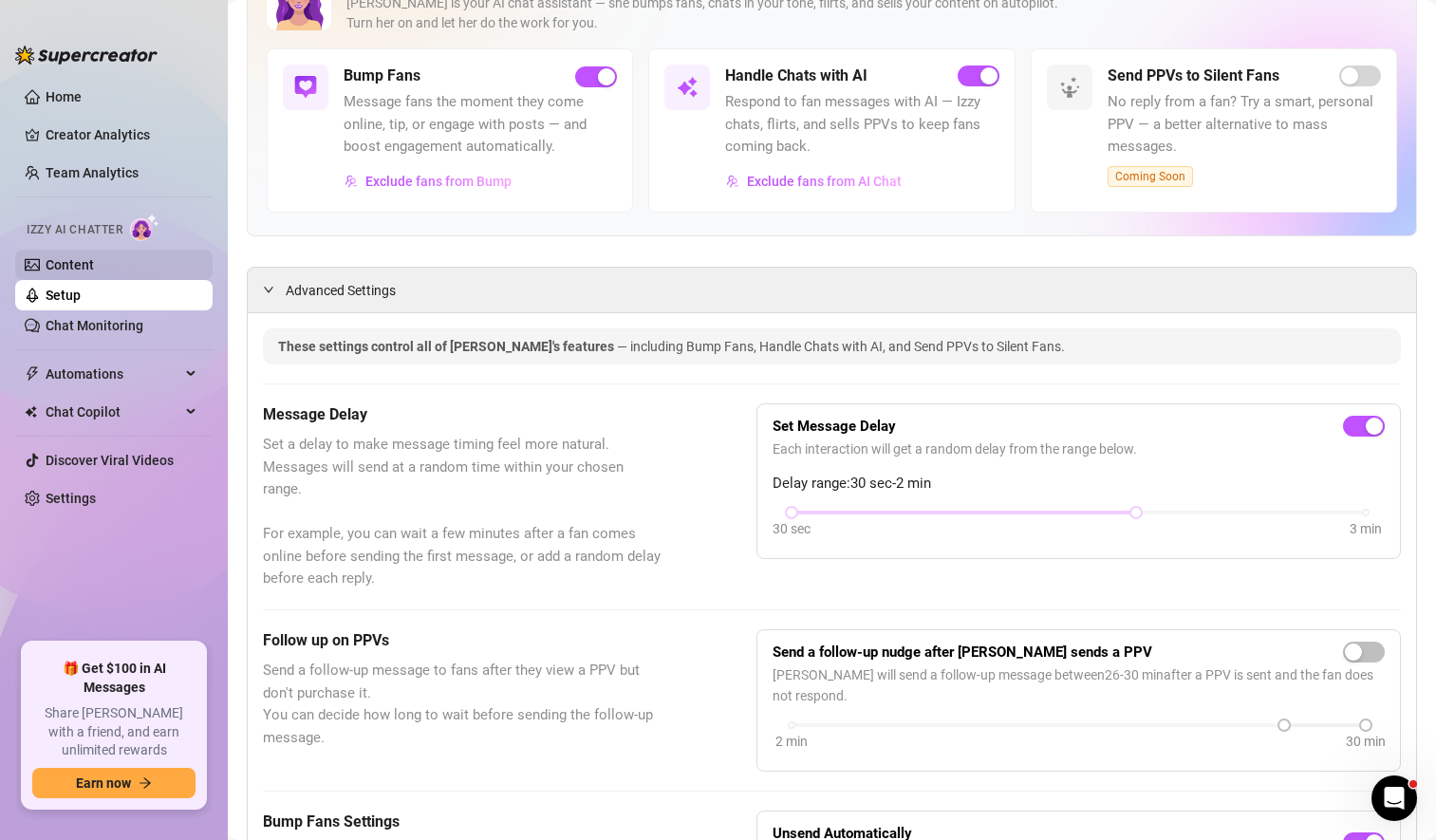
click at [70, 260] on link "Content" at bounding box center [70, 265] width 49 height 16
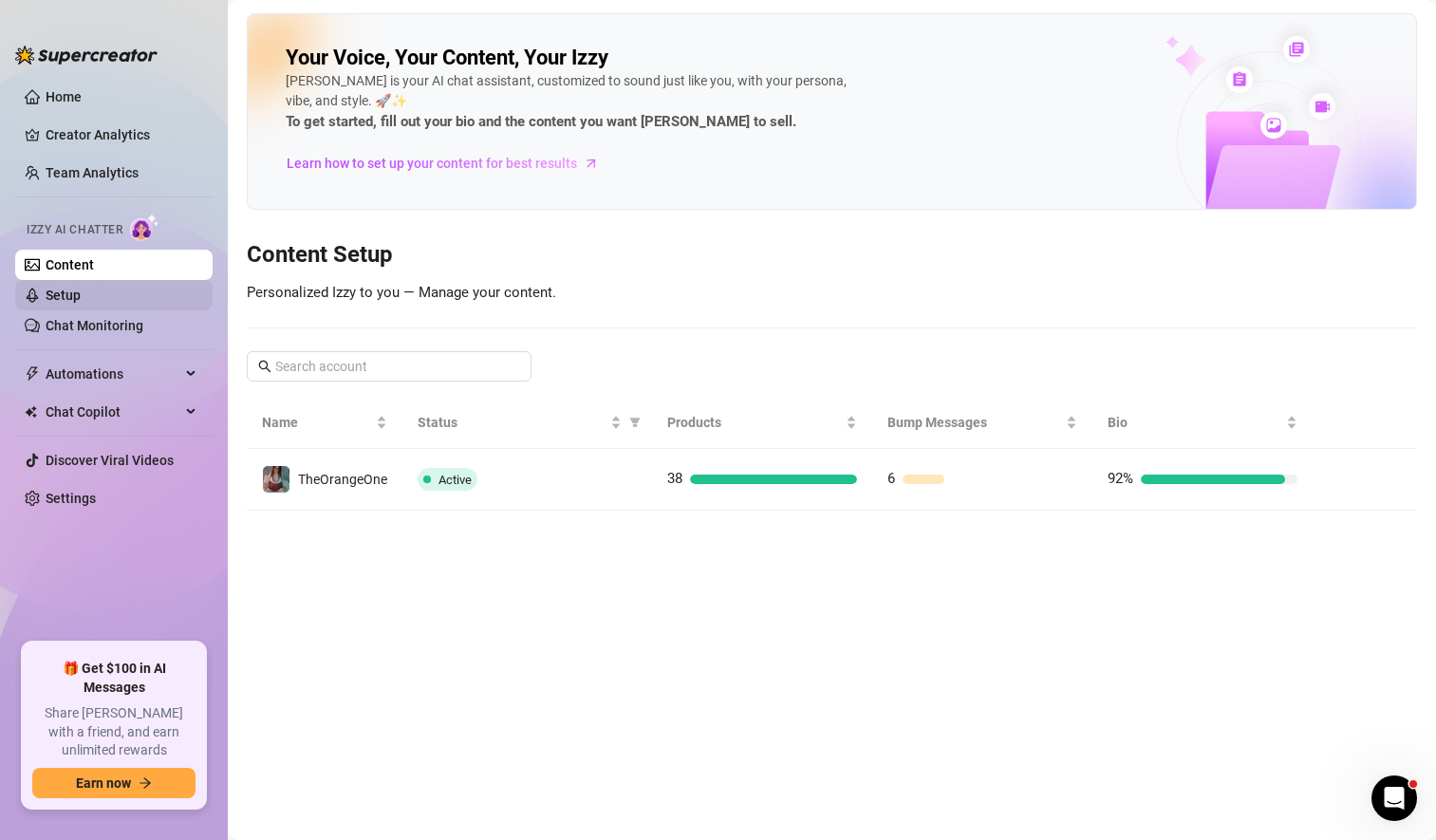
click at [81, 300] on link "Setup" at bounding box center [63, 295] width 35 height 16
